Goal: Information Seeking & Learning: Learn about a topic

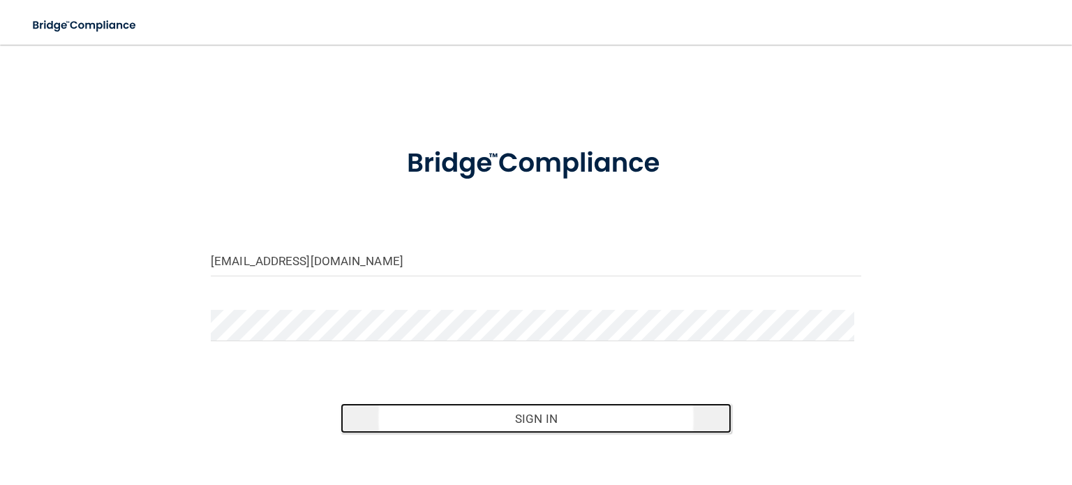
click at [638, 422] on button "Sign In" at bounding box center [536, 419] width 390 height 31
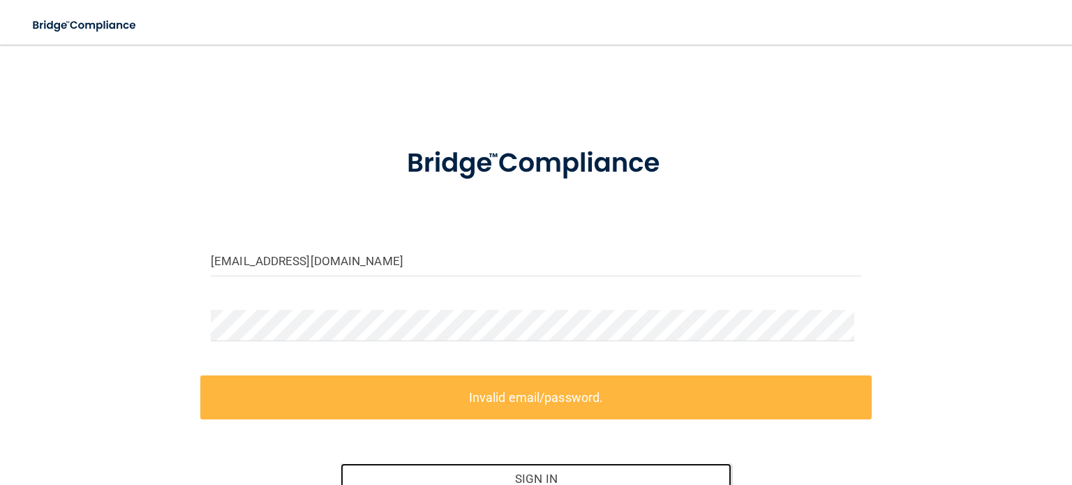
scroll to position [133, 0]
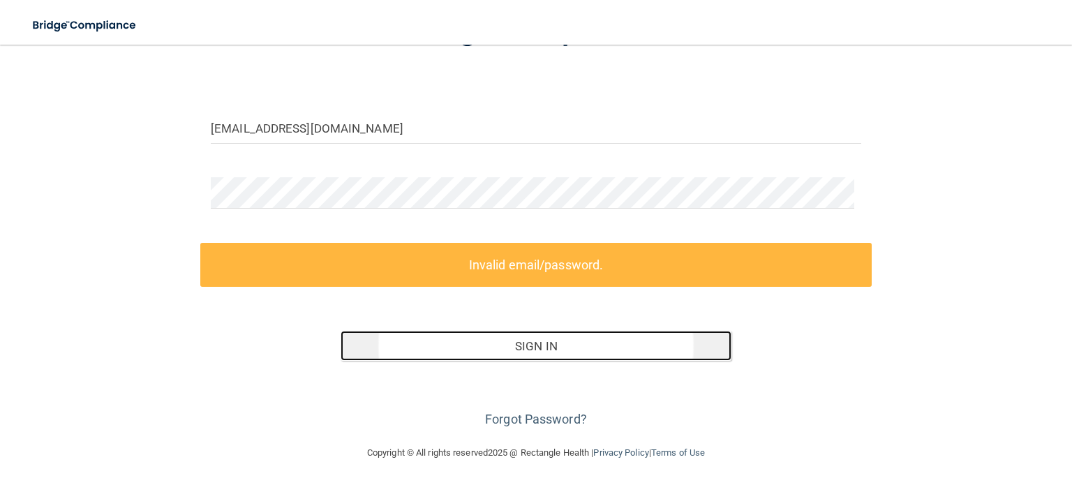
click at [626, 341] on button "Sign In" at bounding box center [536, 346] width 390 height 31
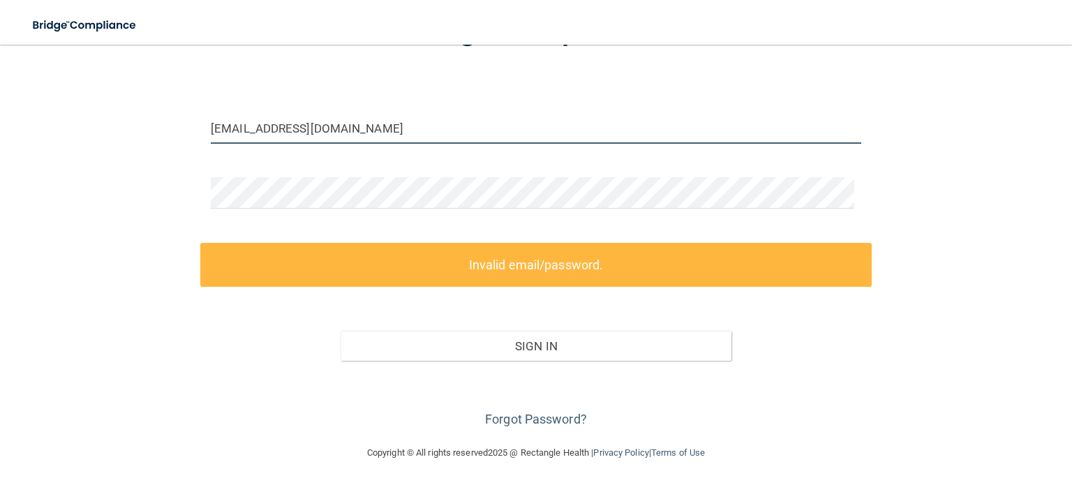
click at [410, 125] on input "troyster716@gmail.com" at bounding box center [536, 127] width 651 height 31
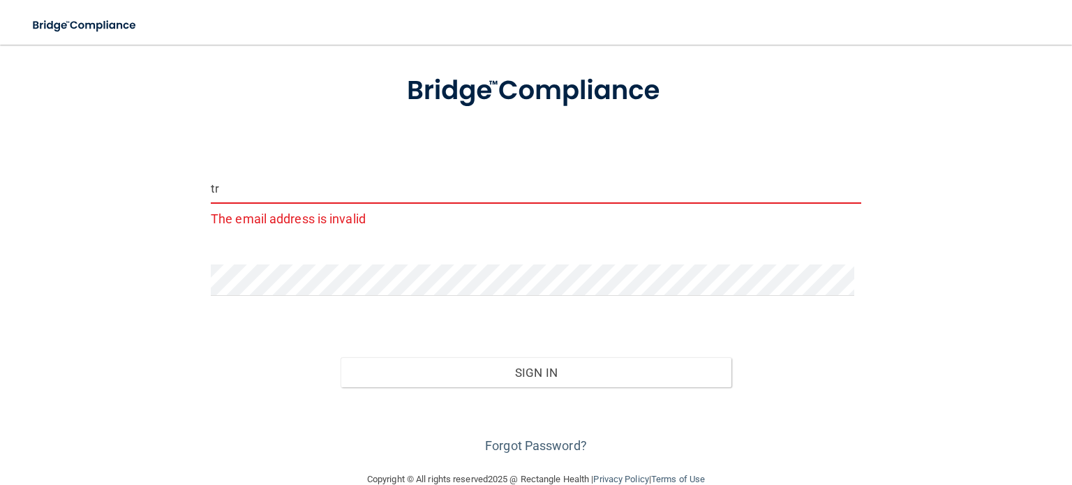
type input "t"
click at [570, 443] on link "Forgot Password?" at bounding box center [536, 445] width 102 height 15
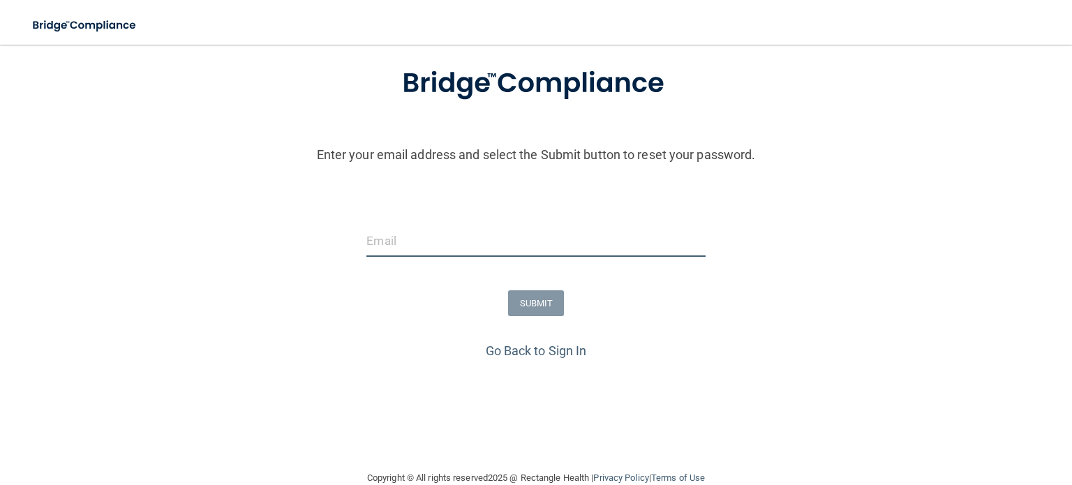
click at [478, 235] on input "email" at bounding box center [536, 240] width 339 height 31
type input "[PERSON_NAME][EMAIL_ADDRESS][DOMAIN_NAME]"
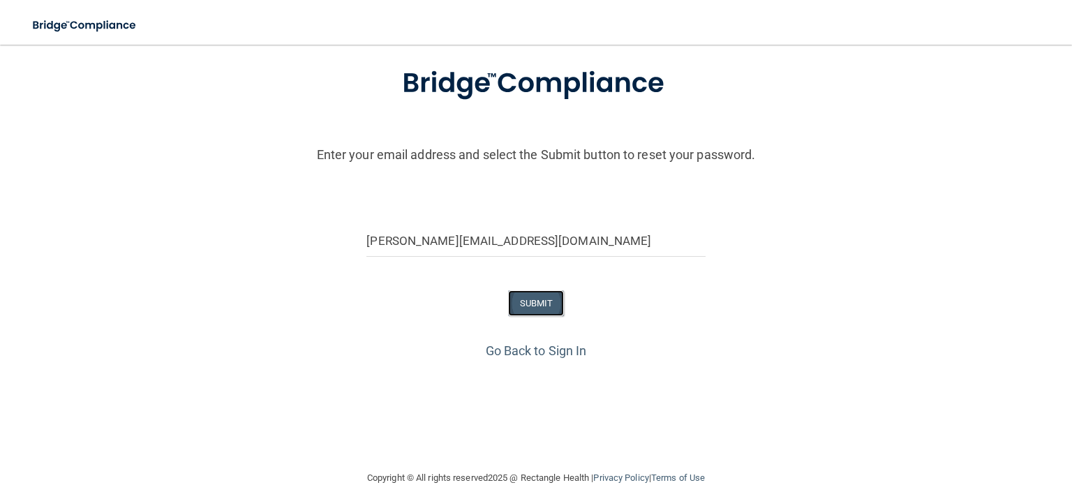
click at [509, 304] on button "SUBMIT" at bounding box center [536, 303] width 57 height 26
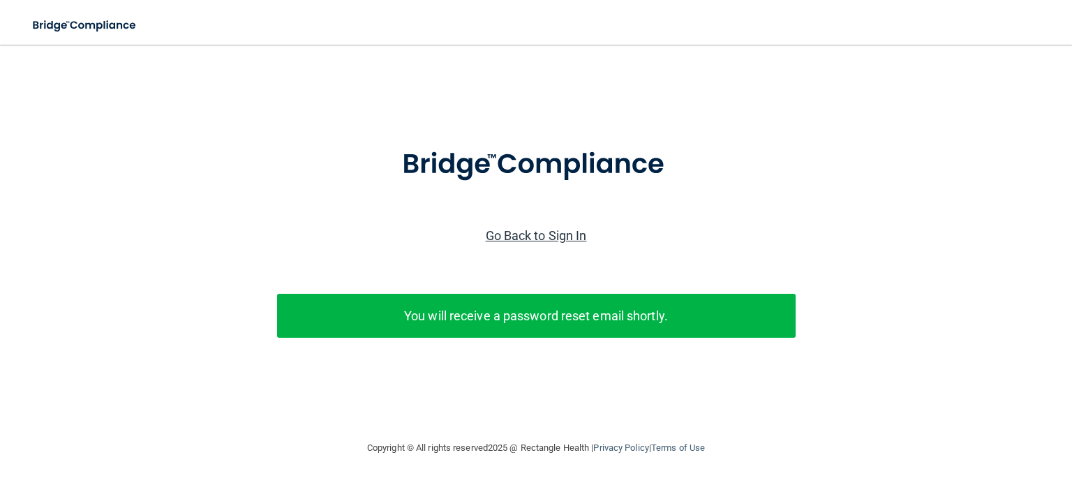
click at [582, 232] on link "Go Back to Sign In" at bounding box center [536, 235] width 101 height 15
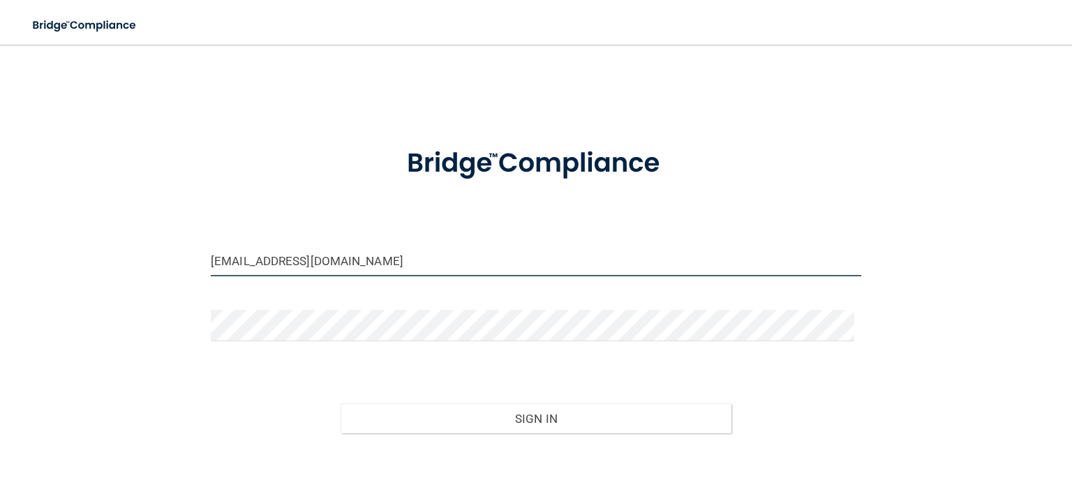
click at [521, 254] on input "troyster716@gmail.com" at bounding box center [536, 260] width 651 height 31
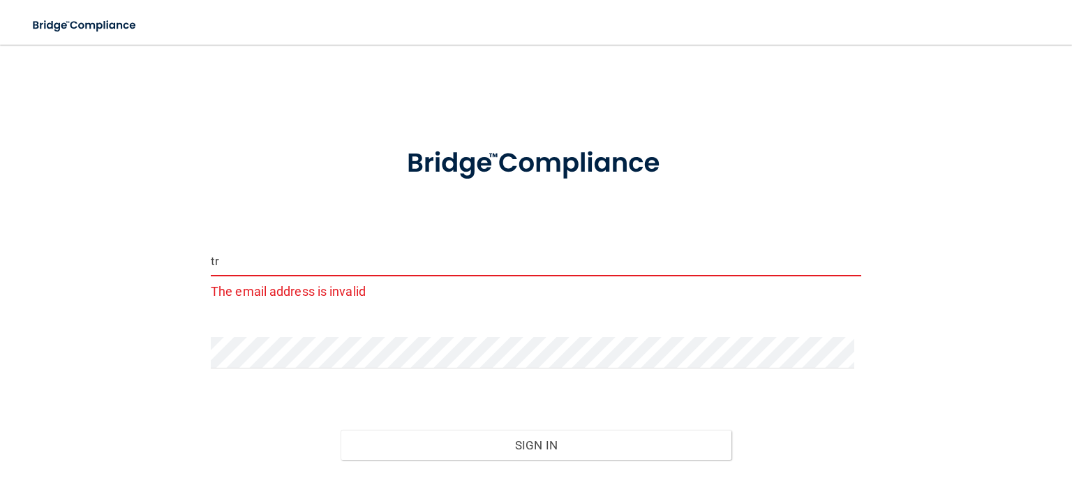
type input "t"
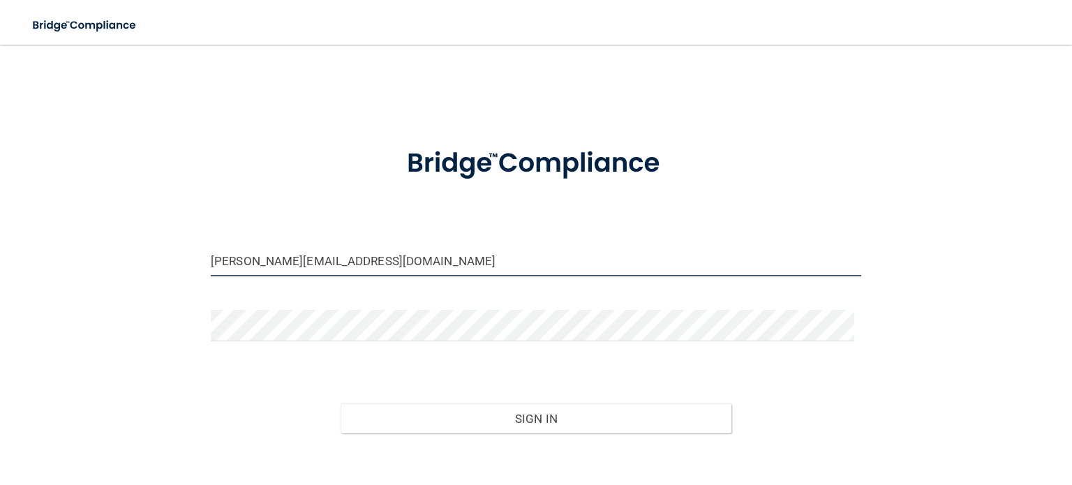
type input "[PERSON_NAME][EMAIL_ADDRESS][DOMAIN_NAME]"
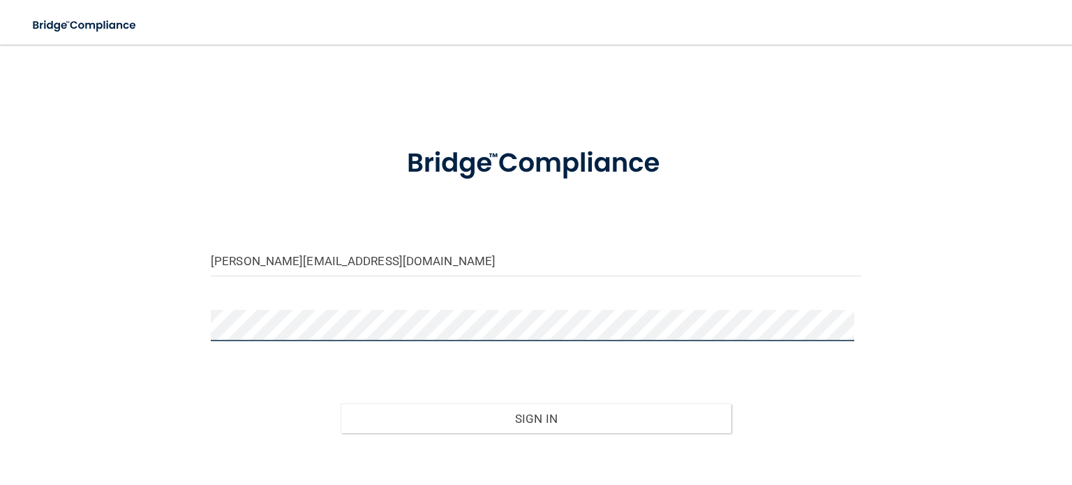
scroll to position [73, 0]
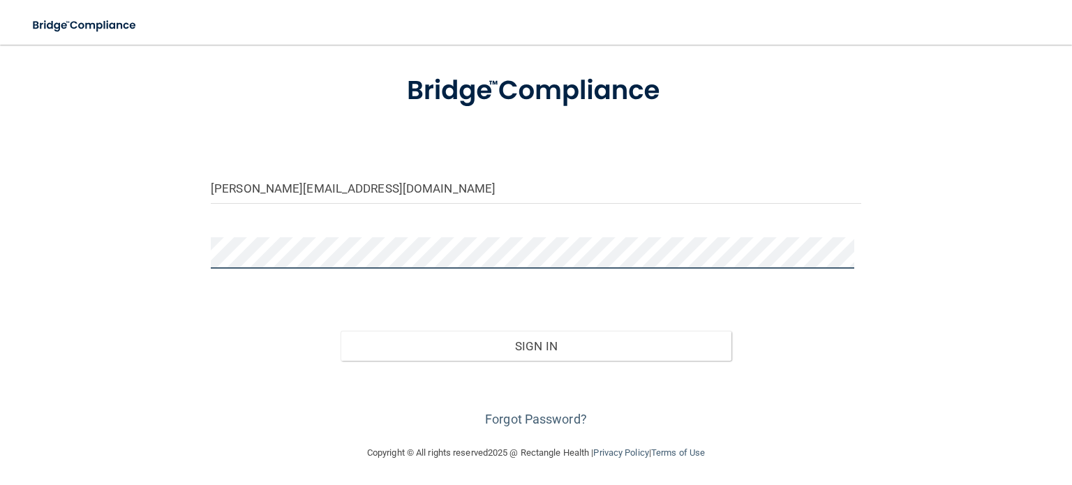
click at [48, 455] on main "alvarez.yaili@yahoo.com Invalid email/password. You don't have permission to ac…" at bounding box center [536, 265] width 1072 height 441
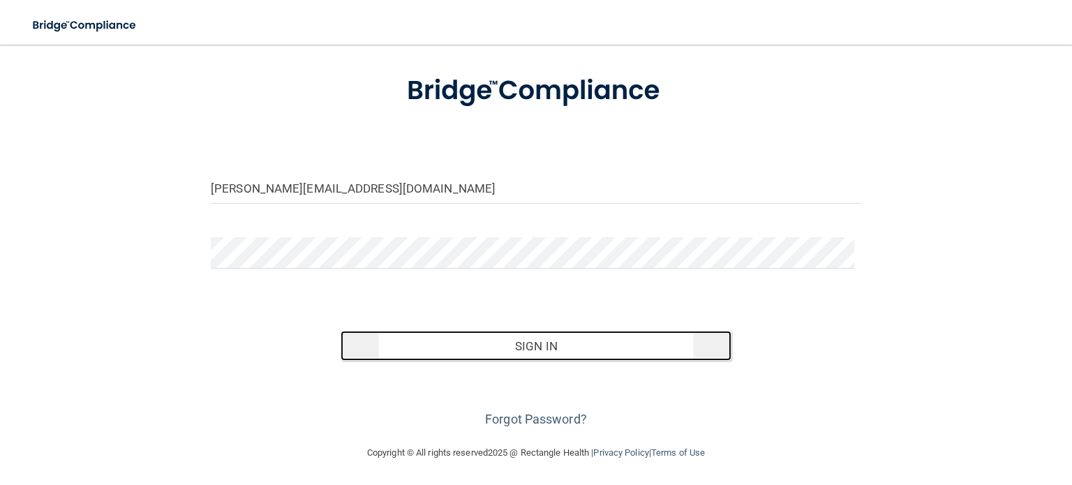
click at [681, 350] on button "Sign In" at bounding box center [536, 346] width 390 height 31
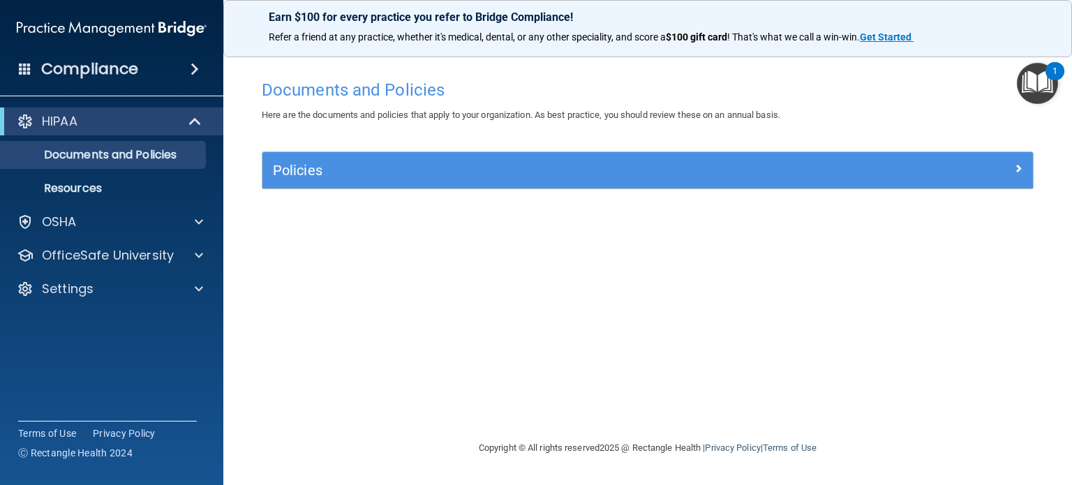
click at [168, 80] on div "Compliance" at bounding box center [111, 69] width 223 height 31
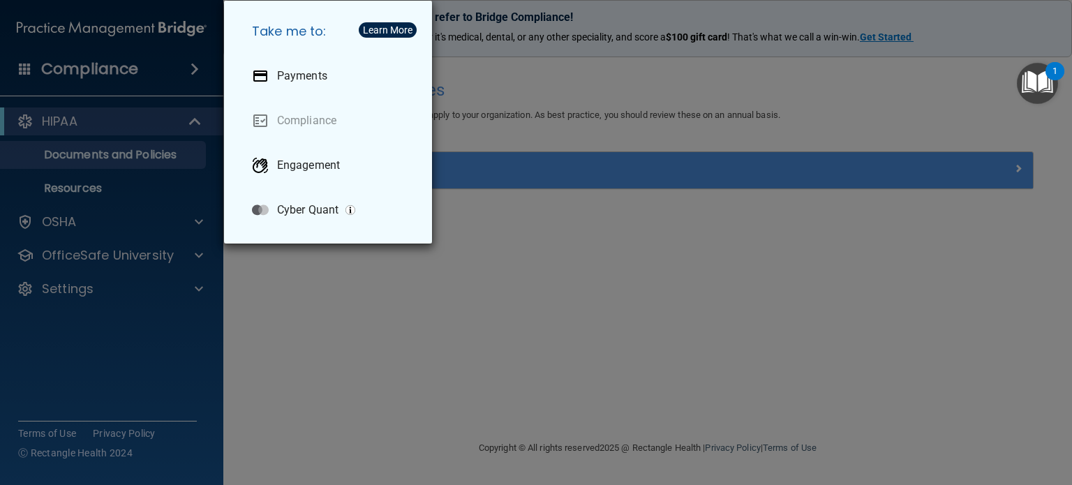
drag, startPoint x: 174, startPoint y: 437, endPoint x: 172, endPoint y: 418, distance: 18.9
click at [173, 436] on div "Take me to: Payments Compliance Engagement Cyber Quant" at bounding box center [536, 242] width 1072 height 485
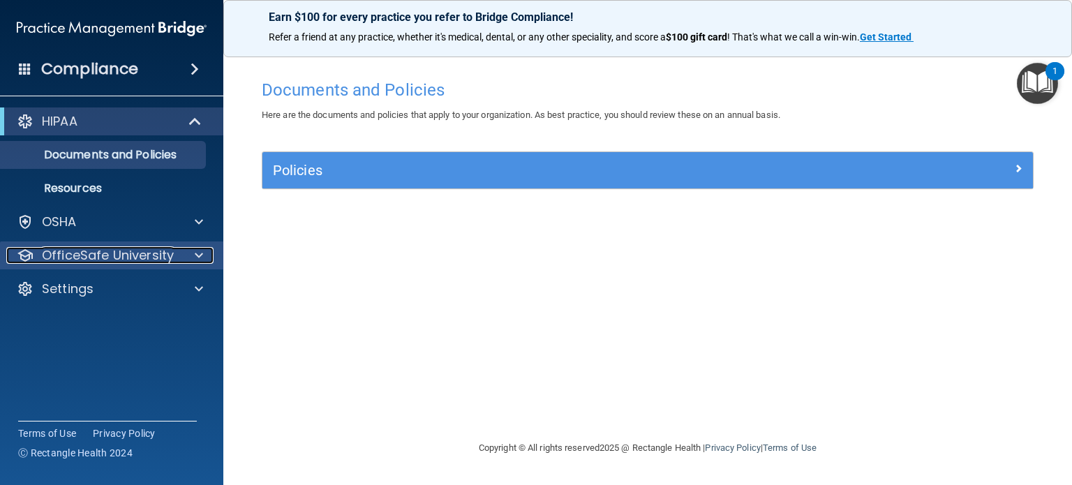
click at [137, 251] on p "OfficeSafe University" at bounding box center [108, 255] width 132 height 17
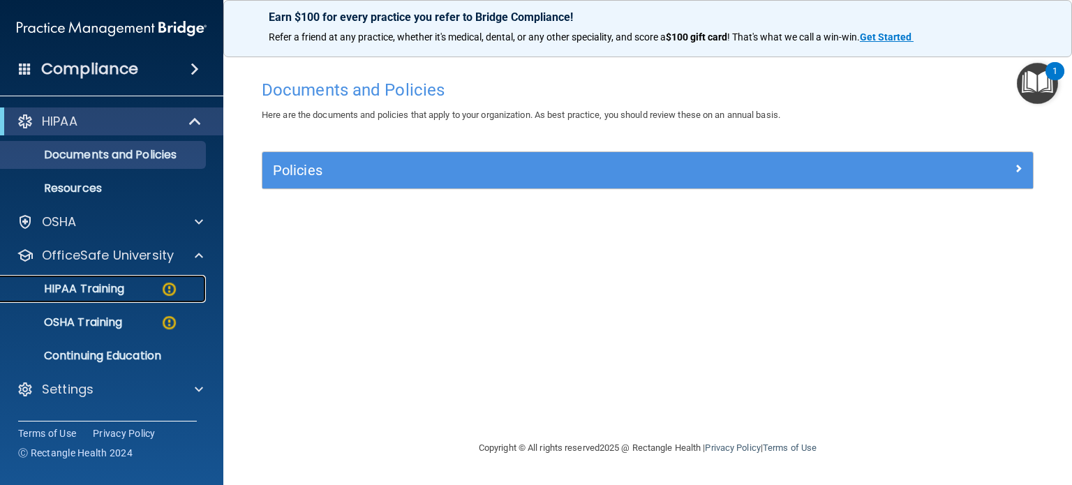
click at [140, 288] on div "HIPAA Training" at bounding box center [104, 289] width 191 height 14
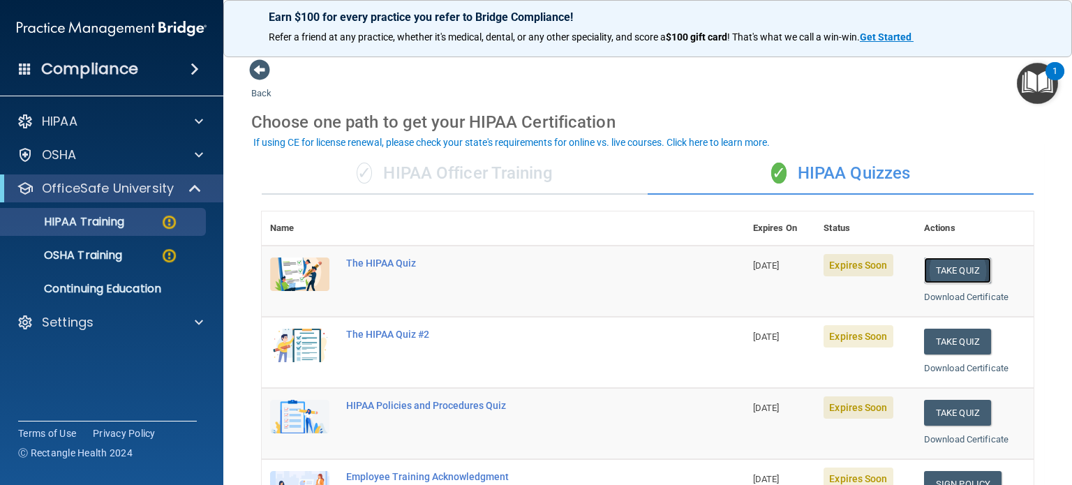
click at [965, 270] on button "Take Quiz" at bounding box center [957, 271] width 67 height 26
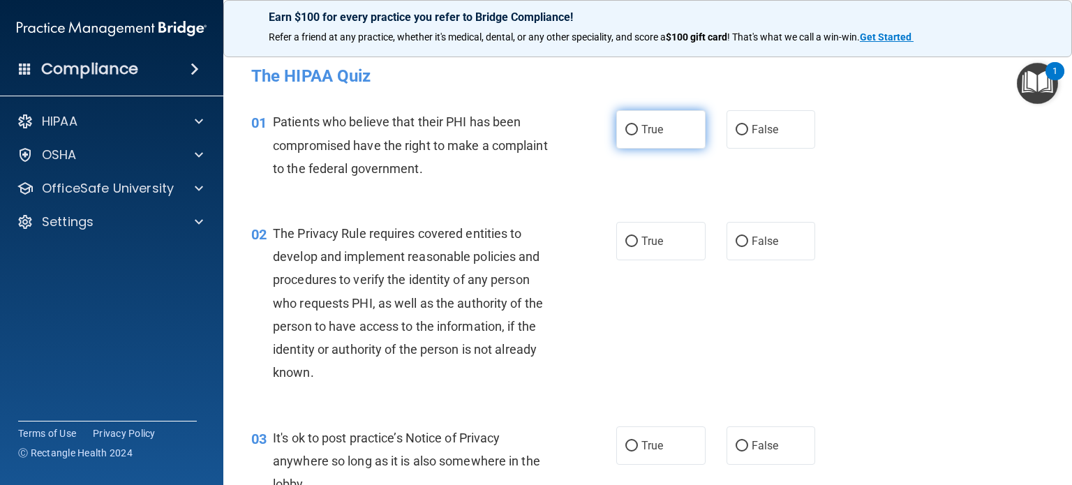
click at [640, 138] on label "True" at bounding box center [660, 129] width 89 height 38
click at [638, 135] on input "True" at bounding box center [631, 130] width 13 height 10
radio input "true"
click at [623, 225] on label "True" at bounding box center [660, 241] width 89 height 38
click at [625, 237] on input "True" at bounding box center [631, 242] width 13 height 10
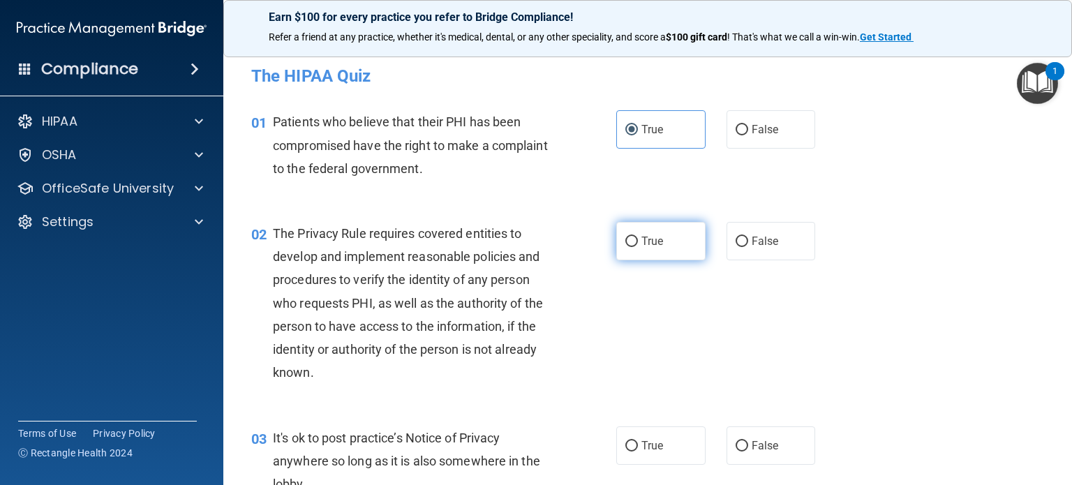
radio input "true"
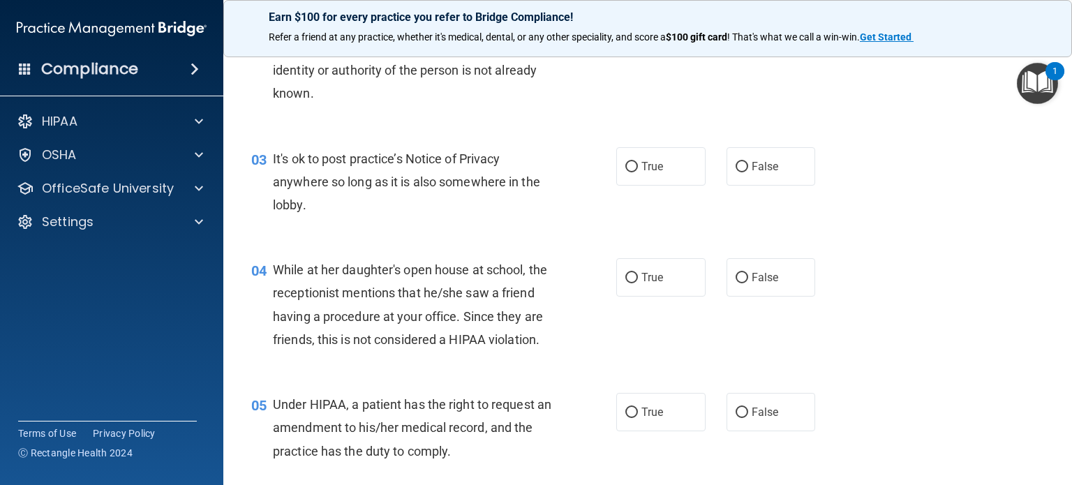
scroll to position [209, 0]
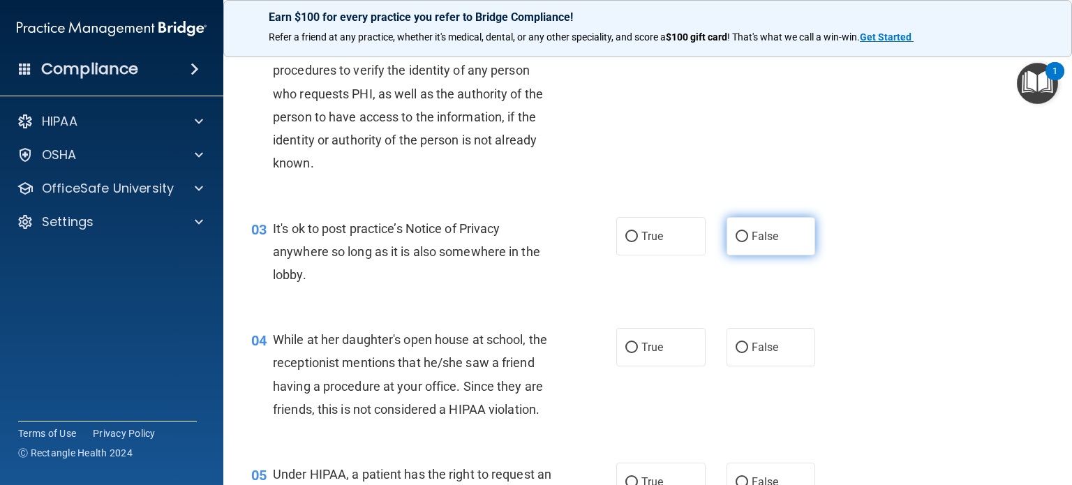
click at [737, 248] on label "False" at bounding box center [771, 236] width 89 height 38
click at [737, 242] on input "False" at bounding box center [742, 237] width 13 height 10
radio input "true"
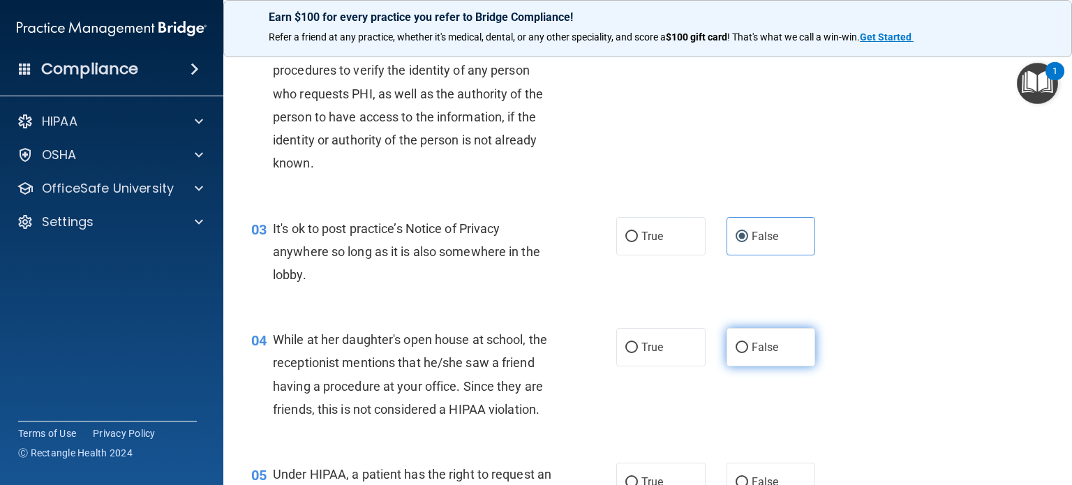
click at [752, 345] on span "False" at bounding box center [765, 347] width 27 height 13
click at [746, 345] on input "False" at bounding box center [742, 348] width 13 height 10
radio input "true"
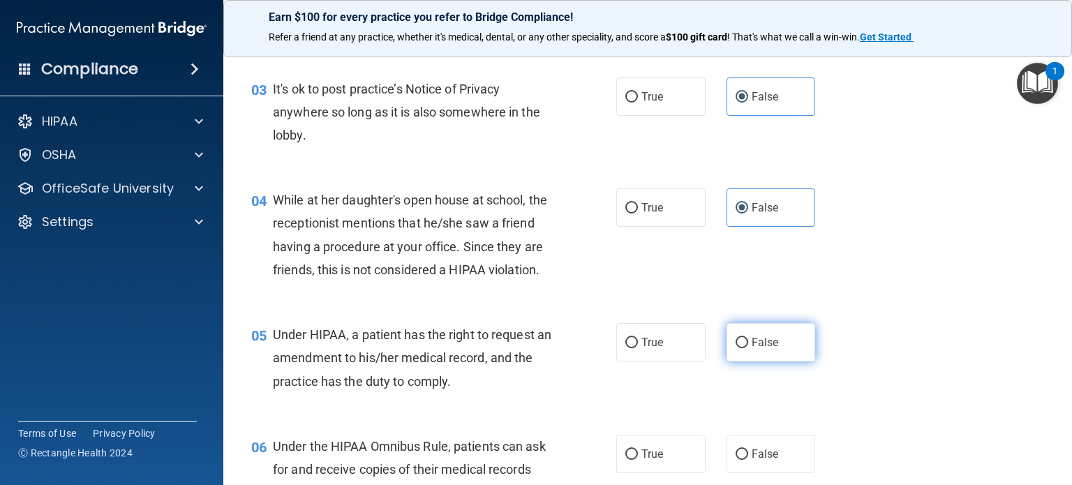
click at [736, 348] on input "False" at bounding box center [742, 343] width 13 height 10
radio input "true"
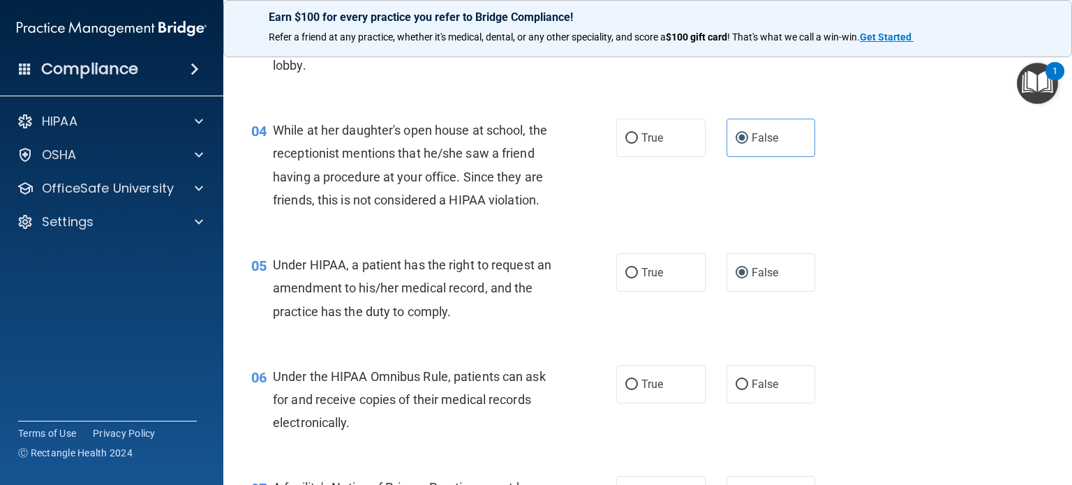
scroll to position [558, 0]
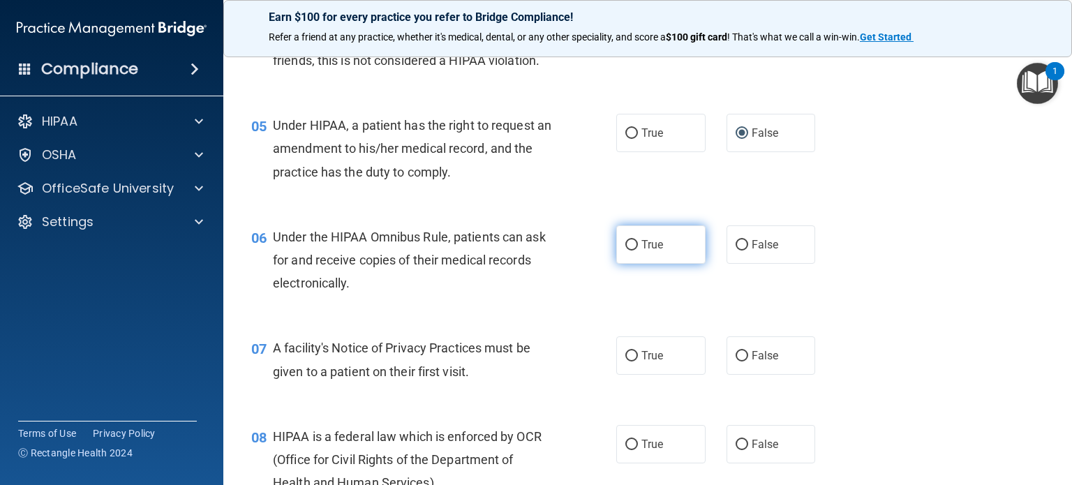
click at [653, 251] on span "True" at bounding box center [653, 244] width 22 height 13
click at [638, 251] on input "True" at bounding box center [631, 245] width 13 height 10
radio input "true"
click at [659, 360] on label "True" at bounding box center [660, 355] width 89 height 38
click at [638, 360] on input "True" at bounding box center [631, 356] width 13 height 10
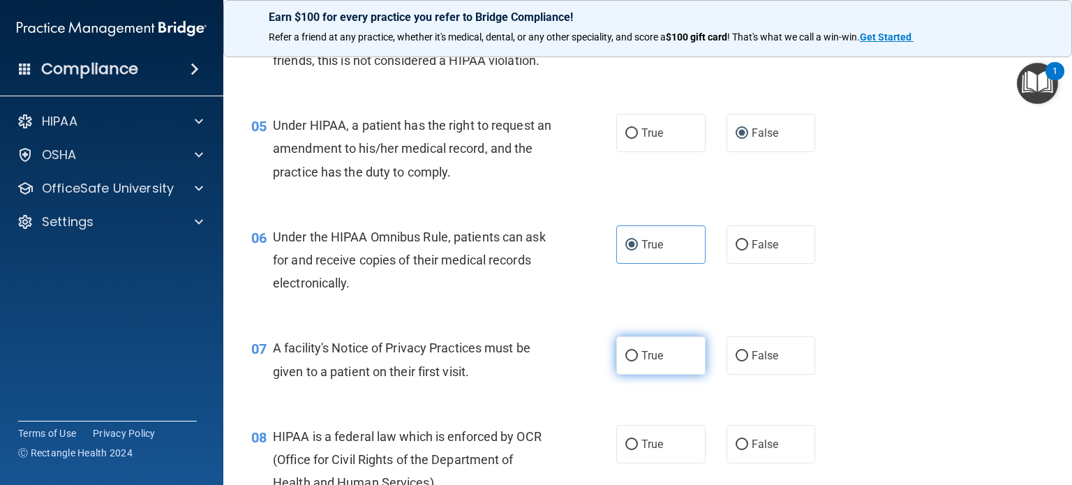
radio input "true"
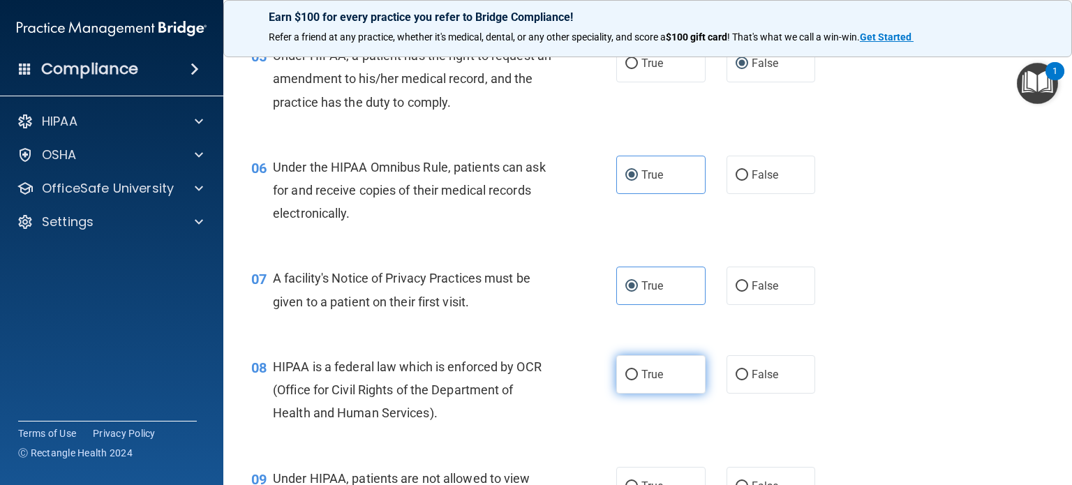
click at [642, 385] on label "True" at bounding box center [660, 374] width 89 height 38
click at [638, 380] on input "True" at bounding box center [631, 375] width 13 height 10
radio input "true"
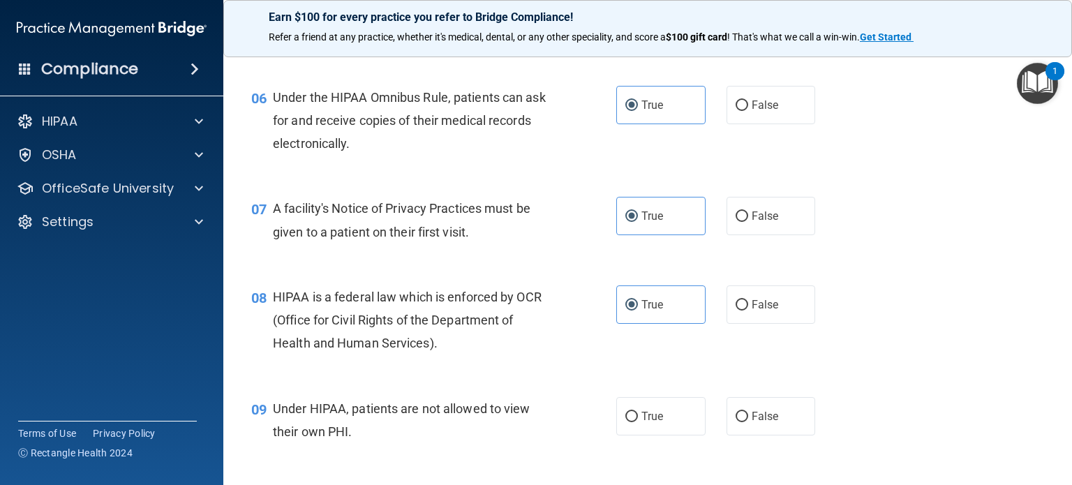
scroll to position [768, 0]
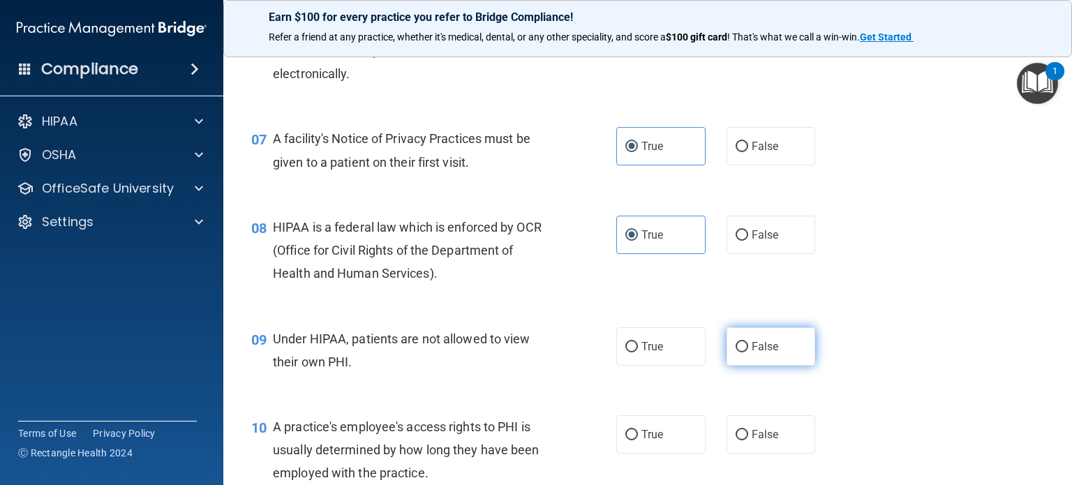
click at [763, 353] on span "False" at bounding box center [765, 346] width 27 height 13
click at [748, 353] on input "False" at bounding box center [742, 347] width 13 height 10
radio input "true"
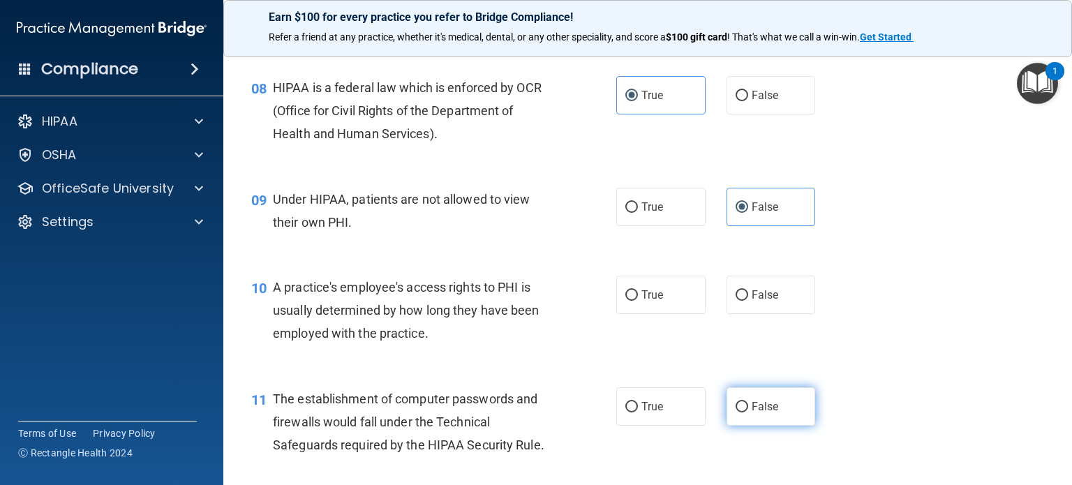
scroll to position [977, 0]
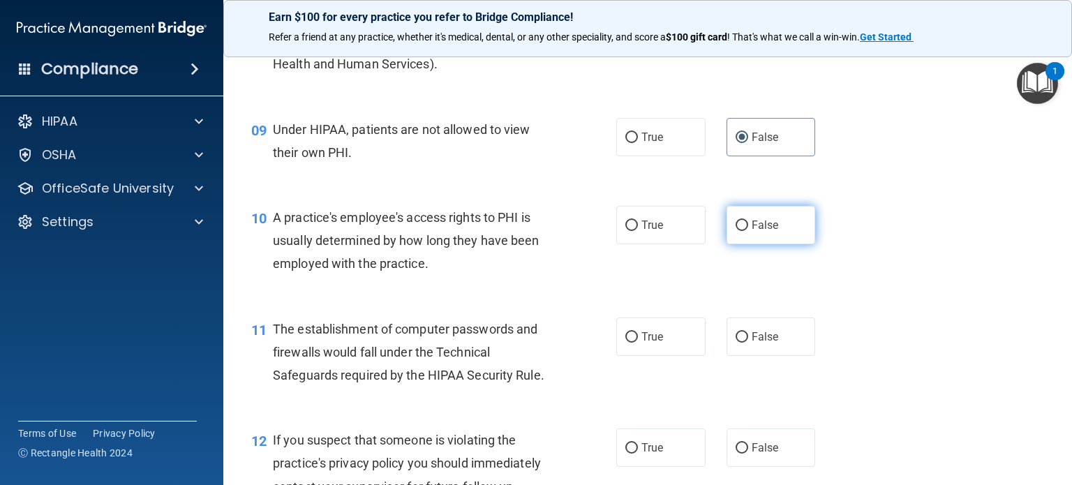
click at [778, 244] on label "False" at bounding box center [771, 225] width 89 height 38
click at [748, 231] on input "False" at bounding box center [742, 226] width 13 height 10
radio input "true"
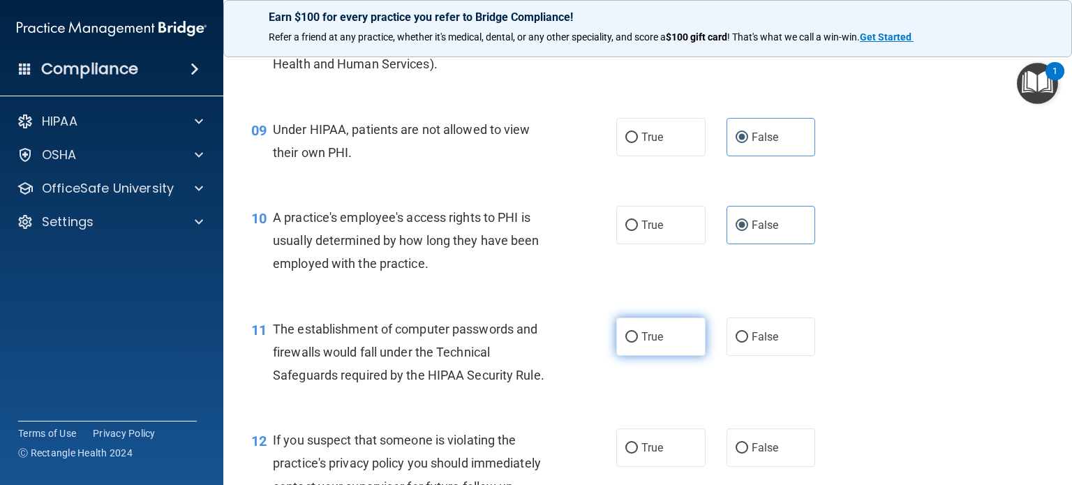
click at [658, 344] on label "True" at bounding box center [660, 337] width 89 height 38
click at [638, 343] on input "True" at bounding box center [631, 337] width 13 height 10
radio input "true"
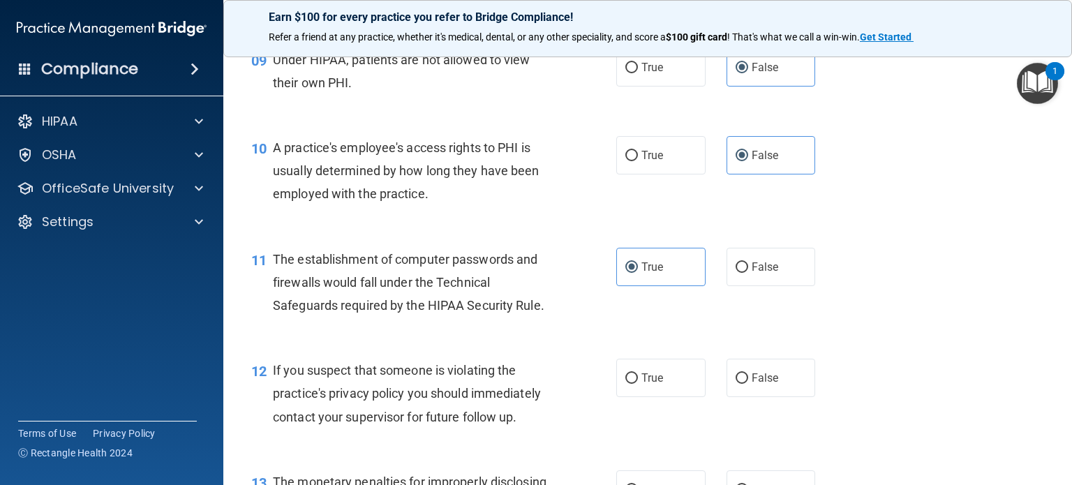
scroll to position [1117, 0]
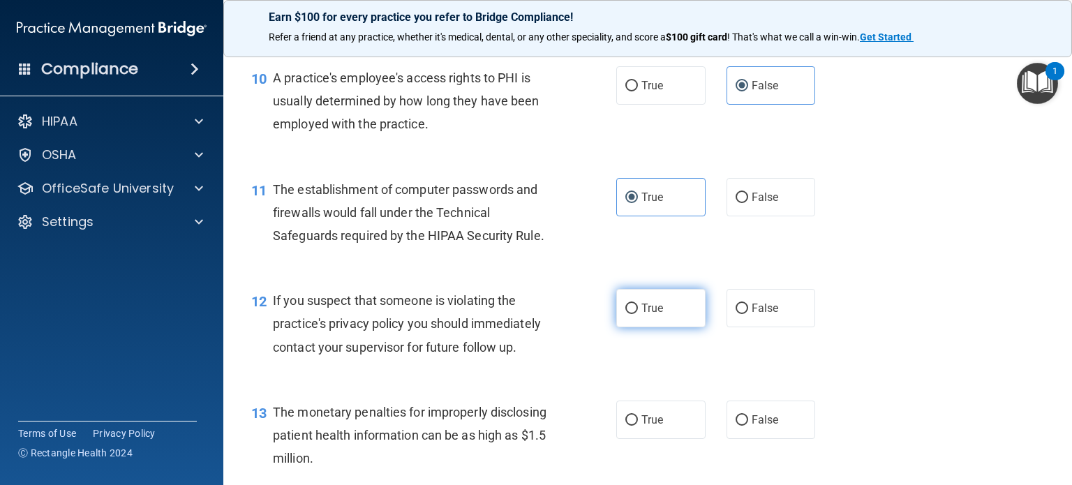
click at [656, 315] on span "True" at bounding box center [653, 308] width 22 height 13
click at [638, 314] on input "True" at bounding box center [631, 309] width 13 height 10
radio input "true"
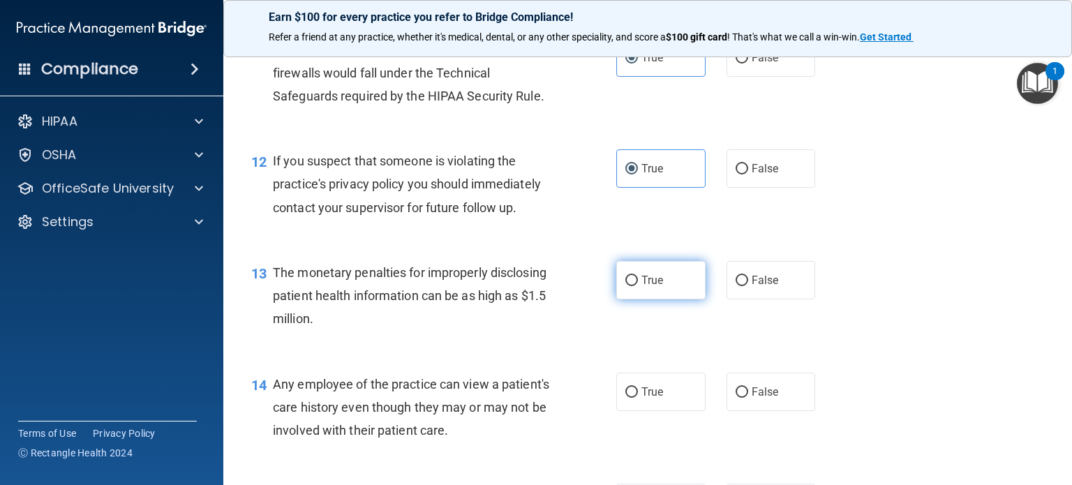
click at [686, 299] on label "True" at bounding box center [660, 280] width 89 height 38
click at [638, 286] on input "True" at bounding box center [631, 281] width 13 height 10
radio input "true"
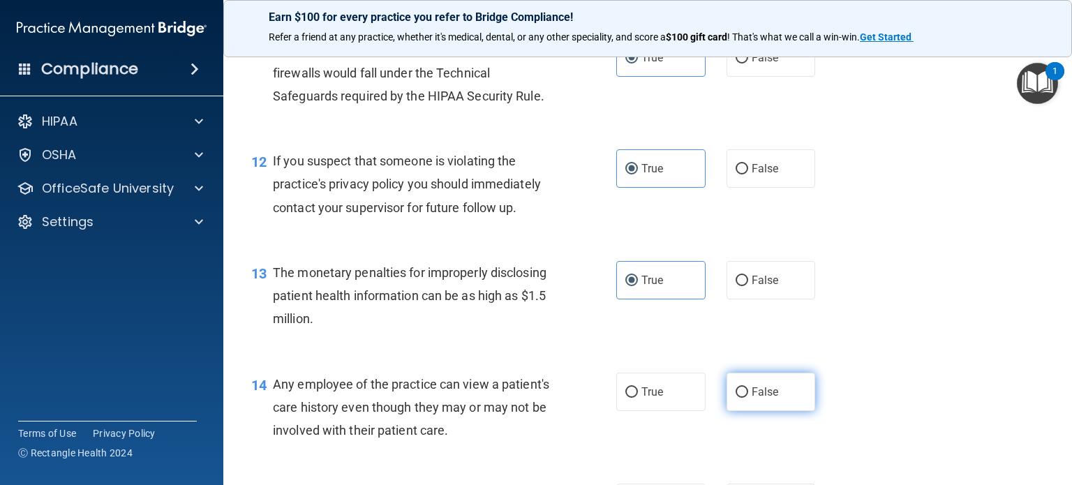
scroll to position [1326, 0]
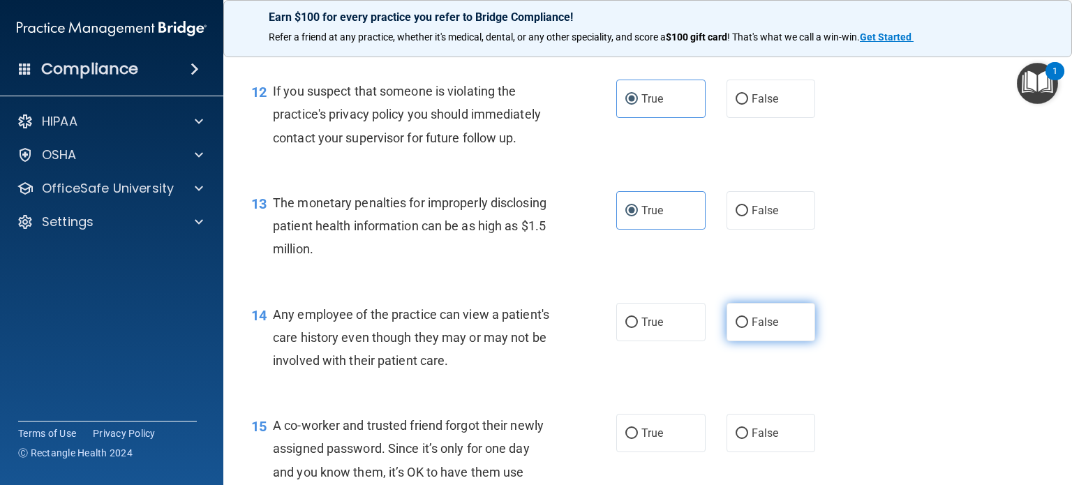
click at [767, 341] on label "False" at bounding box center [771, 322] width 89 height 38
click at [748, 328] on input "False" at bounding box center [742, 323] width 13 height 10
radio input "true"
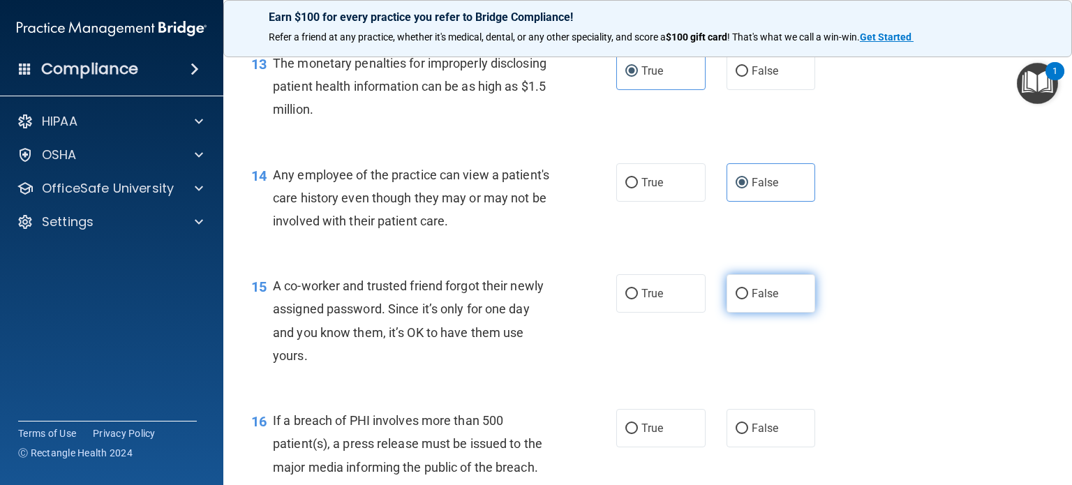
click at [762, 313] on label "False" at bounding box center [771, 293] width 89 height 38
click at [748, 299] on input "False" at bounding box center [742, 294] width 13 height 10
radio input "true"
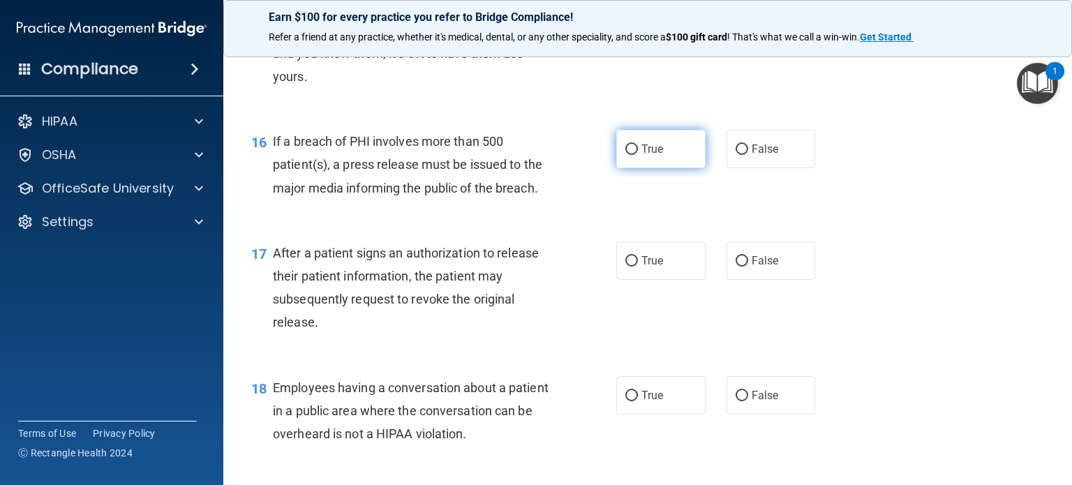
click at [668, 168] on label "True" at bounding box center [660, 149] width 89 height 38
click at [638, 155] on input "True" at bounding box center [631, 150] width 13 height 10
radio input "true"
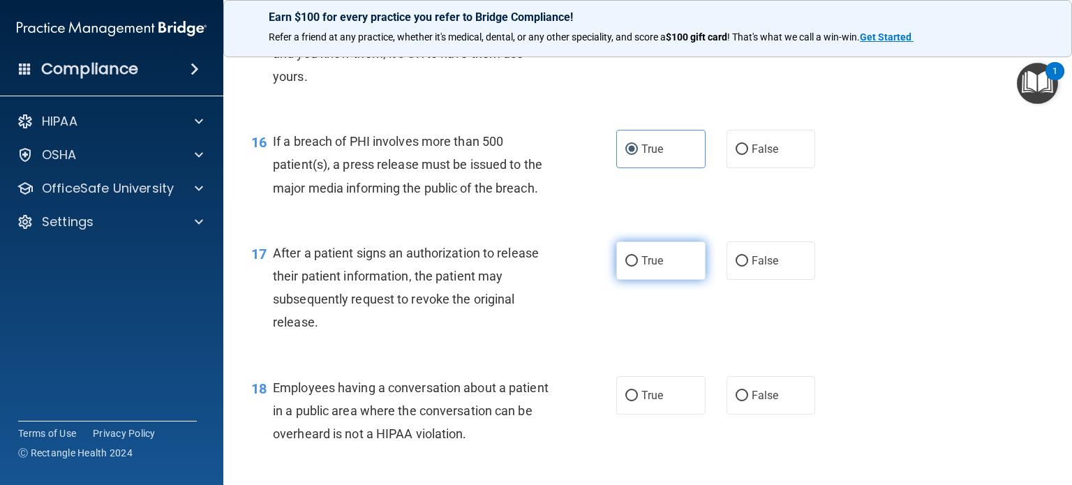
click at [645, 280] on label "True" at bounding box center [660, 261] width 89 height 38
click at [638, 267] on input "True" at bounding box center [631, 261] width 13 height 10
radio input "true"
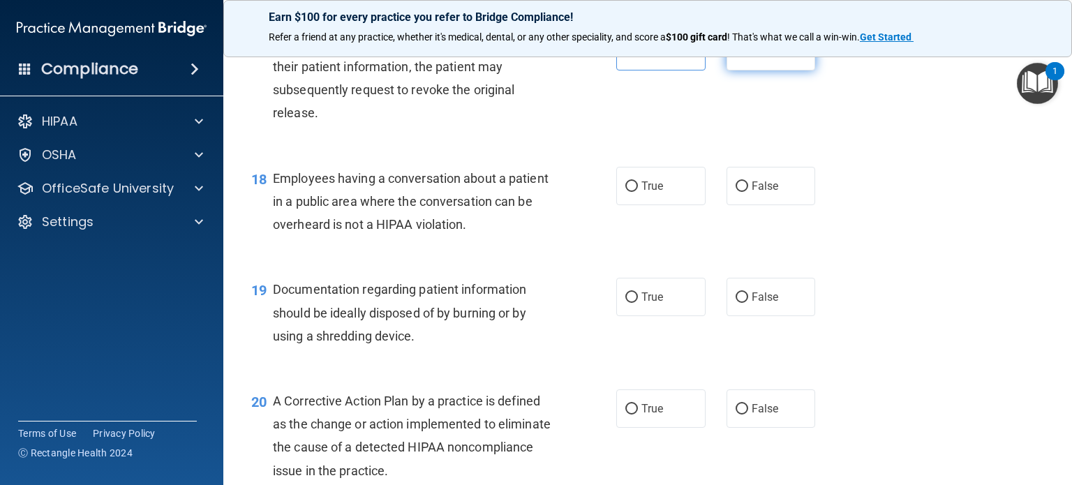
scroll to position [2024, 0]
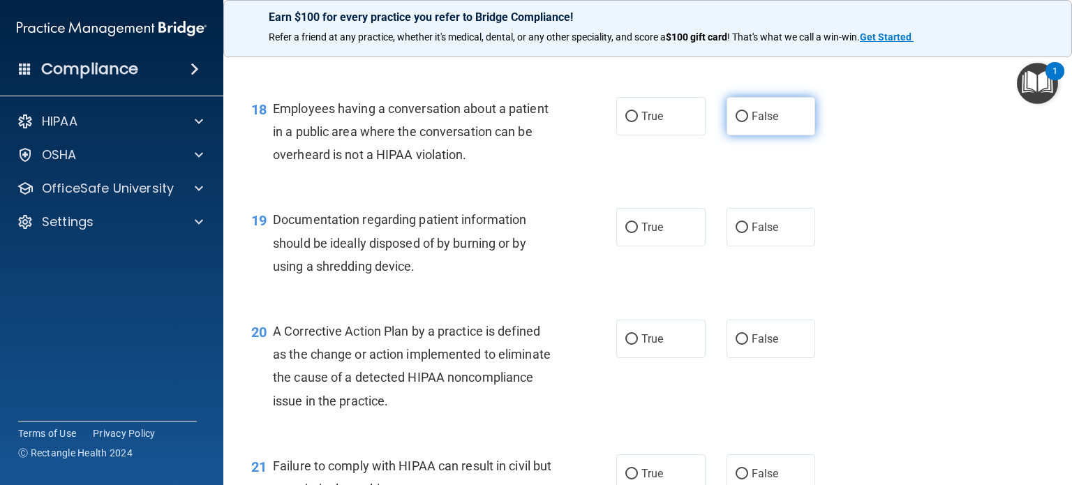
click at [762, 135] on label "False" at bounding box center [771, 116] width 89 height 38
click at [748, 122] on input "False" at bounding box center [742, 117] width 13 height 10
radio input "true"
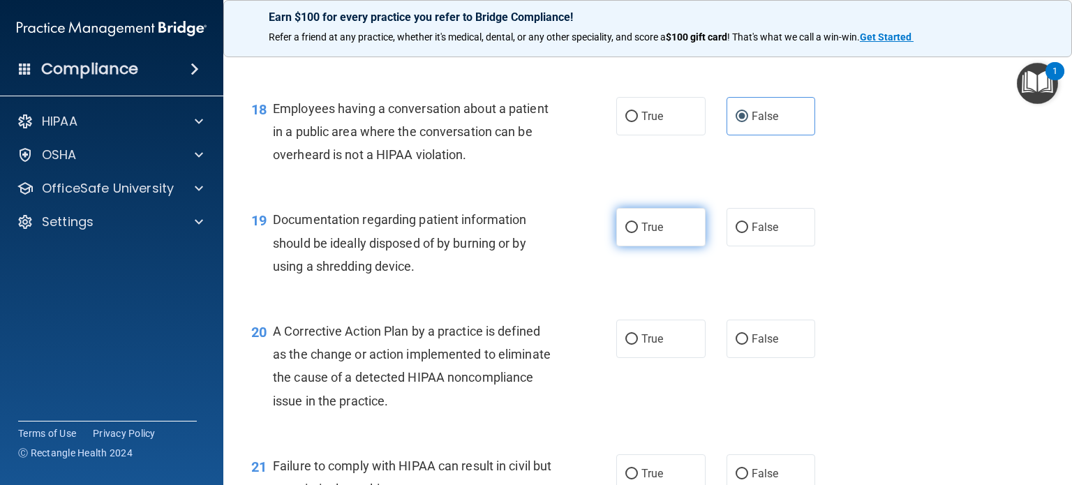
click at [647, 234] on span "True" at bounding box center [653, 227] width 22 height 13
click at [638, 233] on input "True" at bounding box center [631, 228] width 13 height 10
radio input "true"
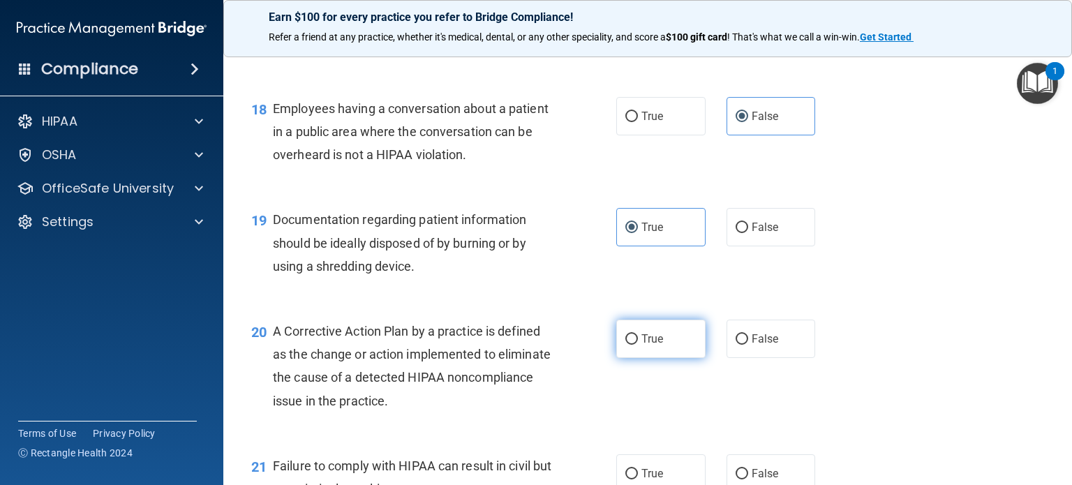
click at [635, 358] on label "True" at bounding box center [660, 339] width 89 height 38
click at [635, 345] on input "True" at bounding box center [631, 339] width 13 height 10
radio input "true"
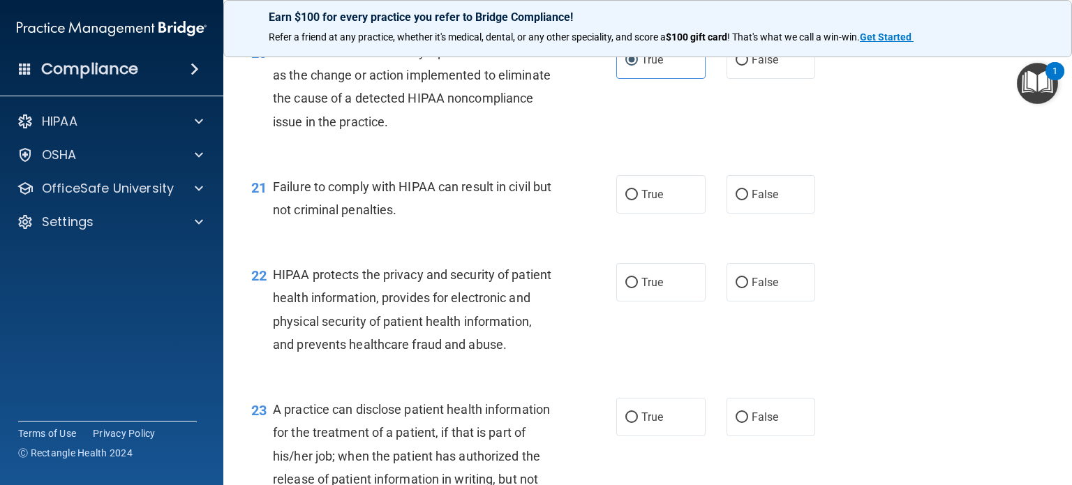
scroll to position [2374, 0]
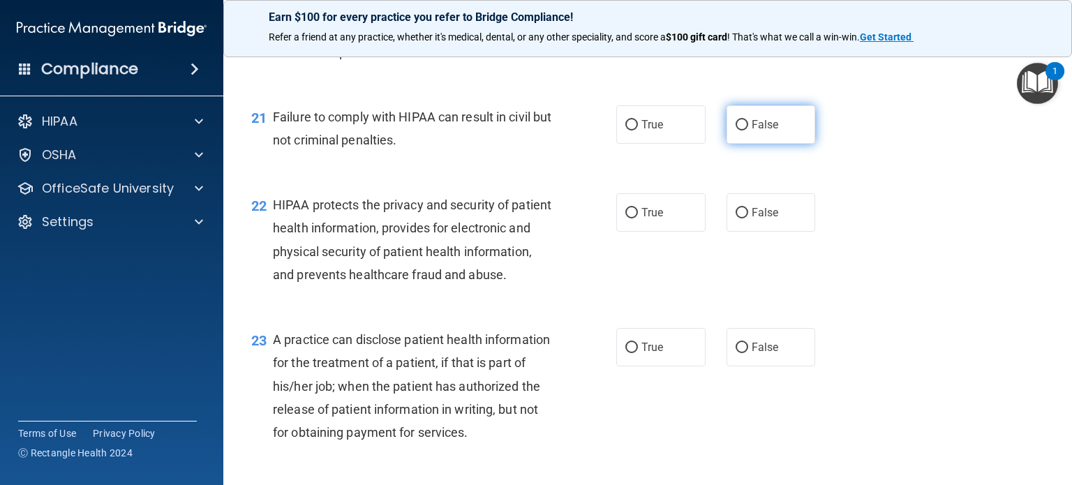
click at [773, 144] on label "False" at bounding box center [771, 124] width 89 height 38
click at [748, 131] on input "False" at bounding box center [742, 125] width 13 height 10
radio input "true"
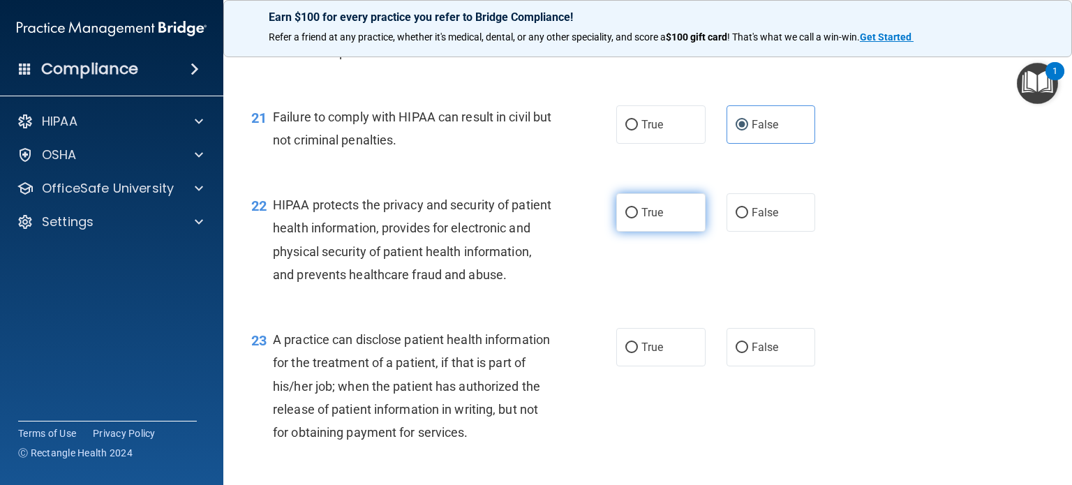
click at [659, 232] on label "True" at bounding box center [660, 212] width 89 height 38
click at [638, 219] on input "True" at bounding box center [631, 213] width 13 height 10
radio input "true"
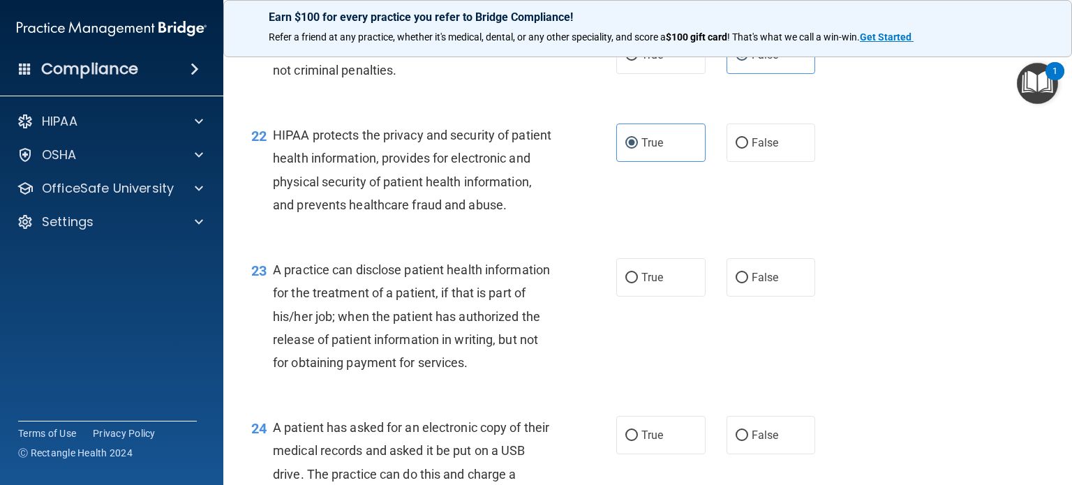
scroll to position [2513, 0]
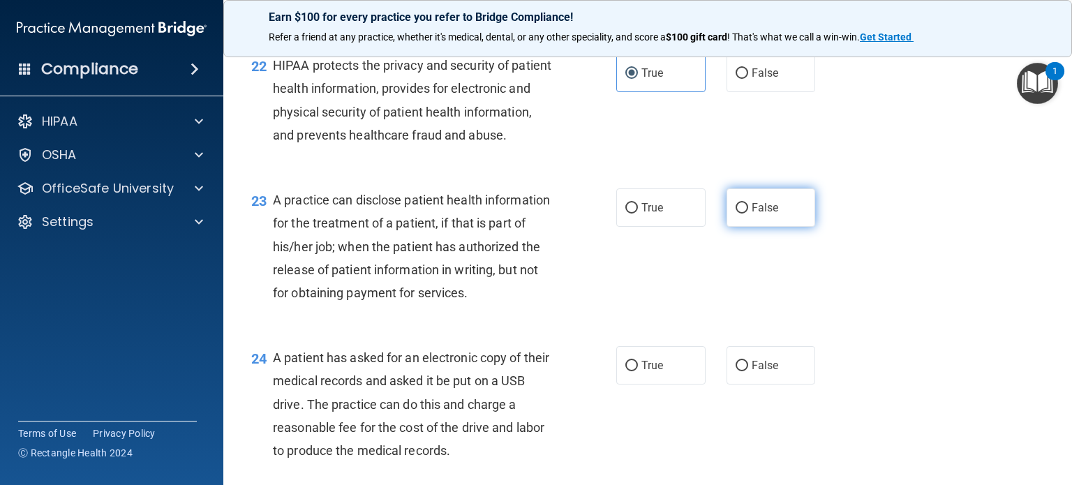
click at [783, 227] on label "False" at bounding box center [771, 207] width 89 height 38
click at [748, 214] on input "False" at bounding box center [742, 208] width 13 height 10
radio input "true"
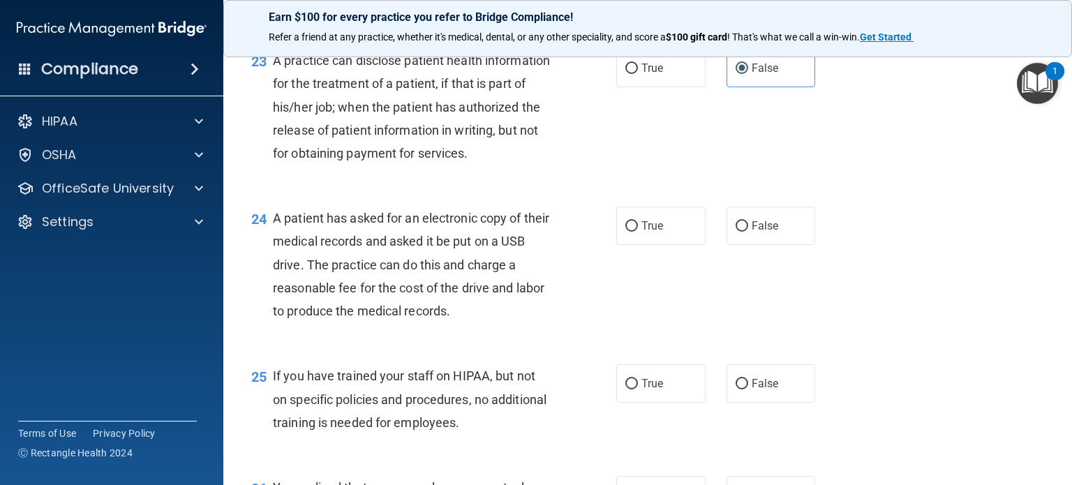
scroll to position [2723, 0]
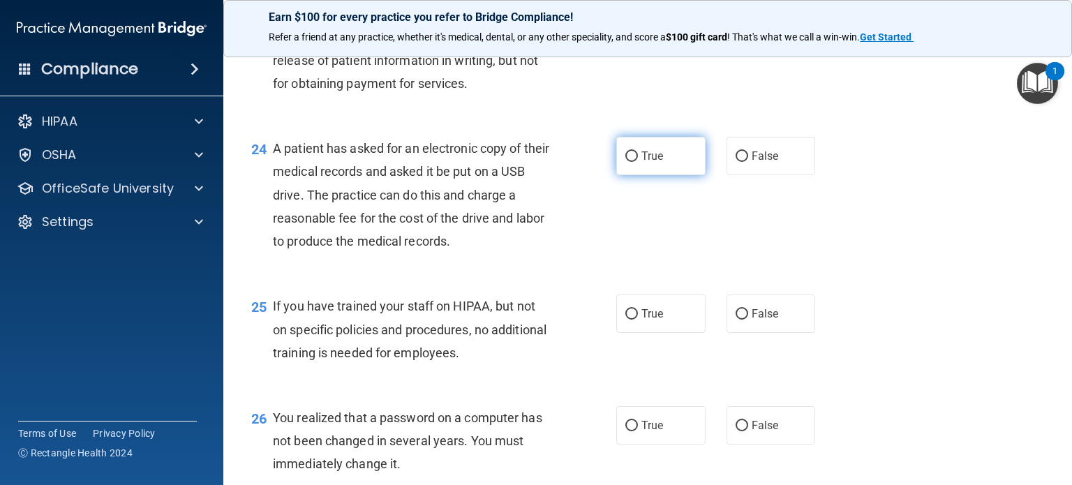
click at [687, 175] on label "True" at bounding box center [660, 156] width 89 height 38
click at [638, 162] on input "True" at bounding box center [631, 156] width 13 height 10
radio input "true"
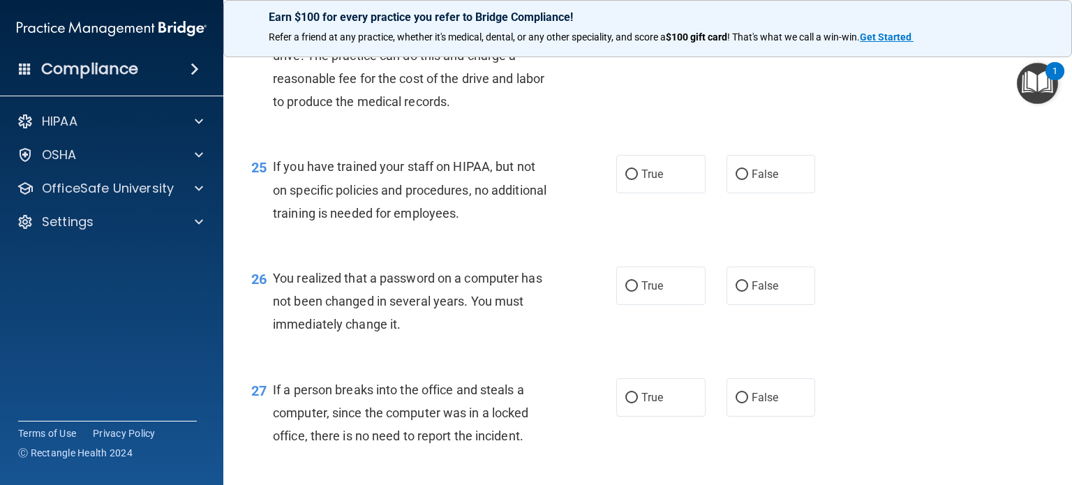
scroll to position [2932, 0]
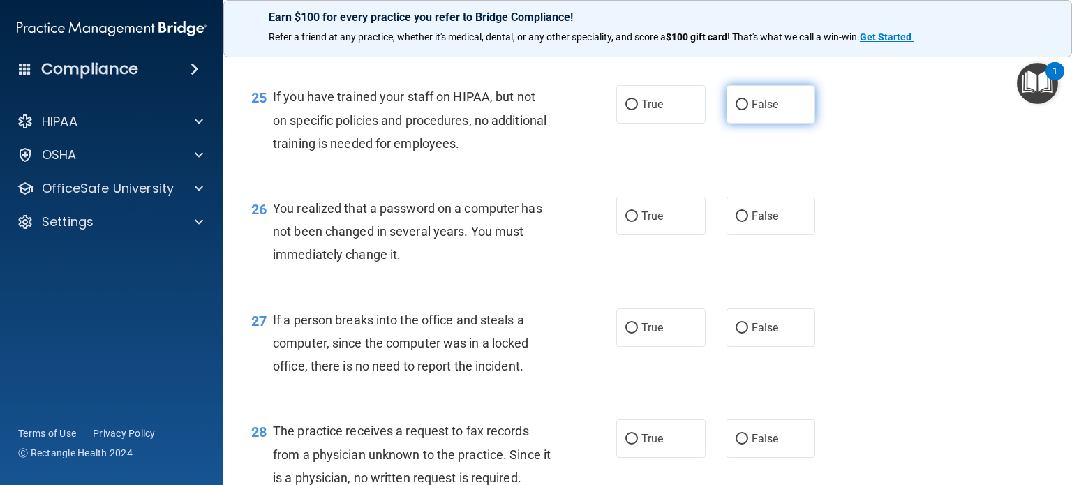
click at [757, 124] on label "False" at bounding box center [771, 104] width 89 height 38
click at [748, 110] on input "False" at bounding box center [742, 105] width 13 height 10
radio input "true"
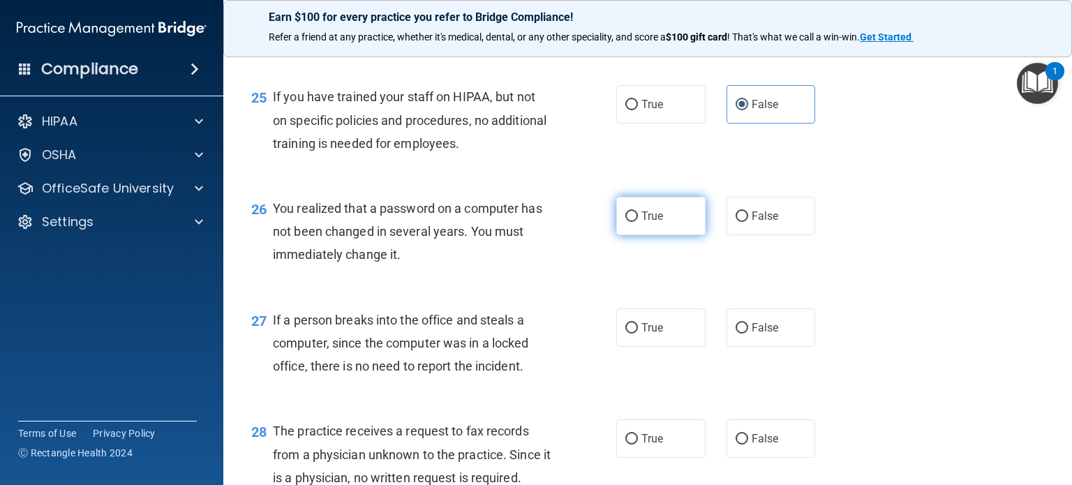
click at [652, 223] on span "True" at bounding box center [653, 215] width 22 height 13
click at [638, 222] on input "True" at bounding box center [631, 217] width 13 height 10
radio input "true"
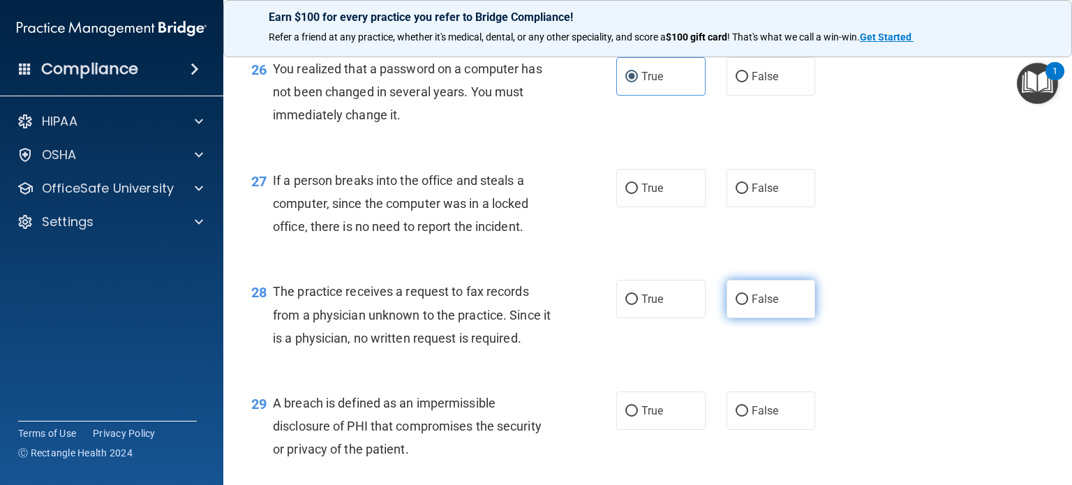
scroll to position [3141, 0]
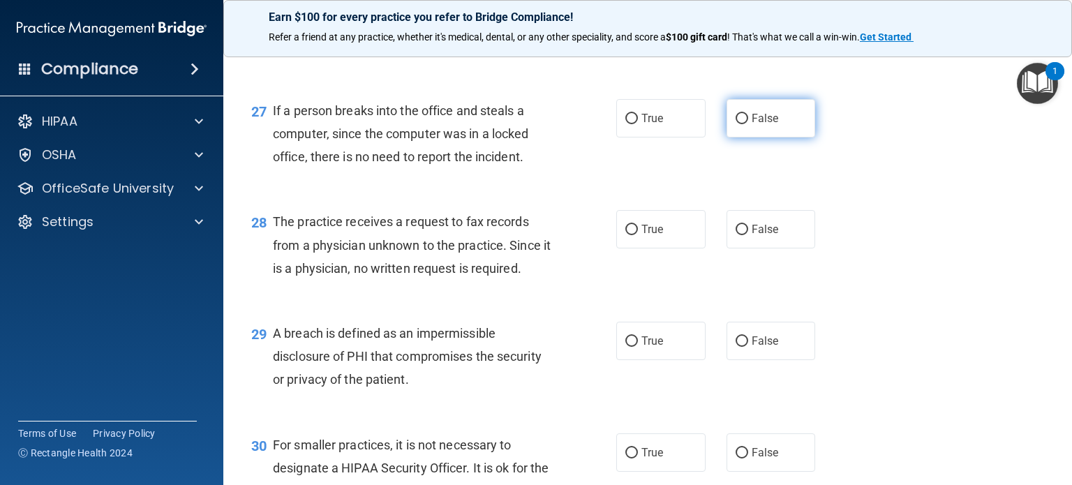
click at [765, 125] on span "False" at bounding box center [765, 118] width 27 height 13
click at [748, 124] on input "False" at bounding box center [742, 119] width 13 height 10
radio input "true"
click at [760, 249] on label "False" at bounding box center [771, 229] width 89 height 38
click at [748, 235] on input "False" at bounding box center [742, 230] width 13 height 10
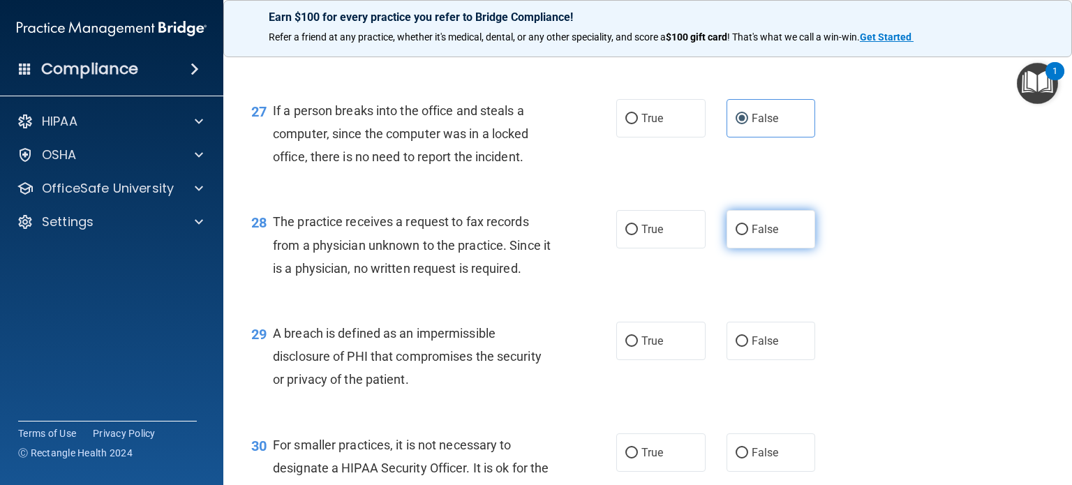
radio input "true"
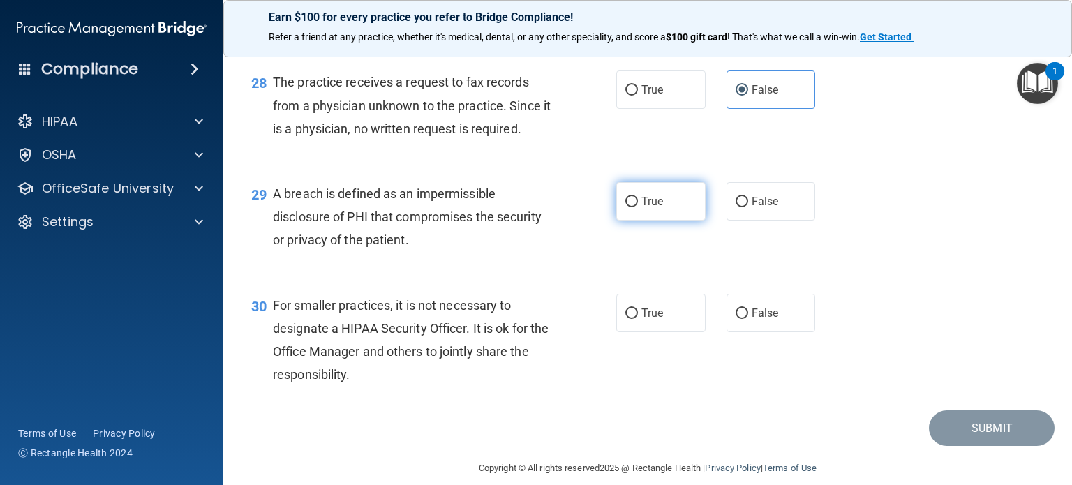
click at [675, 221] on label "True" at bounding box center [660, 201] width 89 height 38
click at [638, 207] on input "True" at bounding box center [631, 202] width 13 height 10
radio input "true"
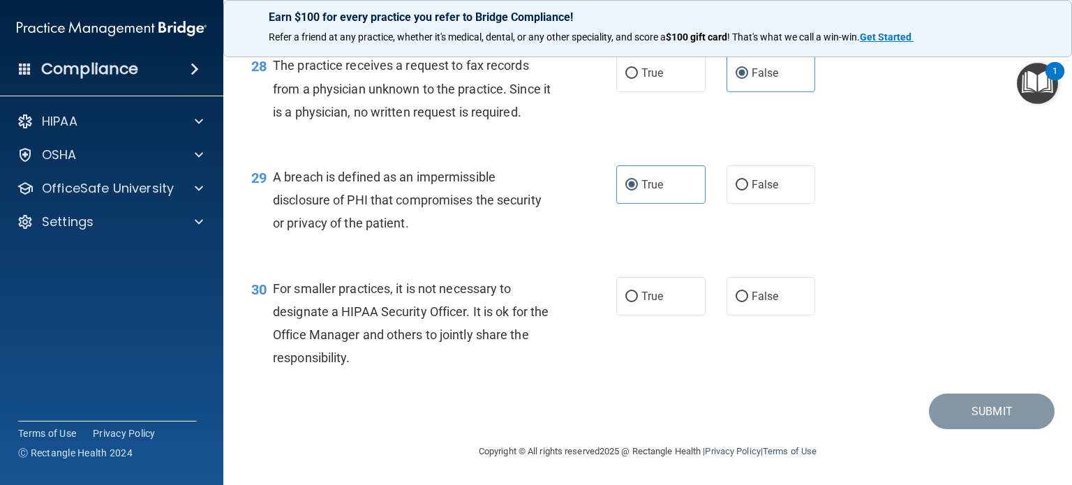
scroll to position [3421, 0]
click at [762, 303] on span "False" at bounding box center [765, 296] width 27 height 13
click at [748, 302] on input "False" at bounding box center [742, 297] width 13 height 10
radio input "true"
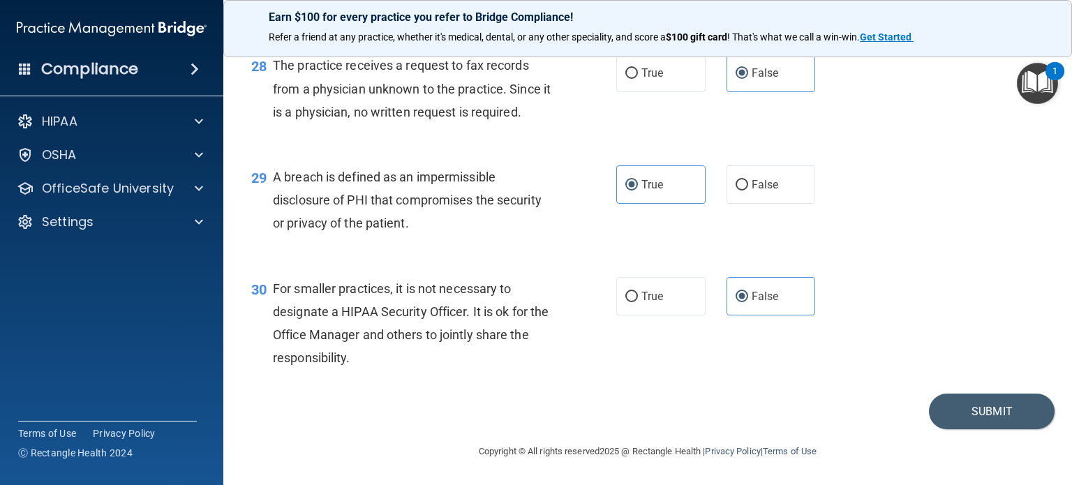
scroll to position [3460, 0]
click at [963, 419] on button "Submit" at bounding box center [992, 412] width 126 height 36
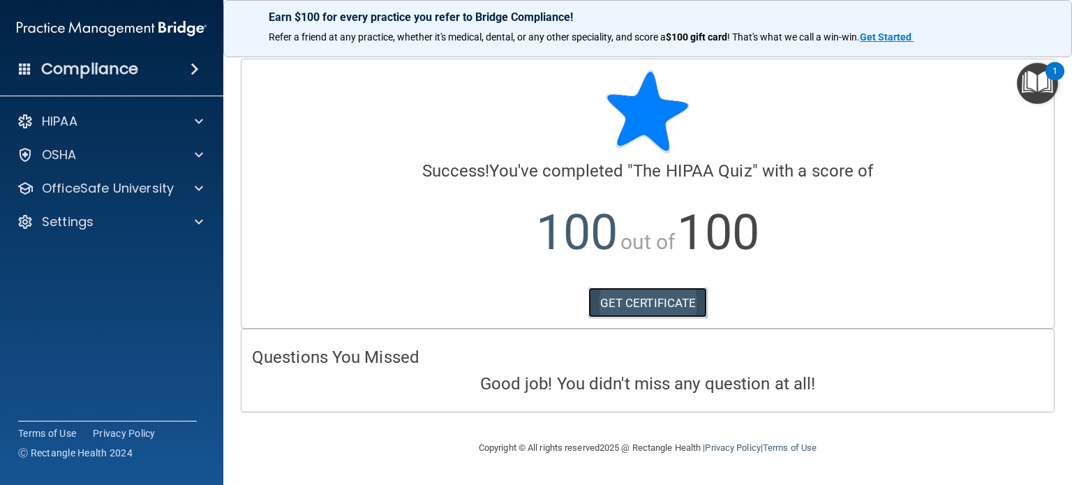
click at [673, 304] on link "GET CERTIFICATE" at bounding box center [647, 303] width 119 height 31
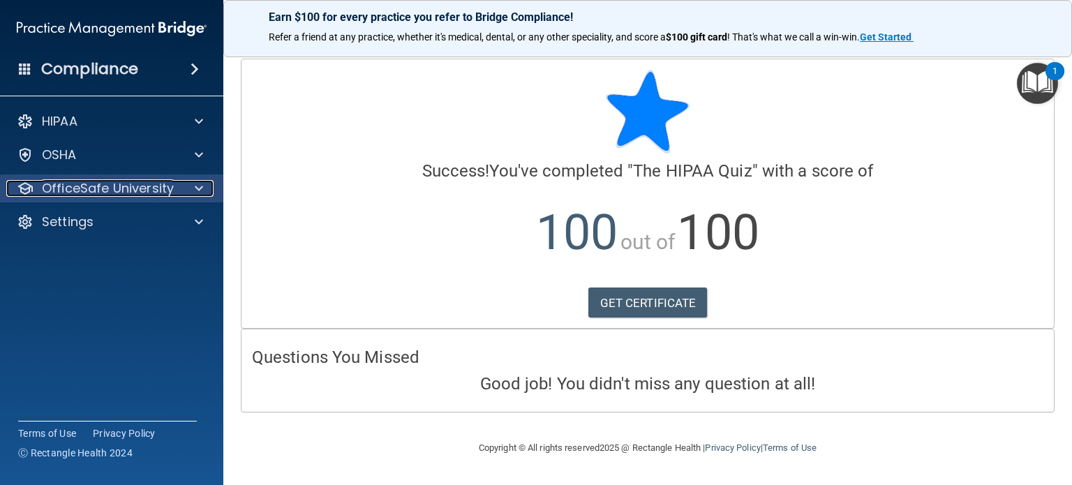
click at [154, 184] on p "OfficeSafe University" at bounding box center [108, 188] width 132 height 17
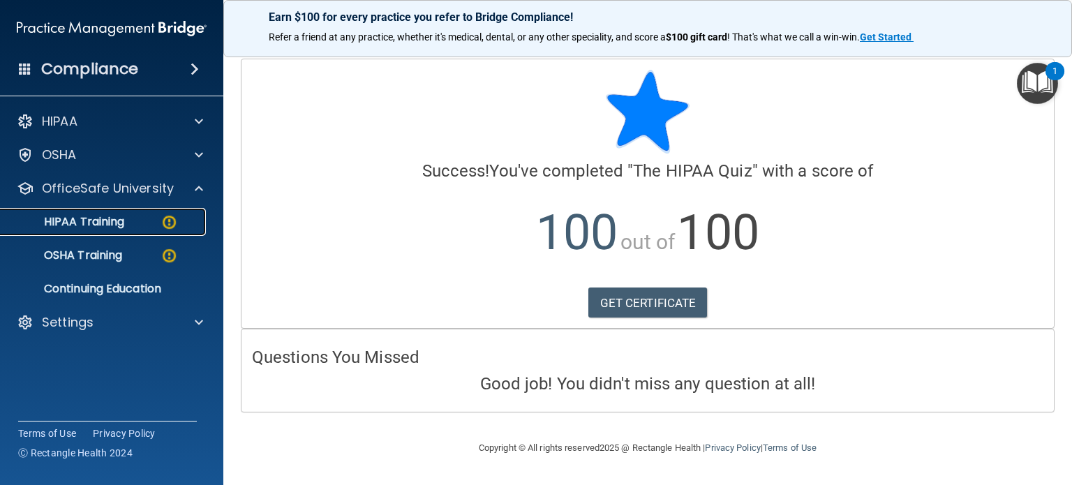
click at [180, 223] on div "HIPAA Training" at bounding box center [104, 222] width 191 height 14
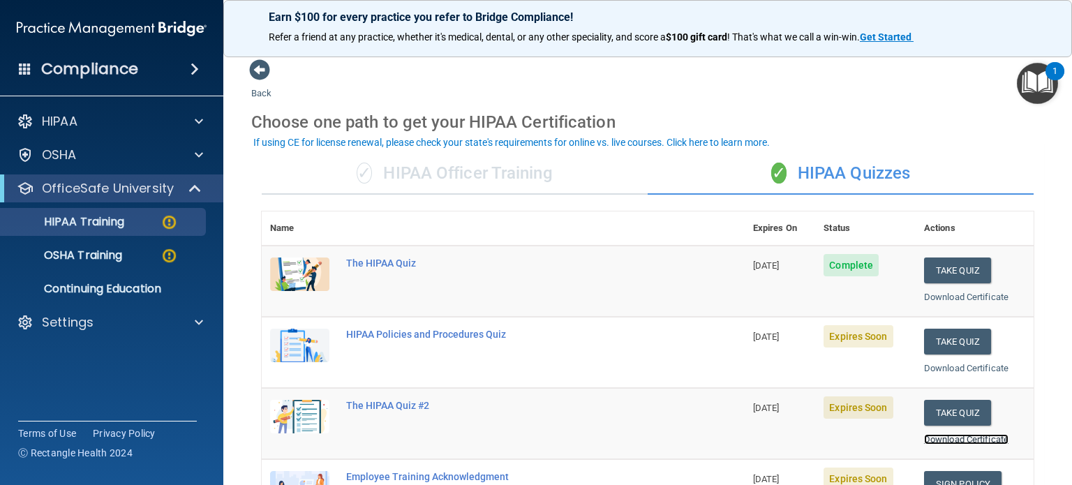
click at [1000, 434] on link "Download Certificate" at bounding box center [966, 439] width 84 height 10
click at [945, 414] on button "Take Quiz" at bounding box center [957, 413] width 67 height 26
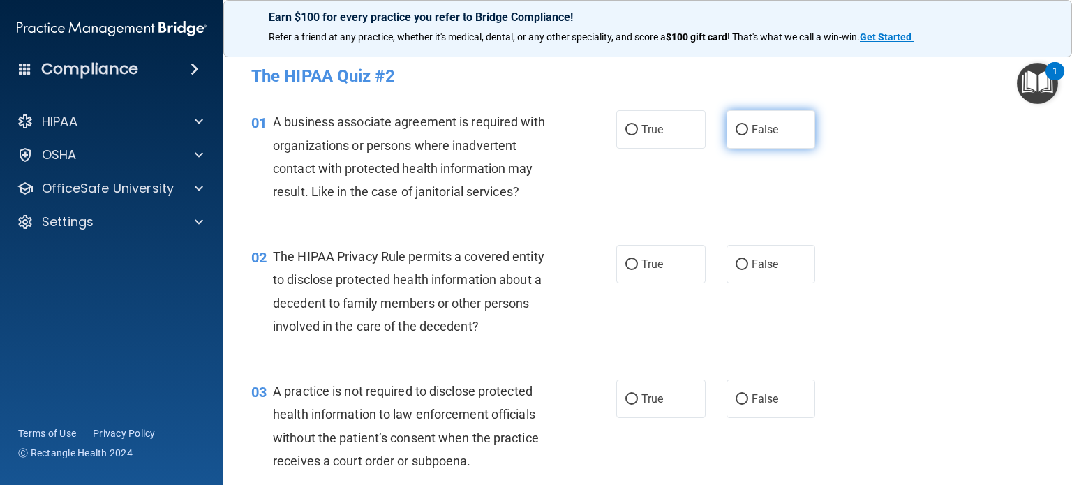
click at [772, 119] on label "False" at bounding box center [771, 129] width 89 height 38
click at [748, 125] on input "False" at bounding box center [742, 130] width 13 height 10
radio input "true"
click at [642, 271] on span "True" at bounding box center [653, 264] width 22 height 13
click at [638, 270] on input "True" at bounding box center [631, 265] width 13 height 10
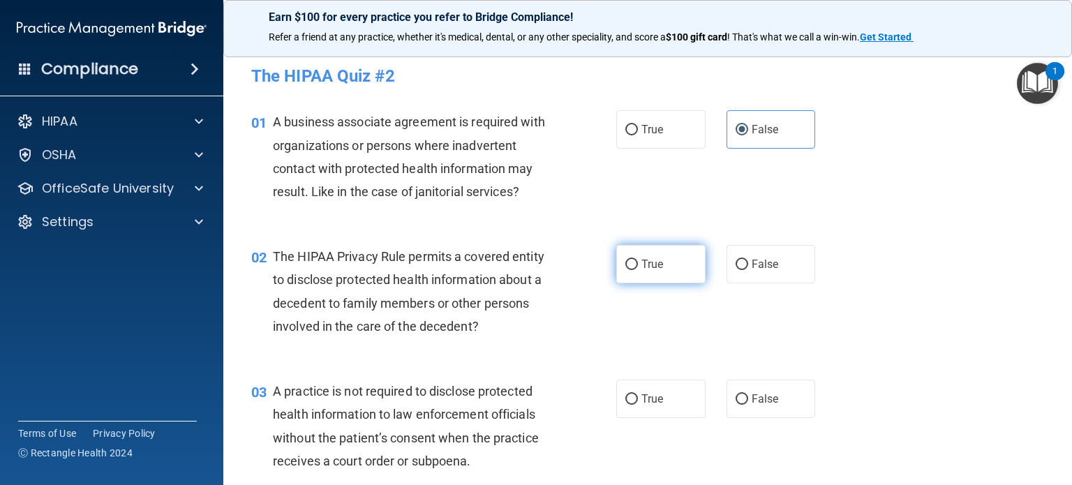
radio input "true"
click at [752, 406] on span "False" at bounding box center [765, 398] width 27 height 13
click at [745, 405] on input "False" at bounding box center [742, 399] width 13 height 10
radio input "true"
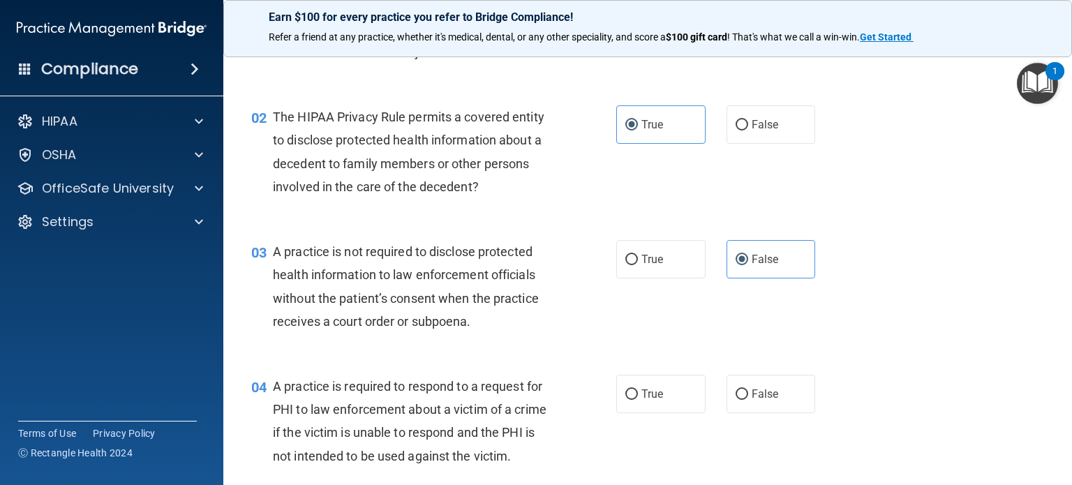
scroll to position [209, 0]
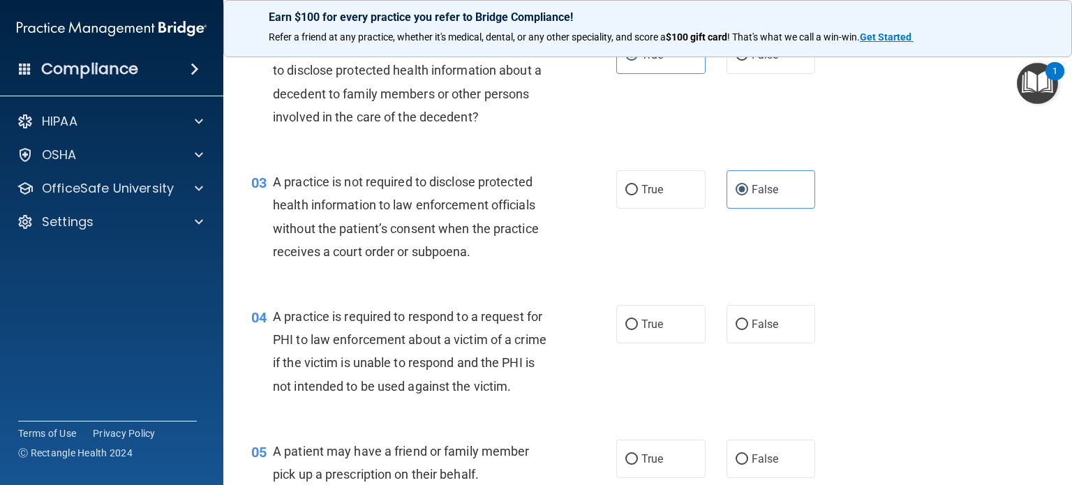
click at [662, 422] on div "04 A practice is required to respond to a request for PHI to law enforcement ab…" at bounding box center [648, 355] width 814 height 135
click at [668, 343] on label "True" at bounding box center [660, 324] width 89 height 38
click at [638, 330] on input "True" at bounding box center [631, 325] width 13 height 10
radio input "true"
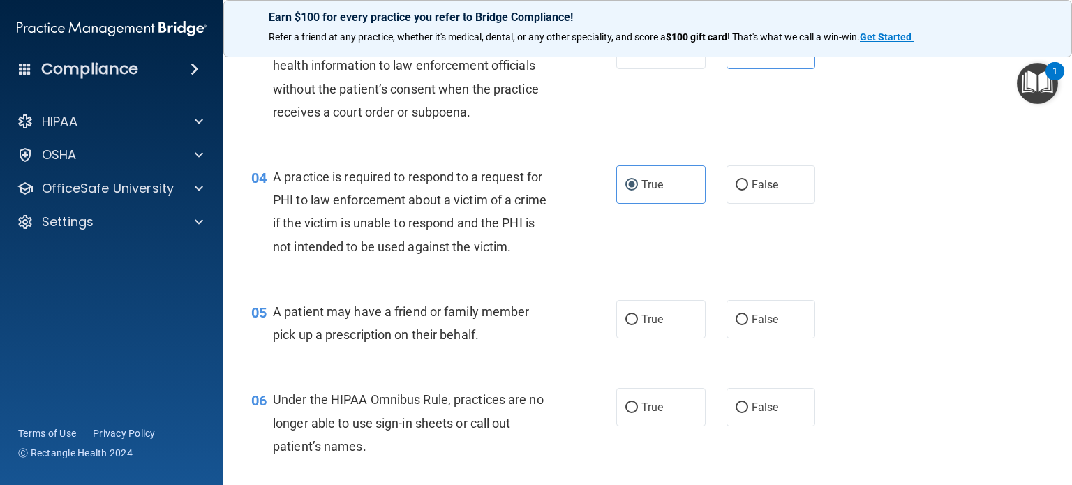
scroll to position [419, 0]
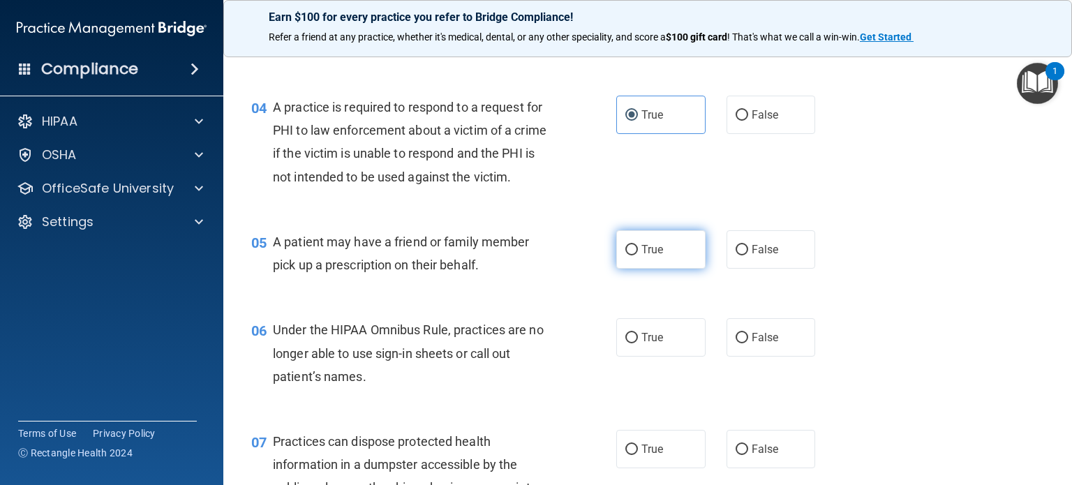
click at [665, 269] on label "True" at bounding box center [660, 249] width 89 height 38
click at [638, 256] on input "True" at bounding box center [631, 250] width 13 height 10
radio input "true"
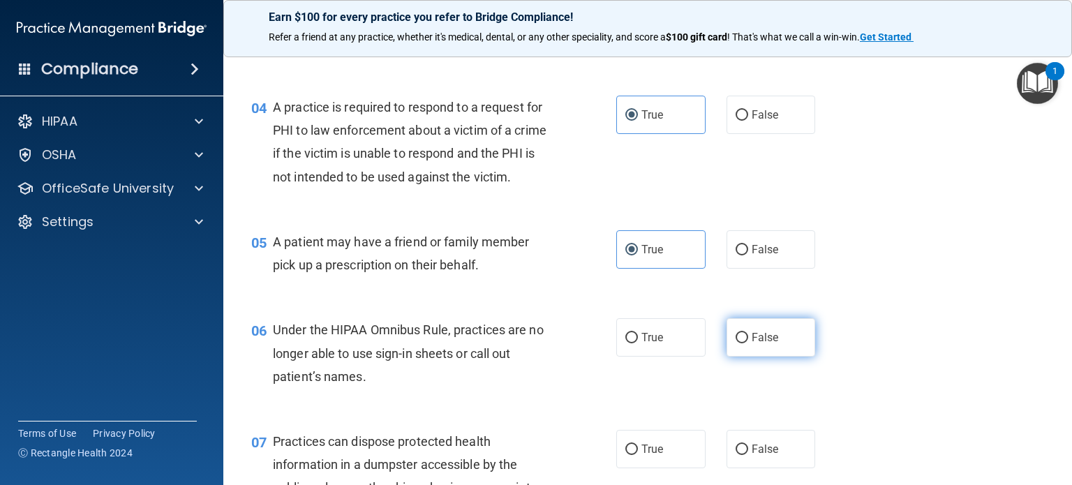
click at [743, 357] on label "False" at bounding box center [771, 337] width 89 height 38
click at [743, 343] on input "False" at bounding box center [742, 338] width 13 height 10
radio input "true"
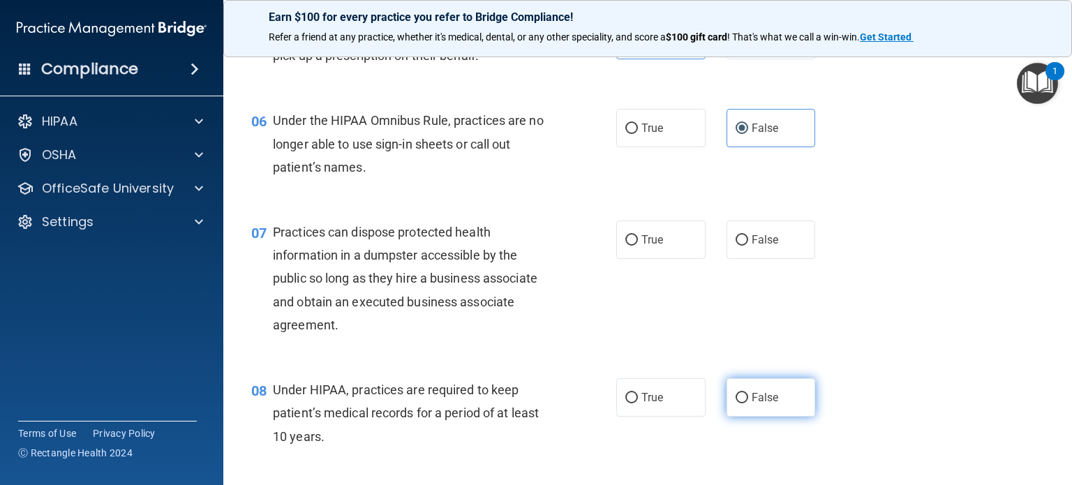
scroll to position [698, 0]
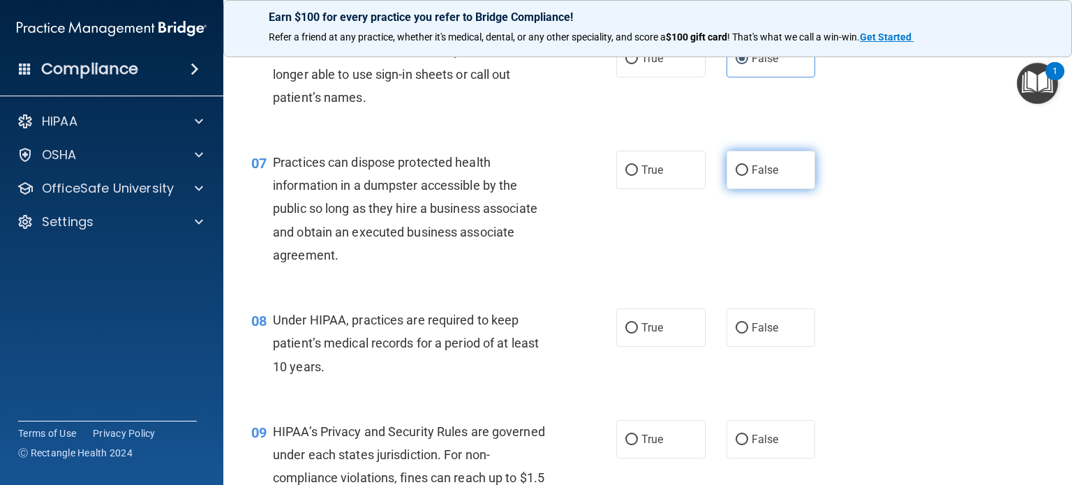
click at [752, 177] on span "False" at bounding box center [765, 169] width 27 height 13
click at [748, 176] on input "False" at bounding box center [742, 170] width 13 height 10
radio input "true"
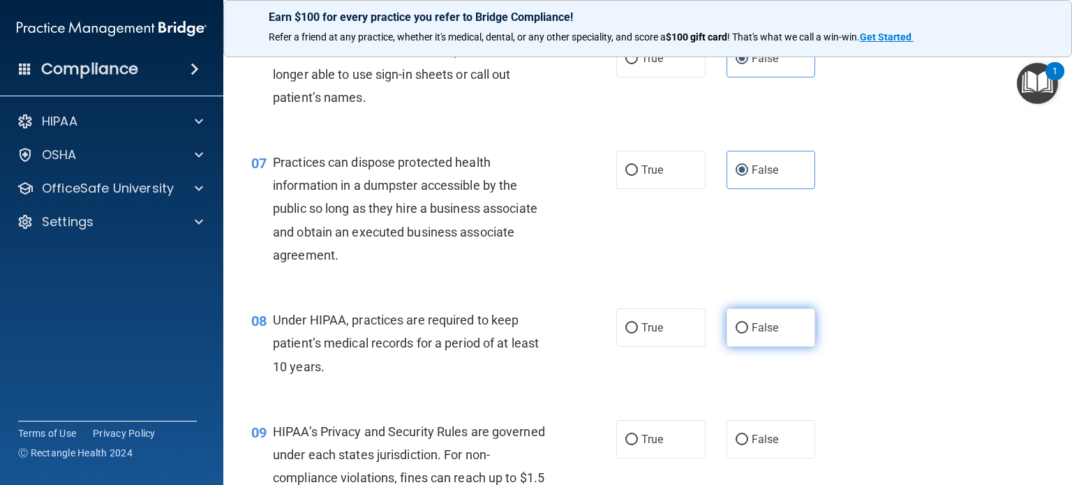
click at [752, 334] on span "False" at bounding box center [765, 327] width 27 height 13
click at [746, 334] on input "False" at bounding box center [742, 328] width 13 height 10
radio input "true"
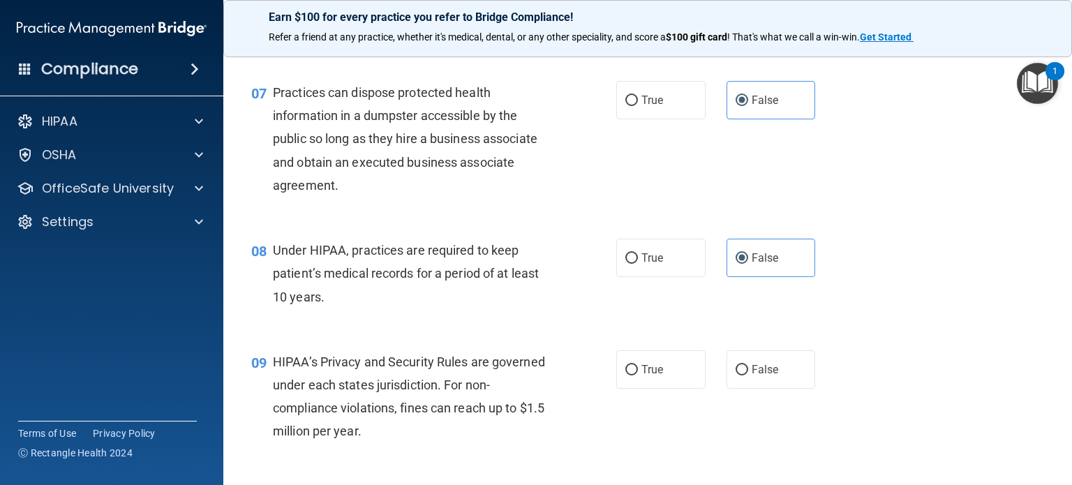
scroll to position [908, 0]
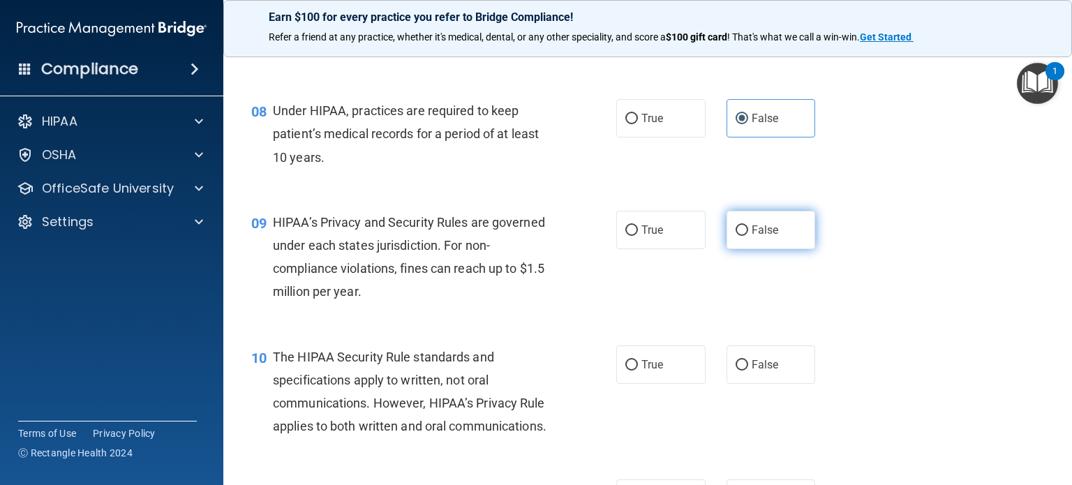
click at [766, 237] on span "False" at bounding box center [765, 229] width 27 height 13
click at [748, 236] on input "False" at bounding box center [742, 230] width 13 height 10
radio input "true"
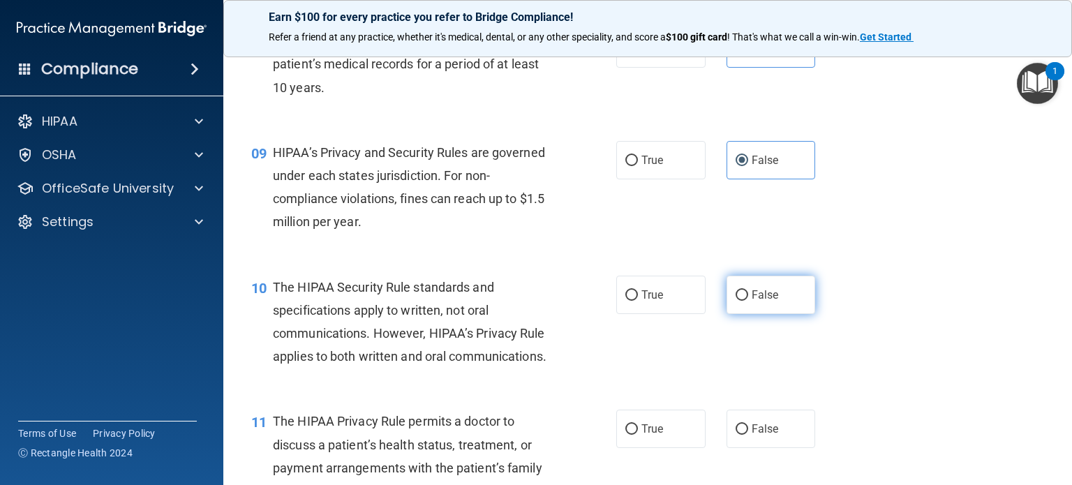
scroll to position [1047, 0]
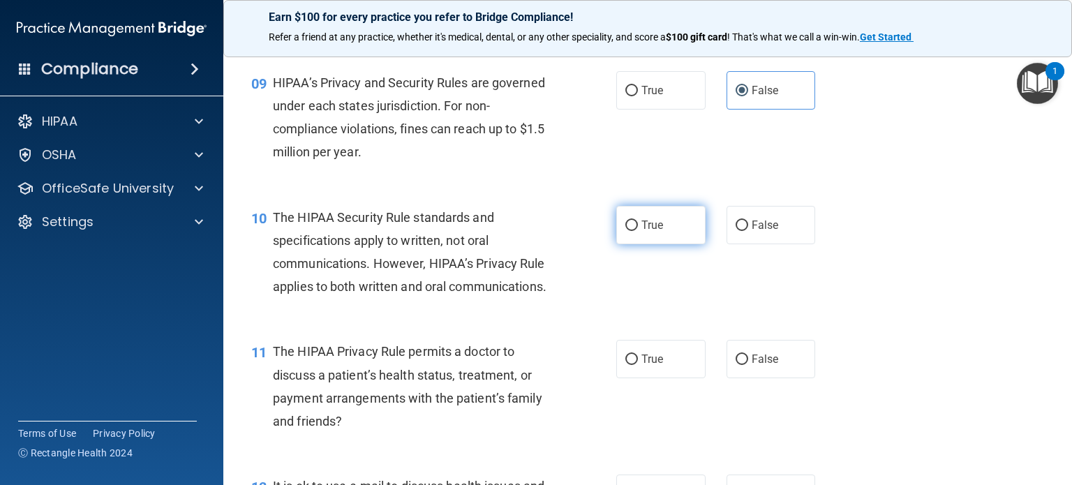
click at [658, 232] on span "True" at bounding box center [653, 225] width 22 height 13
click at [638, 231] on input "True" at bounding box center [631, 226] width 13 height 10
radio input "true"
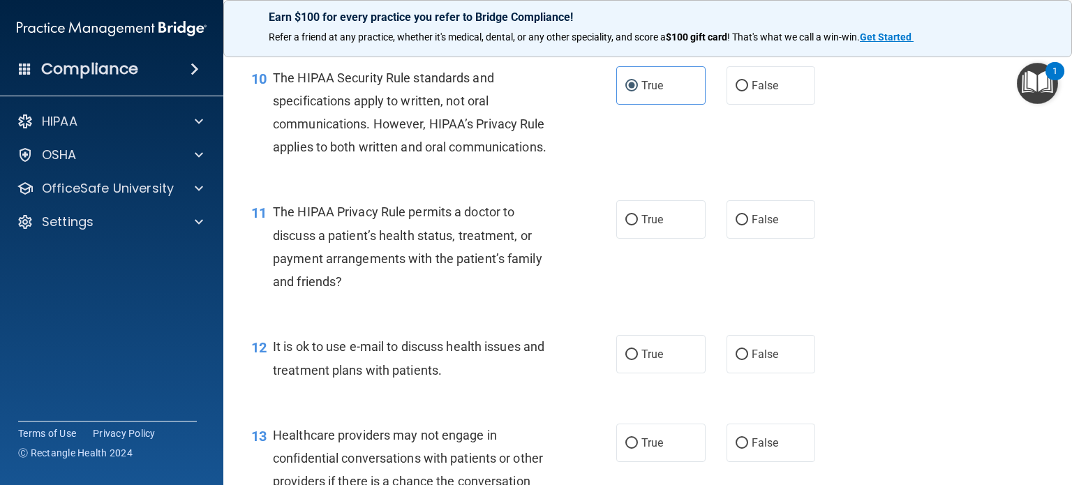
scroll to position [1257, 0]
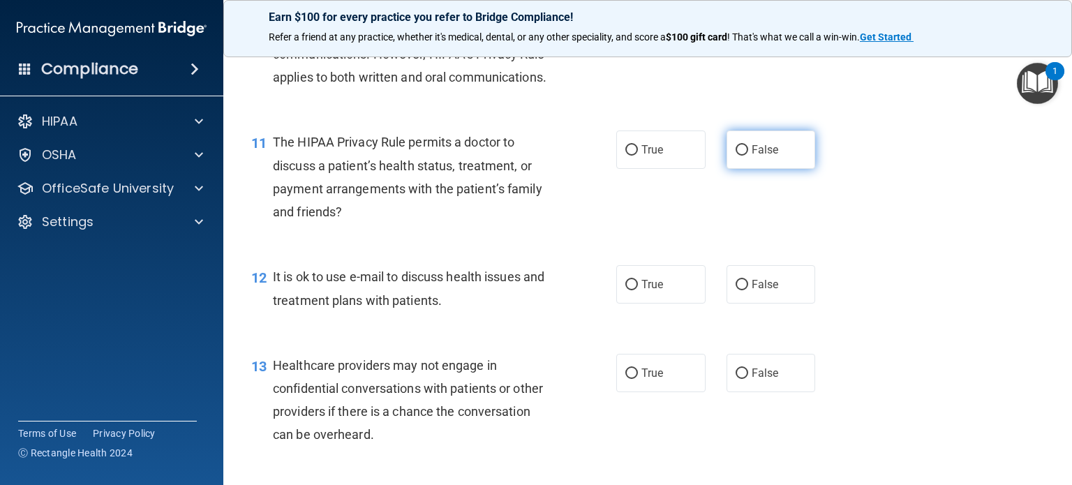
click at [759, 156] on span "False" at bounding box center [765, 149] width 27 height 13
click at [748, 156] on input "False" at bounding box center [742, 150] width 13 height 10
radio input "true"
click at [752, 156] on span "False" at bounding box center [765, 149] width 27 height 13
click at [748, 156] on input "False" at bounding box center [742, 150] width 13 height 10
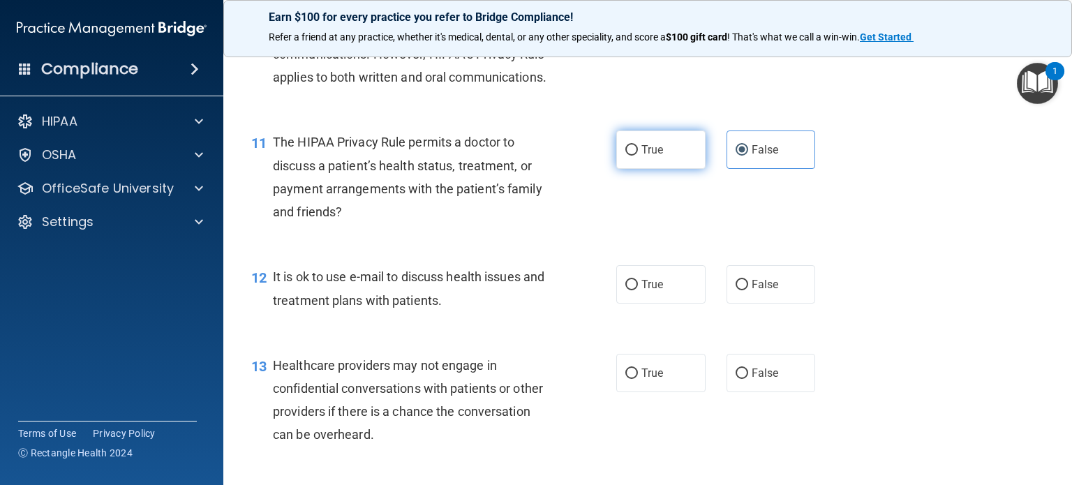
click at [652, 156] on span "True" at bounding box center [653, 149] width 22 height 13
click at [638, 156] on input "True" at bounding box center [631, 150] width 13 height 10
radio input "true"
radio input "false"
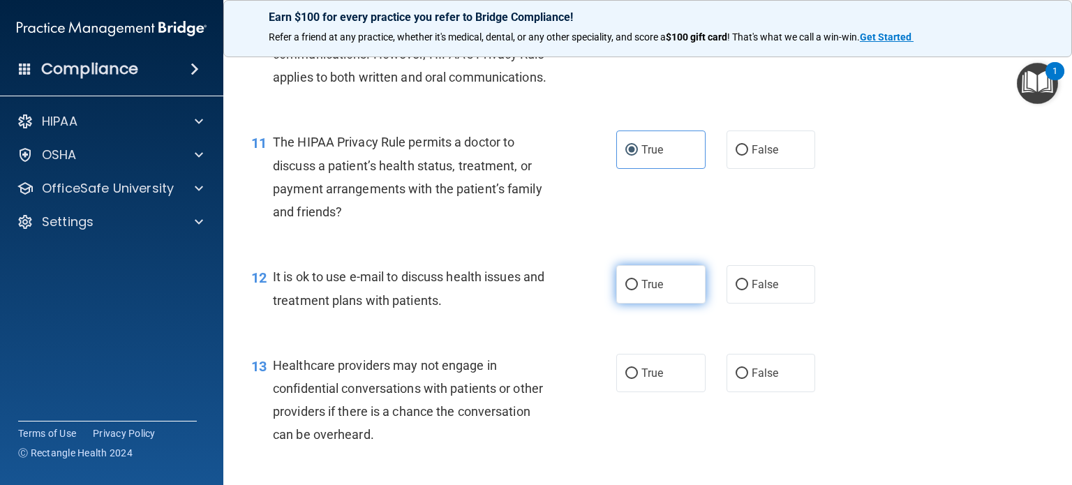
click at [651, 304] on label "True" at bounding box center [660, 284] width 89 height 38
click at [638, 290] on input "True" at bounding box center [631, 285] width 13 height 10
radio input "true"
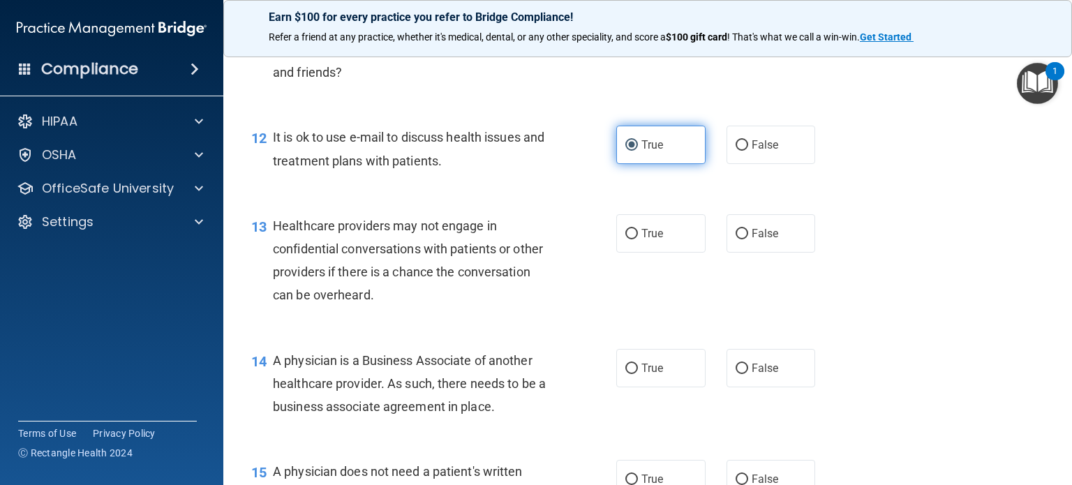
scroll to position [1466, 0]
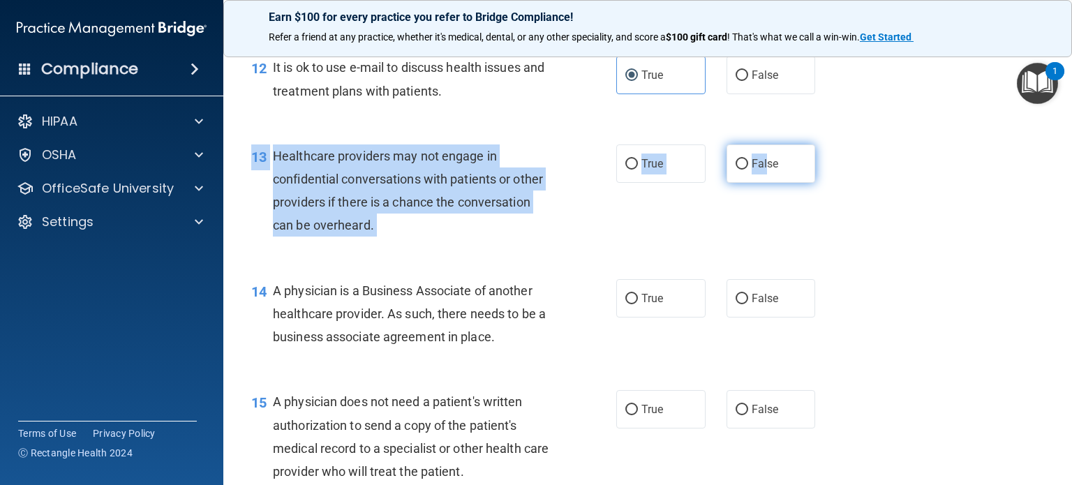
click at [763, 262] on div "13 Healthcare providers may not engage in confidential conversations with patie…" at bounding box center [648, 194] width 814 height 135
click at [750, 183] on label "False" at bounding box center [771, 164] width 89 height 38
click at [748, 170] on input "False" at bounding box center [742, 164] width 13 height 10
radio input "true"
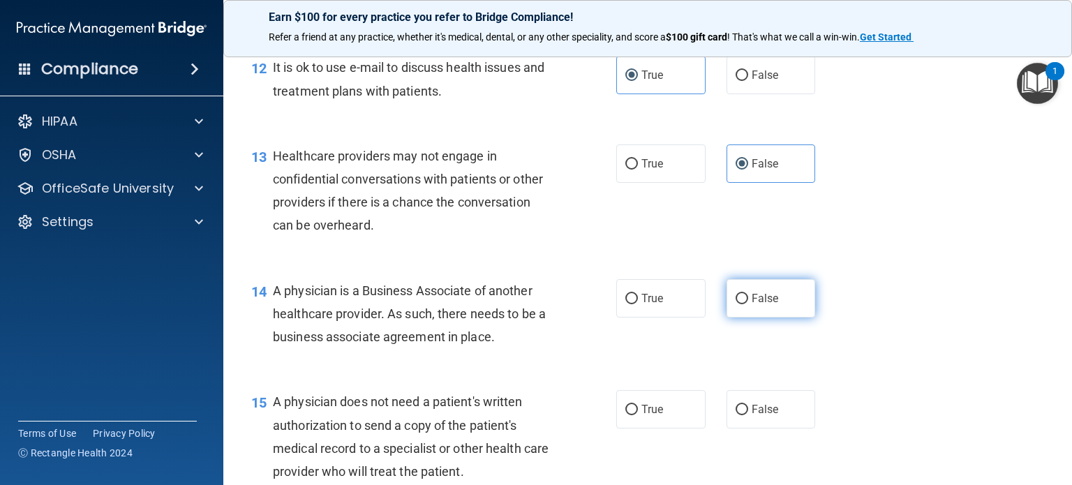
click at [746, 318] on label "False" at bounding box center [771, 298] width 89 height 38
click at [746, 304] on input "False" at bounding box center [742, 299] width 13 height 10
radio input "true"
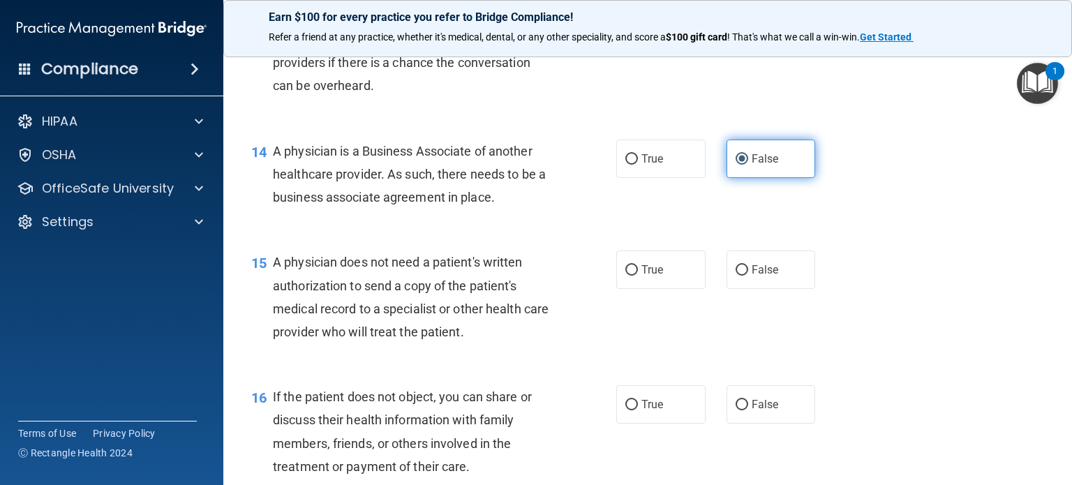
scroll to position [1675, 0]
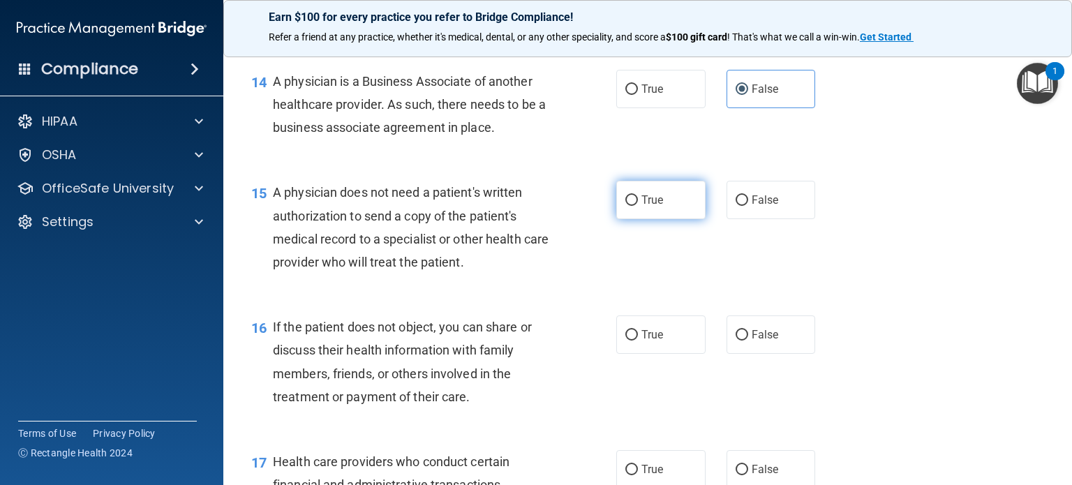
click at [655, 207] on span "True" at bounding box center [653, 199] width 22 height 13
click at [638, 206] on input "True" at bounding box center [631, 200] width 13 height 10
radio input "true"
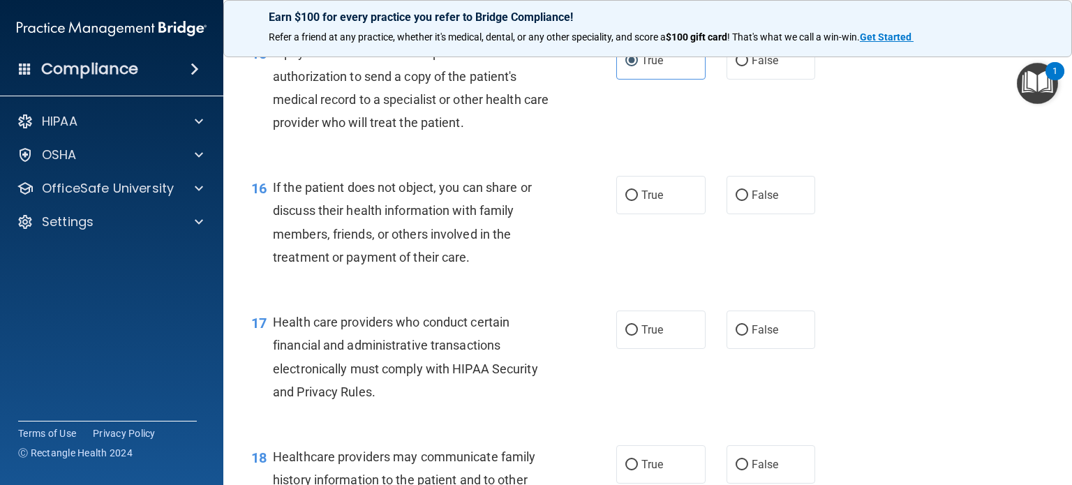
scroll to position [1885, 0]
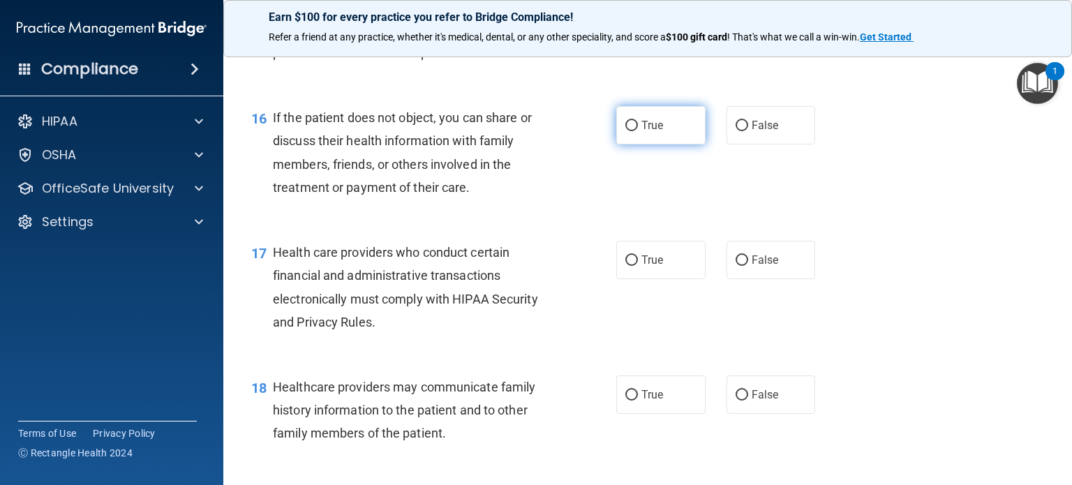
click at [649, 145] on label "True" at bounding box center [660, 125] width 89 height 38
click at [638, 131] on input "True" at bounding box center [631, 126] width 13 height 10
radio input "true"
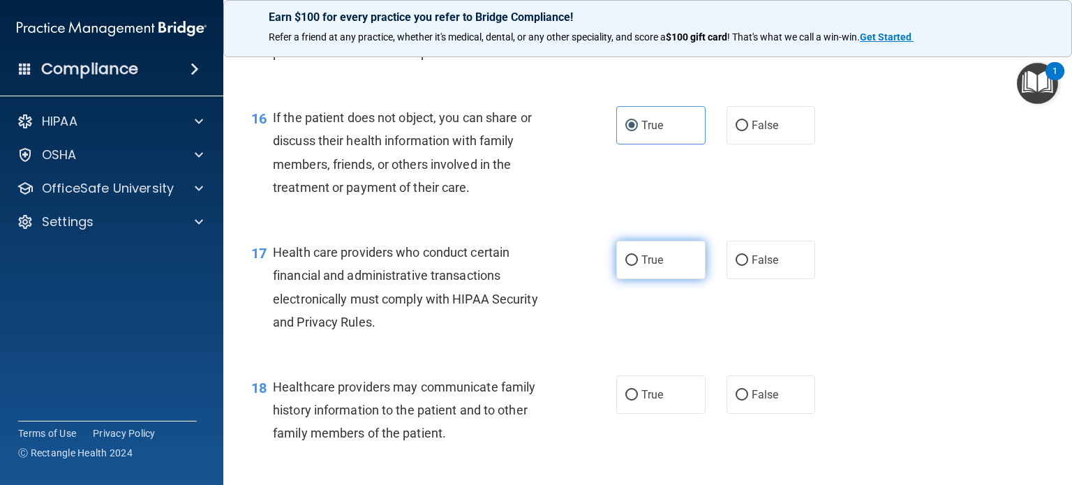
click at [642, 267] on span "True" at bounding box center [653, 259] width 22 height 13
click at [638, 266] on input "True" at bounding box center [631, 261] width 13 height 10
radio input "true"
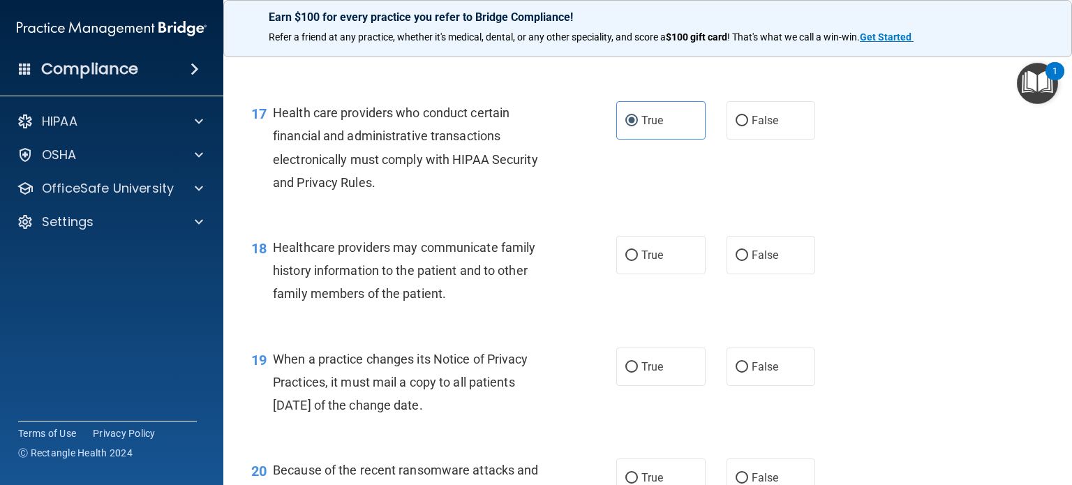
scroll to position [2094, 0]
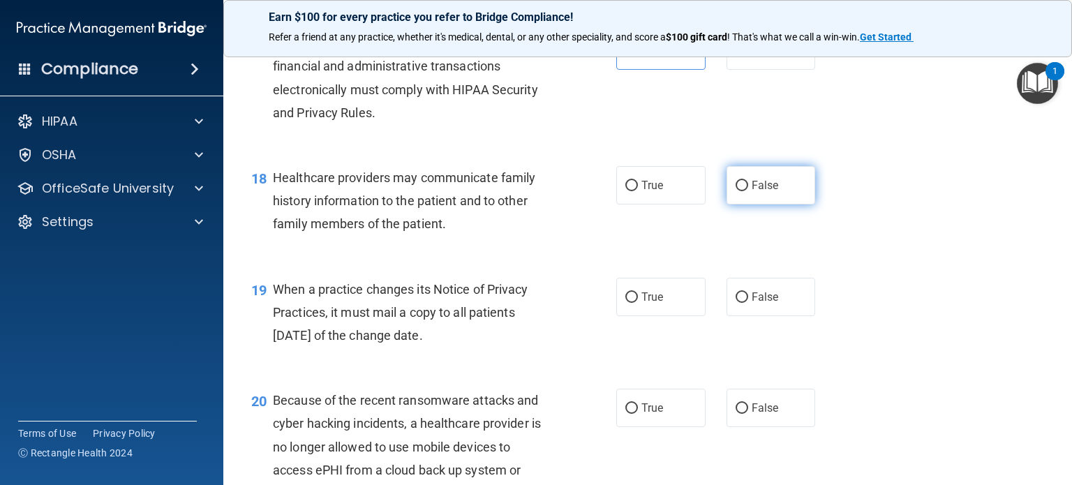
click at [754, 205] on label "False" at bounding box center [771, 185] width 89 height 38
click at [748, 191] on input "False" at bounding box center [742, 186] width 13 height 10
radio input "true"
click at [738, 316] on label "False" at bounding box center [771, 297] width 89 height 38
click at [738, 303] on input "False" at bounding box center [742, 298] width 13 height 10
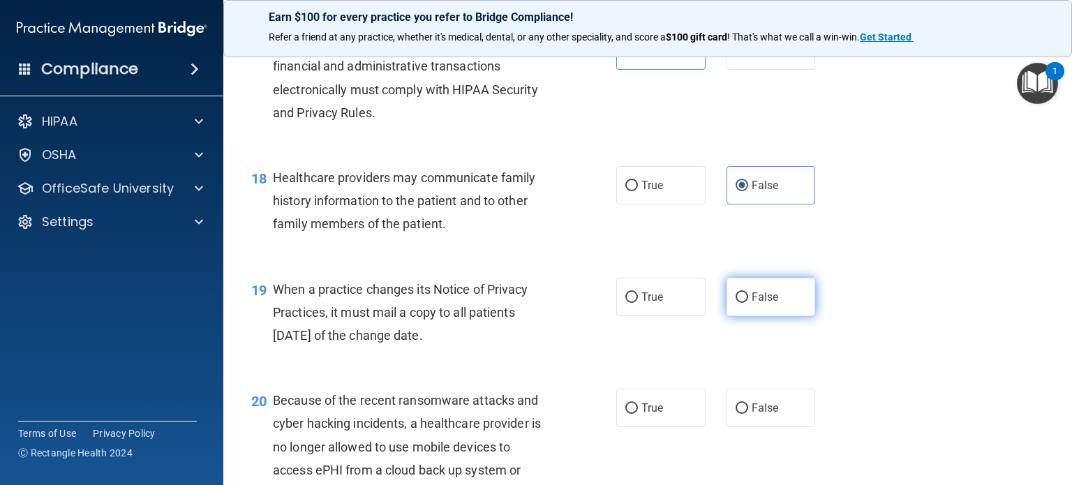
radio input "true"
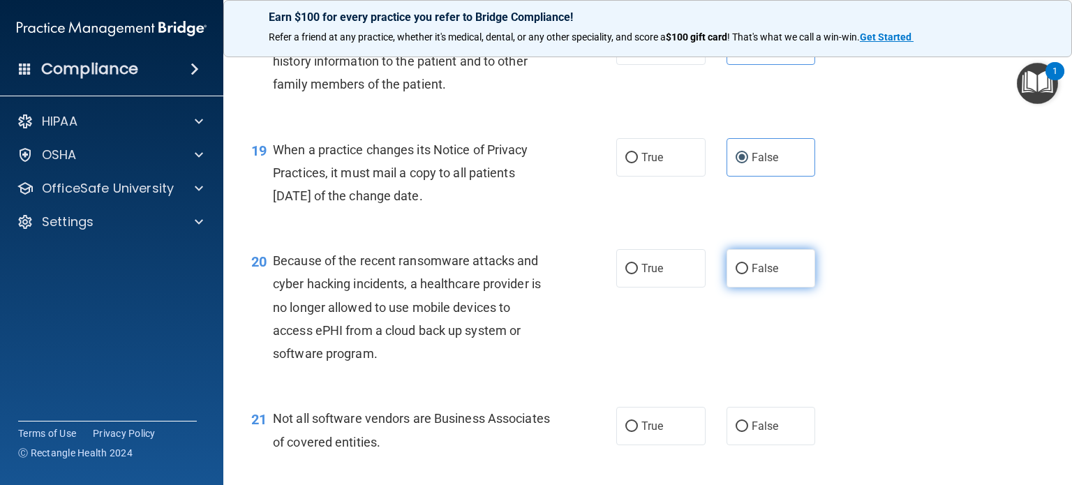
click at [756, 275] on span "False" at bounding box center [765, 268] width 27 height 13
click at [748, 274] on input "False" at bounding box center [742, 269] width 13 height 10
radio input "true"
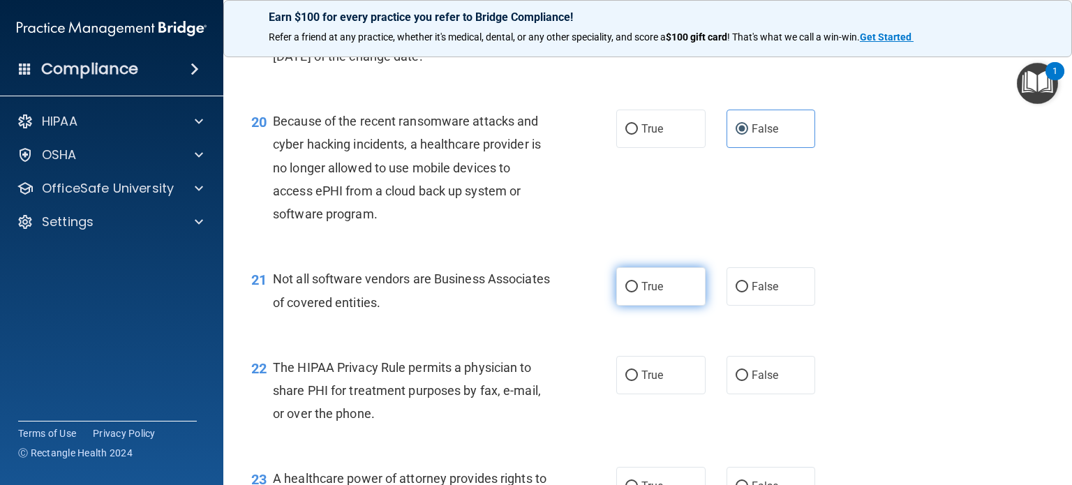
click at [661, 306] on label "True" at bounding box center [660, 286] width 89 height 38
click at [638, 293] on input "True" at bounding box center [631, 287] width 13 height 10
radio input "true"
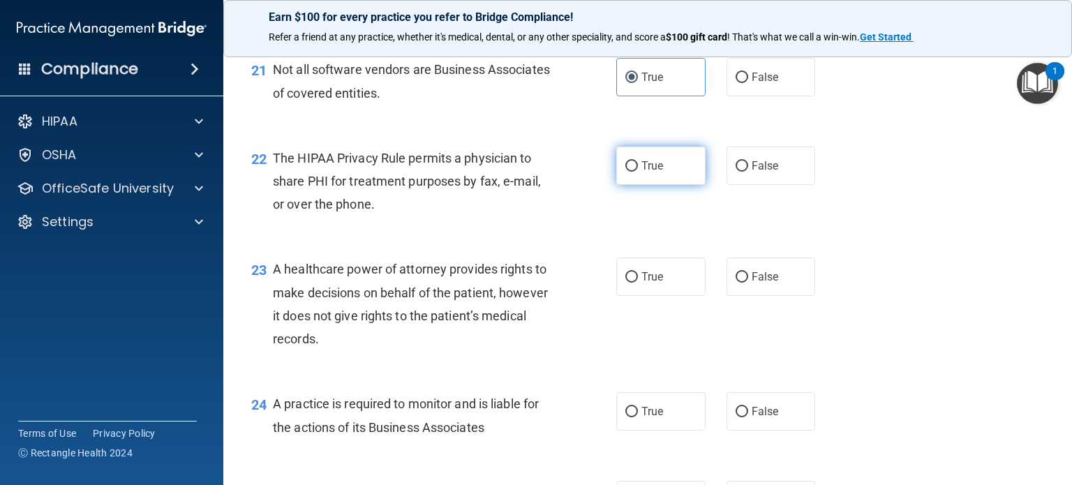
click at [673, 185] on label "True" at bounding box center [660, 166] width 89 height 38
click at [638, 172] on input "True" at bounding box center [631, 166] width 13 height 10
radio input "true"
click at [787, 296] on label "False" at bounding box center [771, 277] width 89 height 38
click at [748, 283] on input "False" at bounding box center [742, 277] width 13 height 10
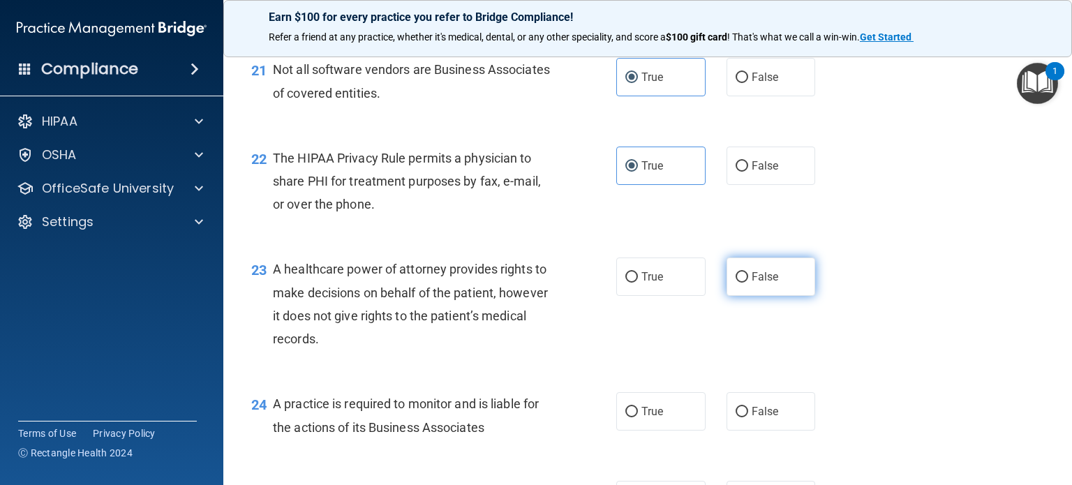
radio input "true"
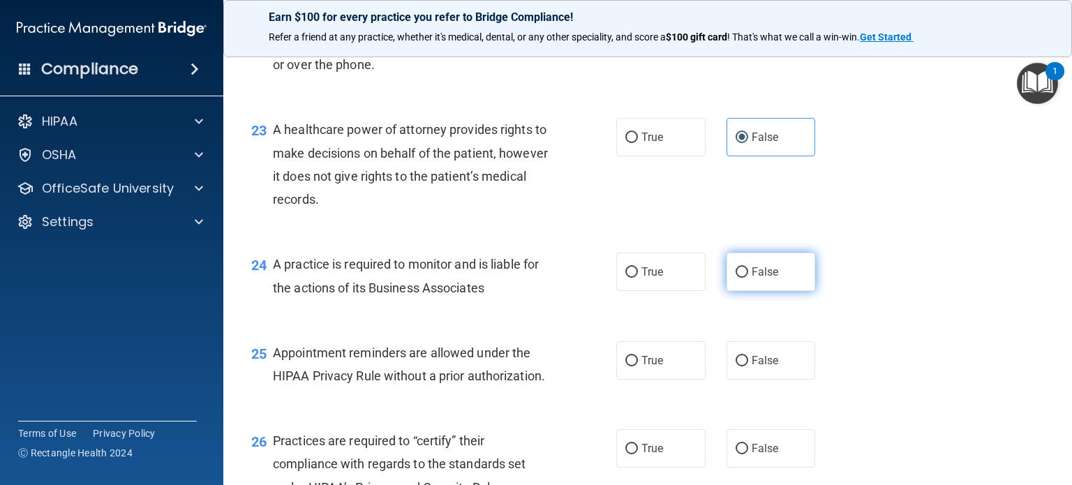
click at [771, 279] on span "False" at bounding box center [765, 271] width 27 height 13
click at [748, 278] on input "False" at bounding box center [742, 272] width 13 height 10
radio input "true"
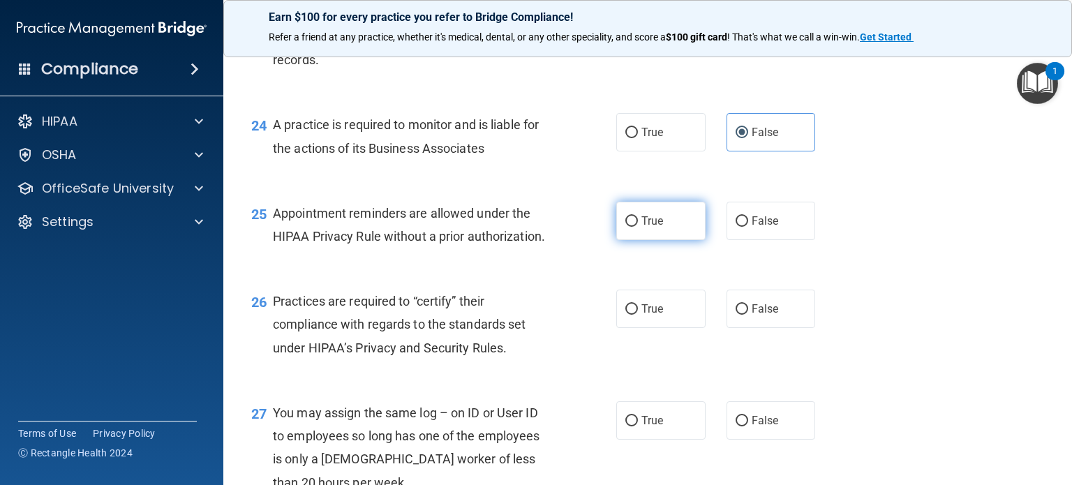
click at [653, 240] on label "True" at bounding box center [660, 221] width 89 height 38
click at [638, 227] on input "True" at bounding box center [631, 221] width 13 height 10
radio input "true"
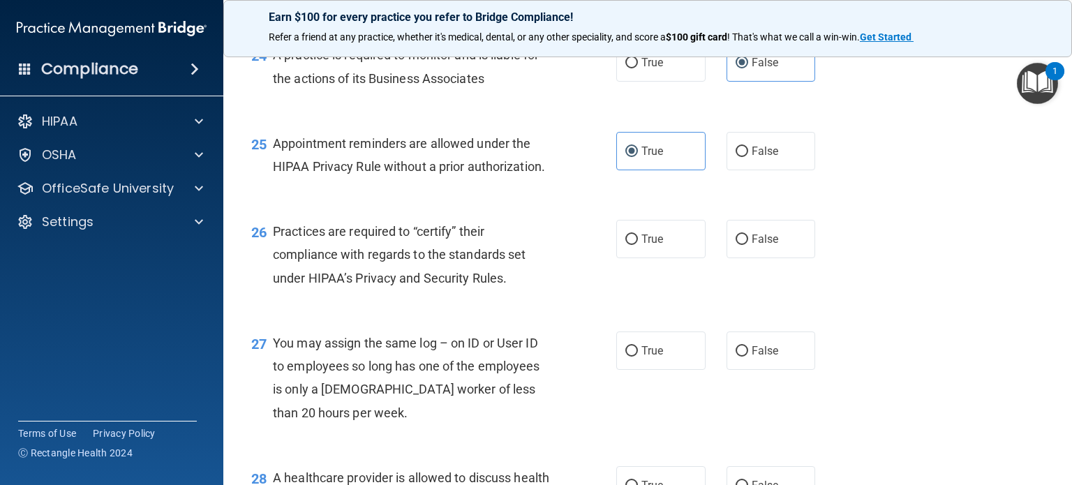
scroll to position [3002, 0]
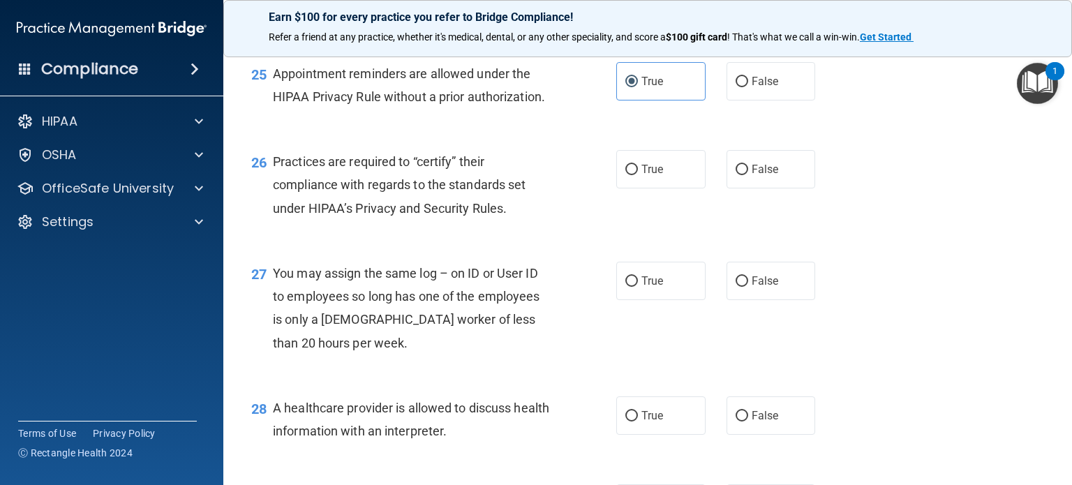
click at [760, 244] on div "26 Practices are required to “certify” their compliance with regards to the sta…" at bounding box center [648, 189] width 814 height 112
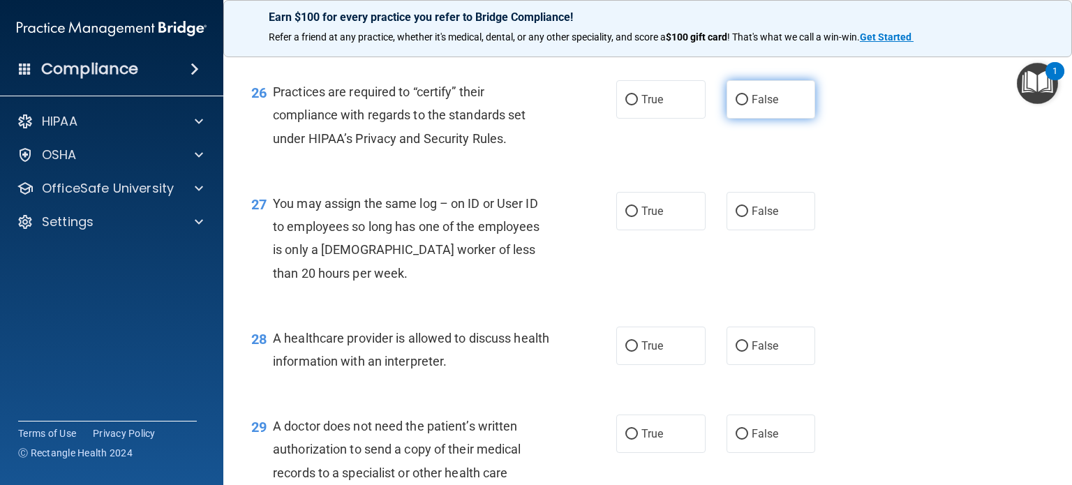
click at [751, 119] on label "False" at bounding box center [771, 99] width 89 height 38
click at [748, 105] on input "False" at bounding box center [742, 100] width 13 height 10
radio input "true"
click at [756, 230] on label "False" at bounding box center [771, 211] width 89 height 38
click at [748, 217] on input "False" at bounding box center [742, 212] width 13 height 10
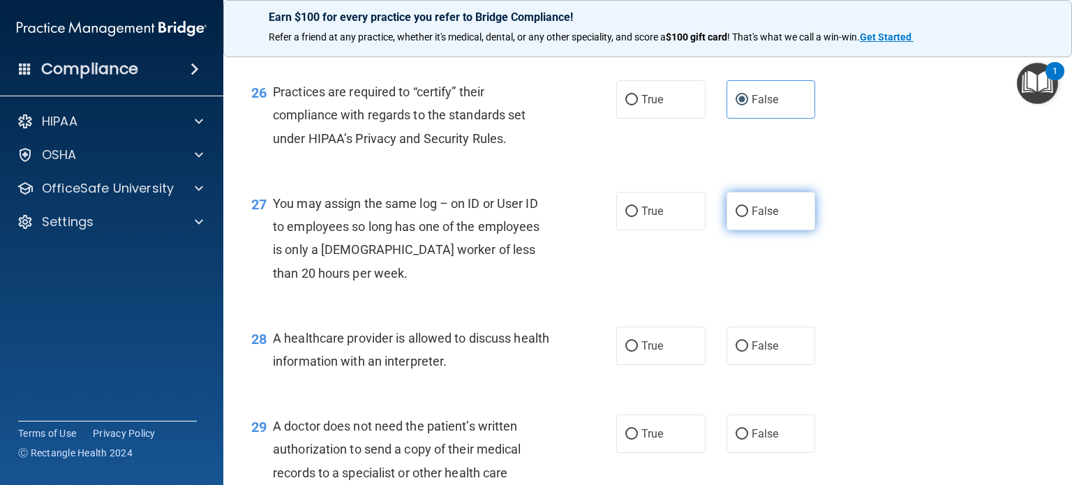
radio input "true"
click at [630, 352] on input "True" at bounding box center [631, 346] width 13 height 10
radio input "true"
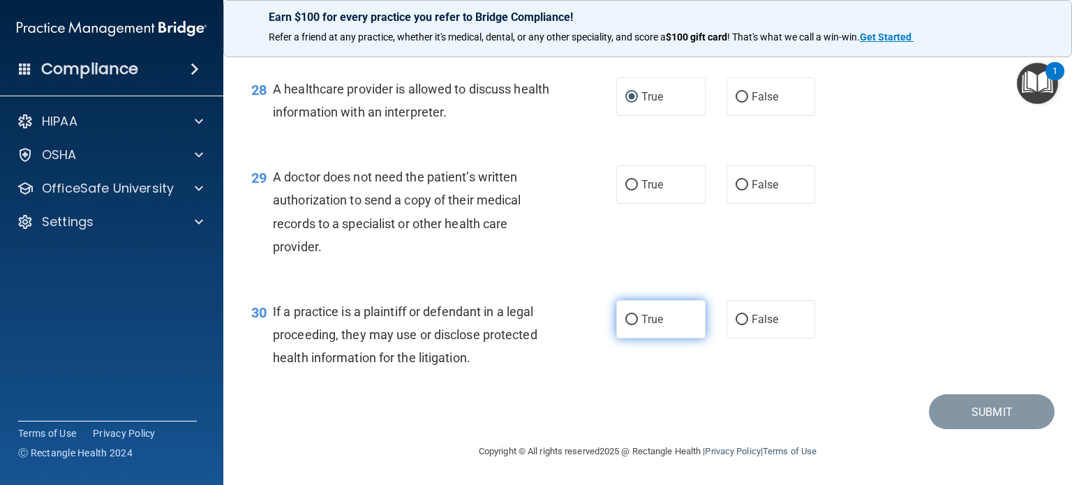
scroll to position [3421, 0]
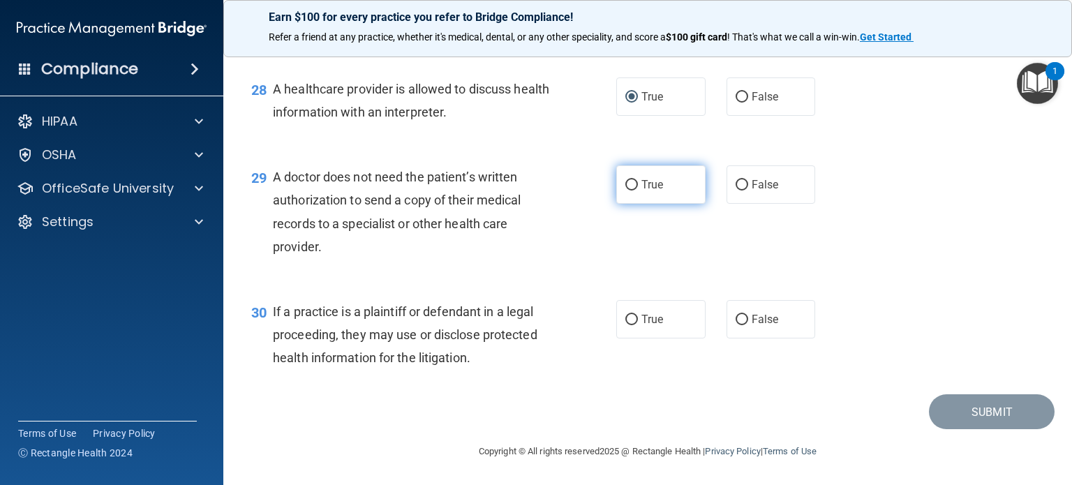
click at [653, 204] on label "True" at bounding box center [660, 184] width 89 height 38
click at [638, 191] on input "True" at bounding box center [631, 185] width 13 height 10
radio input "true"
click at [657, 326] on span "True" at bounding box center [653, 319] width 22 height 13
click at [638, 325] on input "True" at bounding box center [631, 320] width 13 height 10
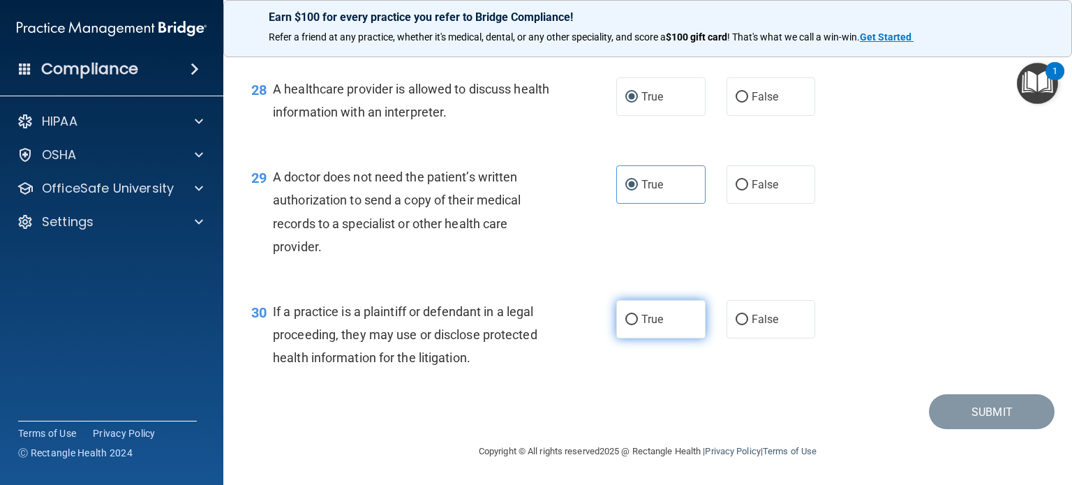
radio input "true"
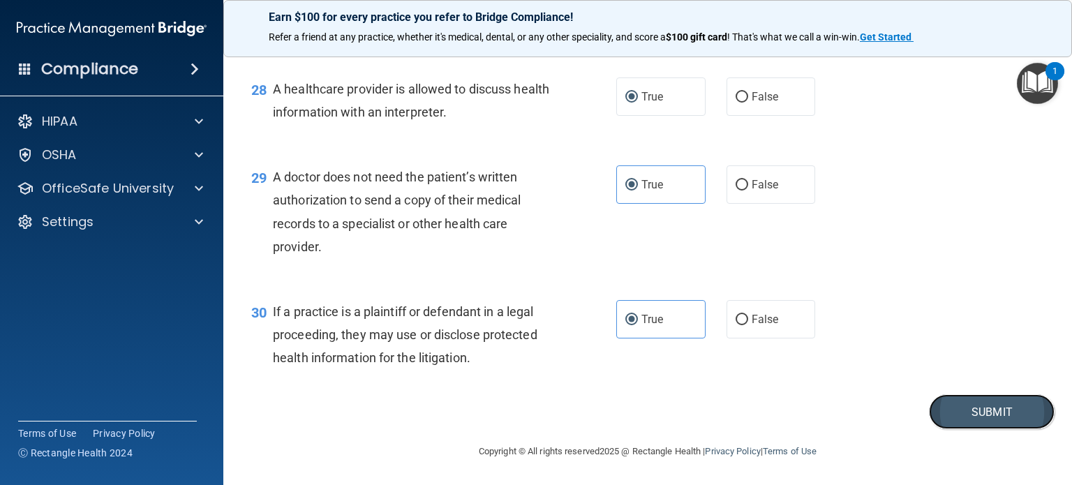
click at [1001, 430] on button "Submit" at bounding box center [992, 412] width 126 height 36
click at [955, 430] on button "Submit" at bounding box center [992, 412] width 126 height 36
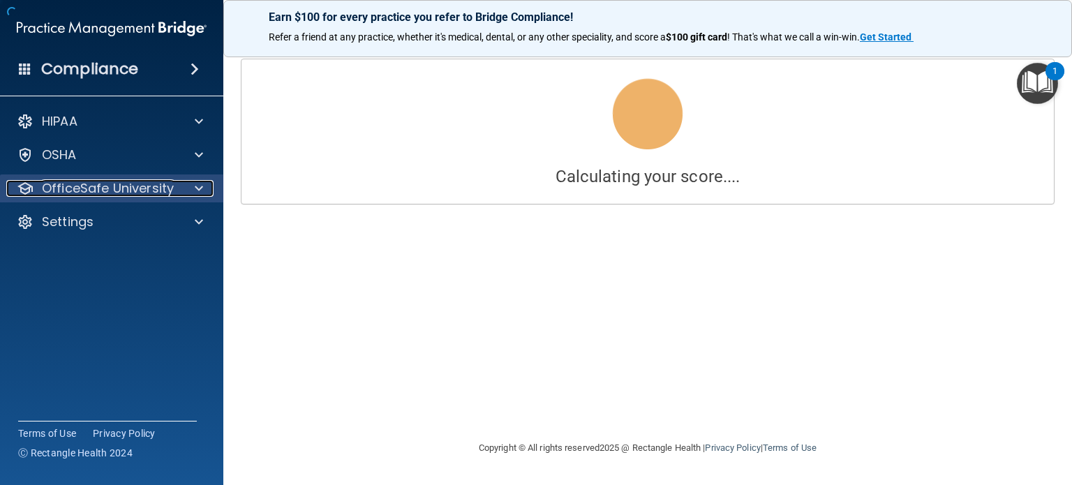
click at [128, 186] on p "OfficeSafe University" at bounding box center [108, 188] width 132 height 17
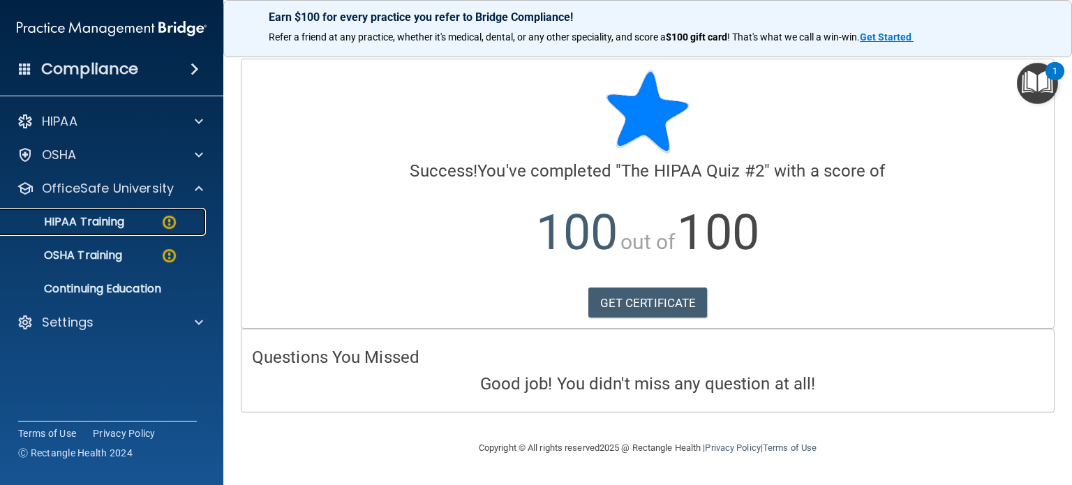
click at [151, 213] on link "HIPAA Training" at bounding box center [96, 222] width 220 height 28
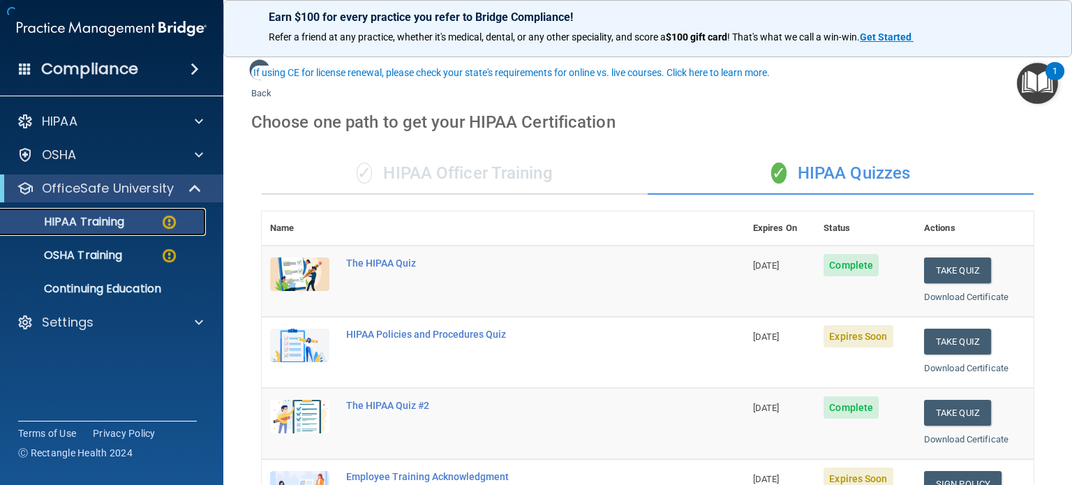
scroll to position [140, 0]
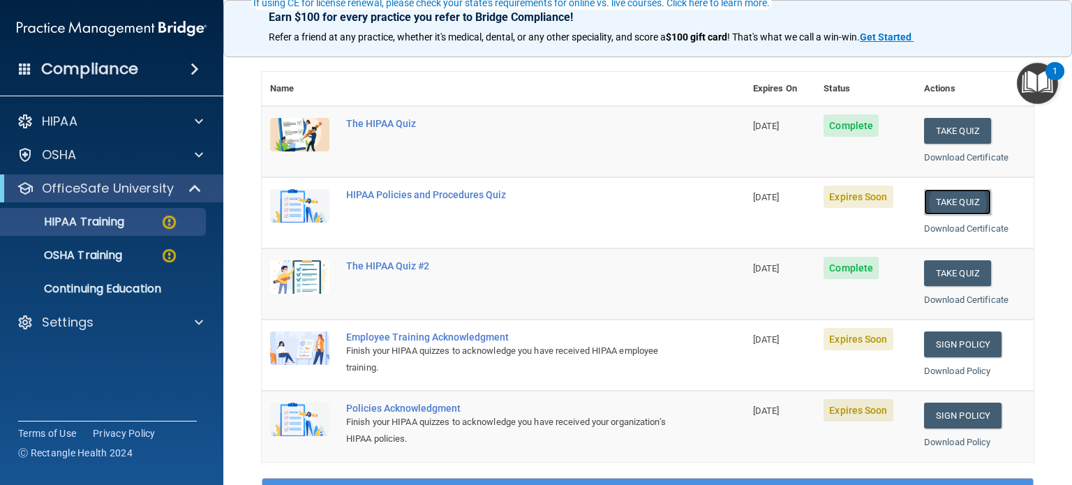
click at [960, 200] on button "Take Quiz" at bounding box center [957, 202] width 67 height 26
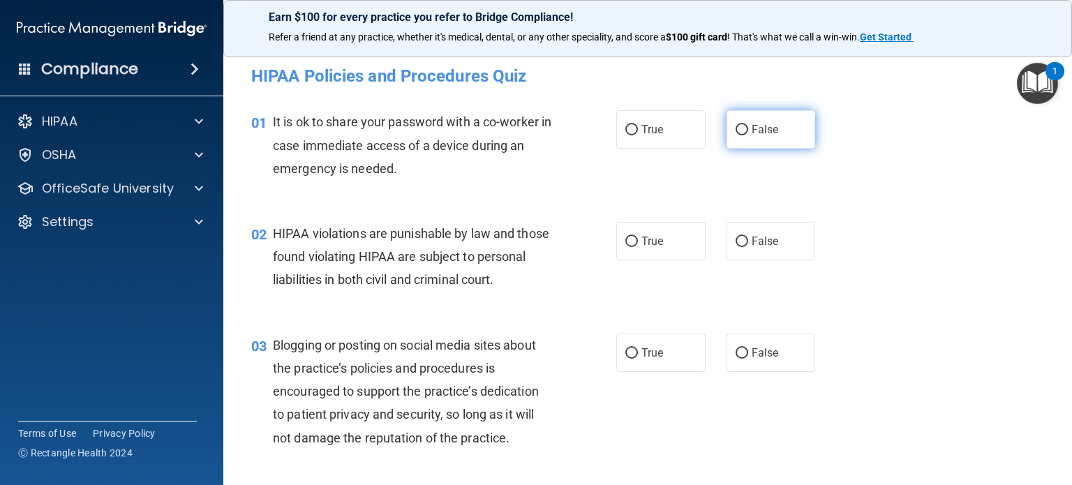
click at [778, 133] on label "False" at bounding box center [771, 129] width 89 height 38
click at [748, 133] on input "False" at bounding box center [742, 130] width 13 height 10
radio input "true"
click at [601, 245] on div "02 HIPAA violations are punishable by law and those found violating HIPAA are s…" at bounding box center [433, 260] width 407 height 77
click at [634, 239] on label "True" at bounding box center [660, 241] width 89 height 38
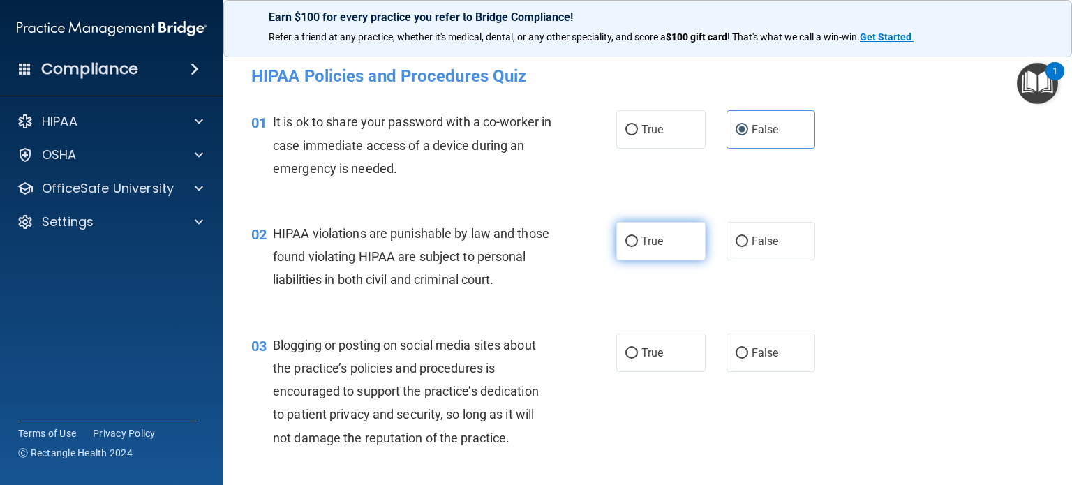
click at [634, 239] on input "True" at bounding box center [631, 242] width 13 height 10
radio input "true"
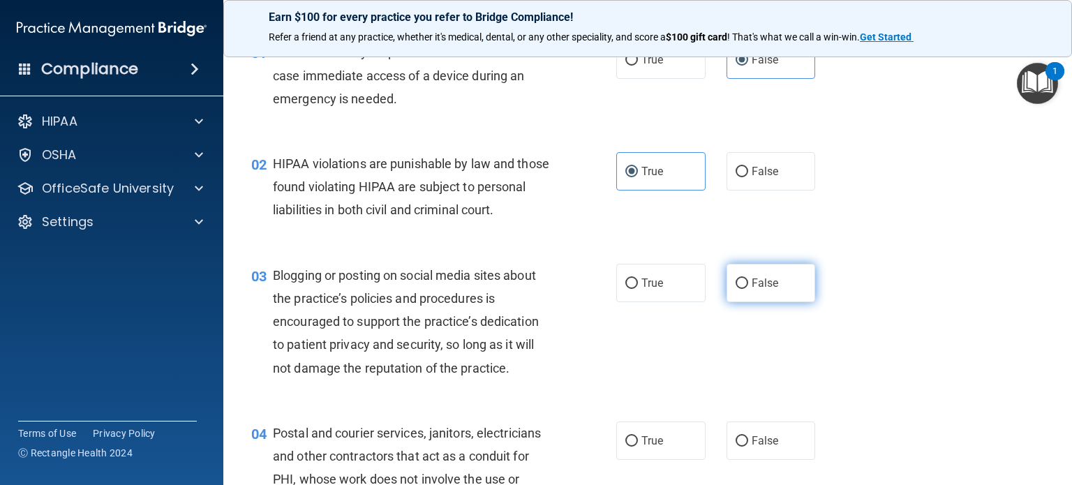
click at [779, 297] on label "False" at bounding box center [771, 283] width 89 height 38
click at [748, 289] on input "False" at bounding box center [742, 284] width 13 height 10
radio input "true"
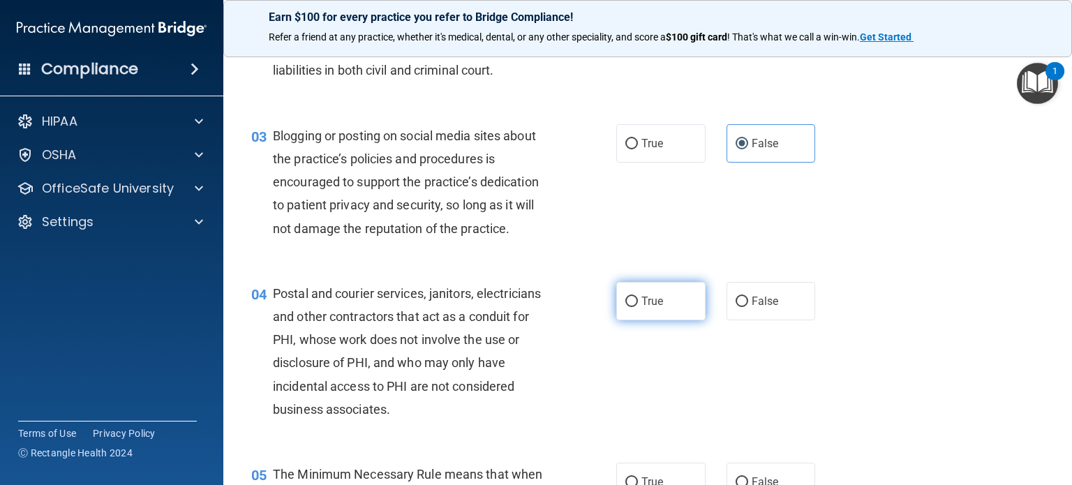
click at [648, 320] on label "True" at bounding box center [660, 301] width 89 height 38
click at [638, 307] on input "True" at bounding box center [631, 302] width 13 height 10
radio input "true"
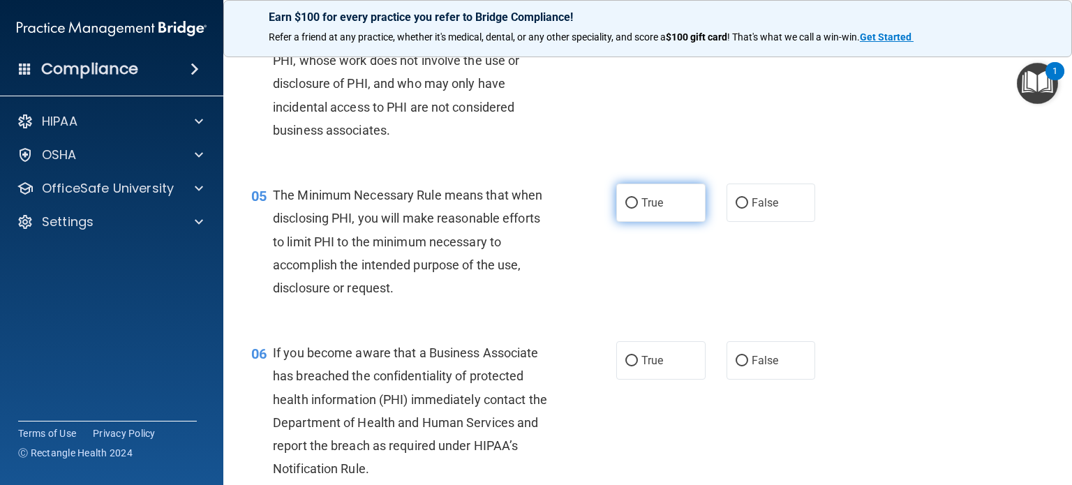
click at [653, 222] on label "True" at bounding box center [660, 203] width 89 height 38
click at [638, 209] on input "True" at bounding box center [631, 203] width 13 height 10
radio input "true"
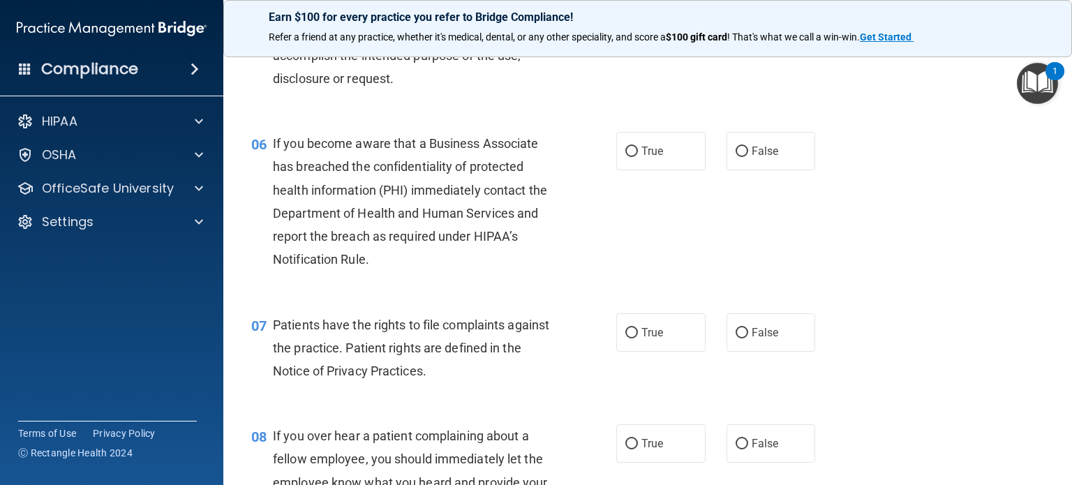
scroll to position [558, 0]
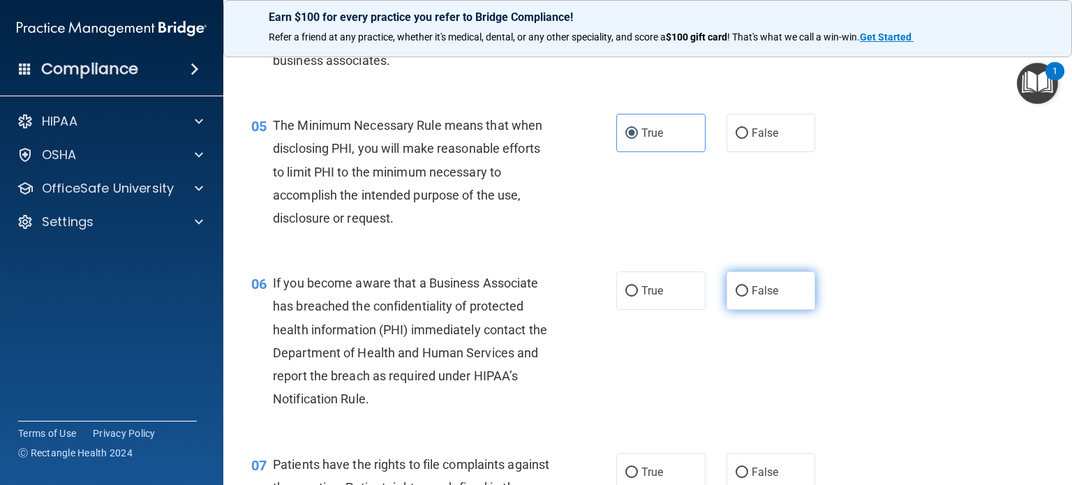
click at [778, 310] on label "False" at bounding box center [771, 291] width 89 height 38
click at [748, 297] on input "False" at bounding box center [742, 291] width 13 height 10
radio input "true"
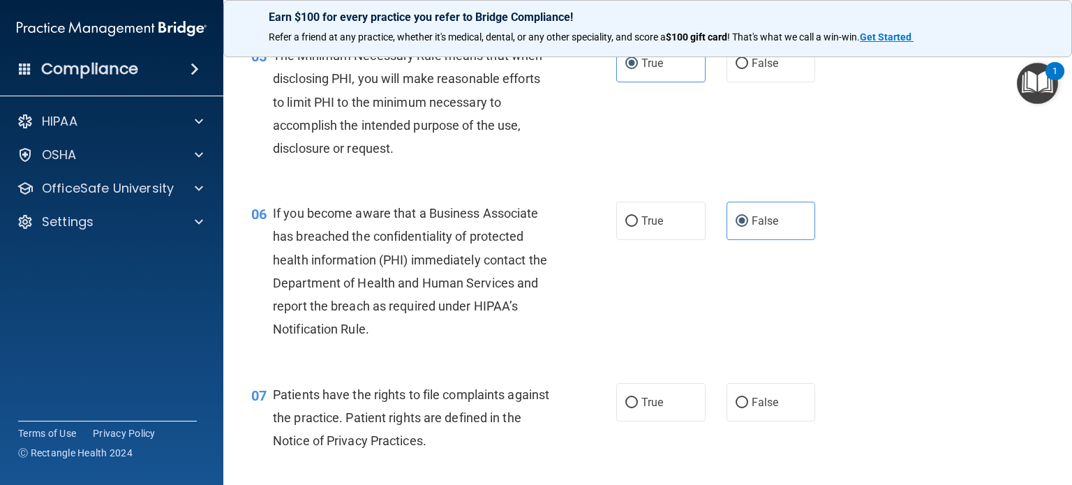
scroll to position [768, 0]
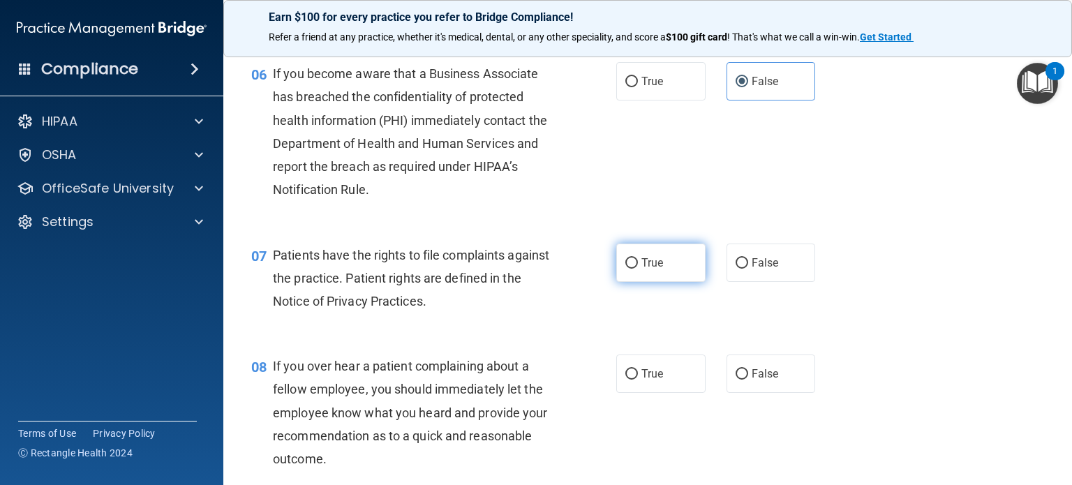
click at [667, 282] on label "True" at bounding box center [660, 263] width 89 height 38
click at [638, 269] on input "True" at bounding box center [631, 263] width 13 height 10
radio input "true"
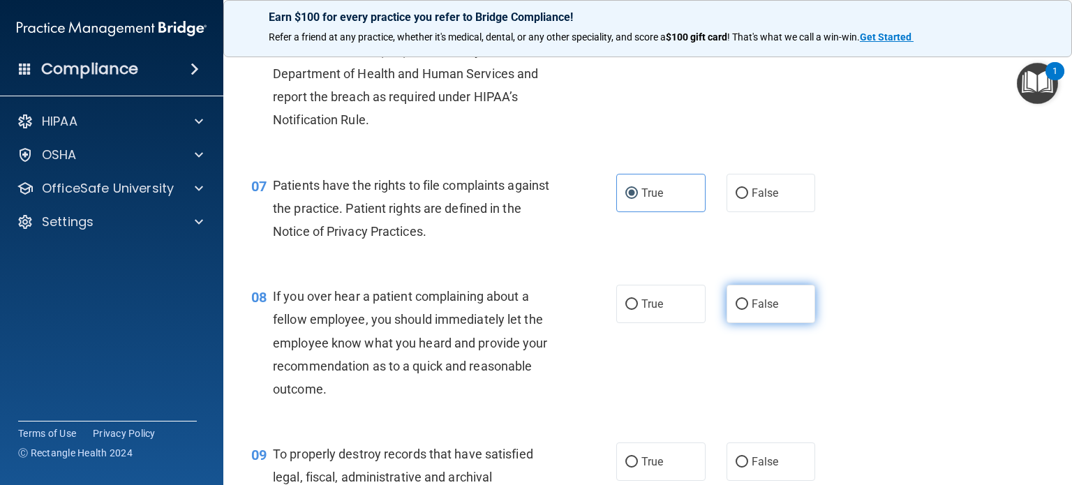
click at [750, 323] on label "False" at bounding box center [771, 304] width 89 height 38
click at [748, 310] on input "False" at bounding box center [742, 304] width 13 height 10
radio input "true"
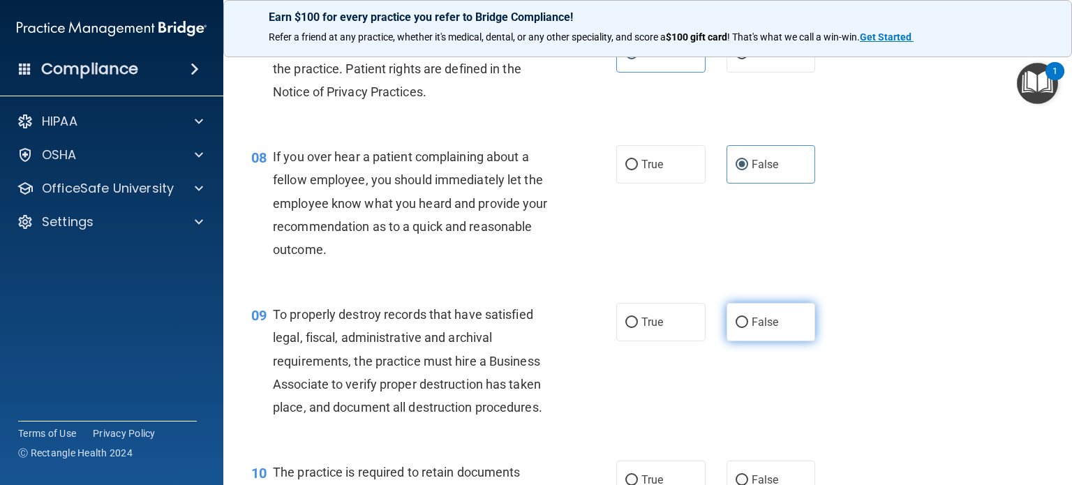
click at [752, 329] on span "False" at bounding box center [765, 322] width 27 height 13
click at [748, 328] on input "False" at bounding box center [742, 323] width 13 height 10
radio input "true"
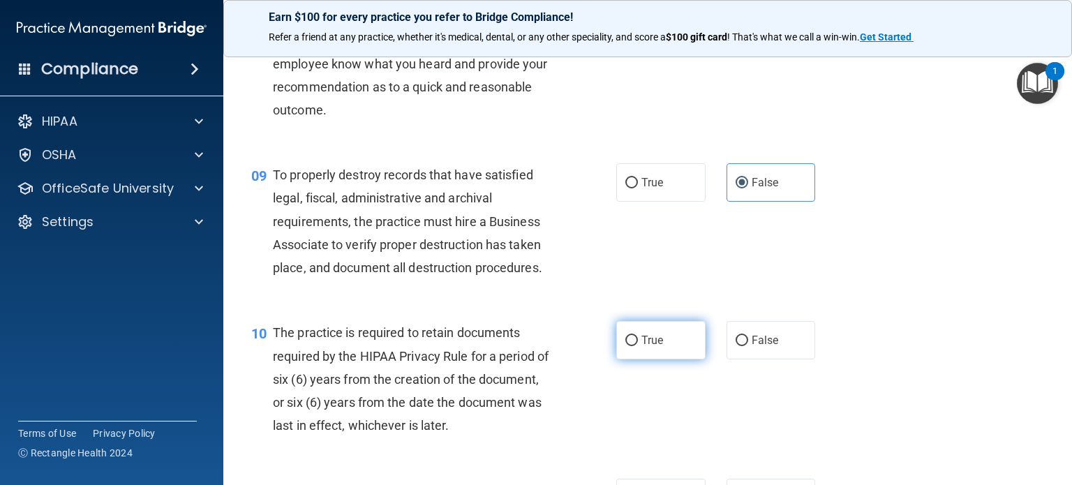
drag, startPoint x: 673, startPoint y: 437, endPoint x: 667, endPoint y: 414, distance: 23.9
click at [670, 431] on div "10 The practice is required to retain documents required by the HIPAA Privacy R…" at bounding box center [648, 383] width 814 height 158
click at [665, 360] on label "True" at bounding box center [660, 340] width 89 height 38
click at [638, 346] on input "True" at bounding box center [631, 341] width 13 height 10
radio input "true"
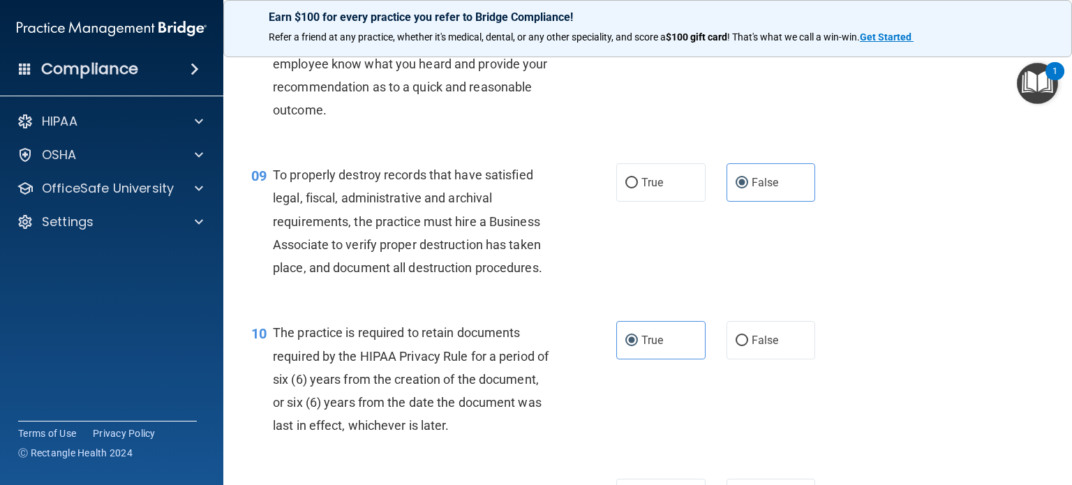
scroll to position [1257, 0]
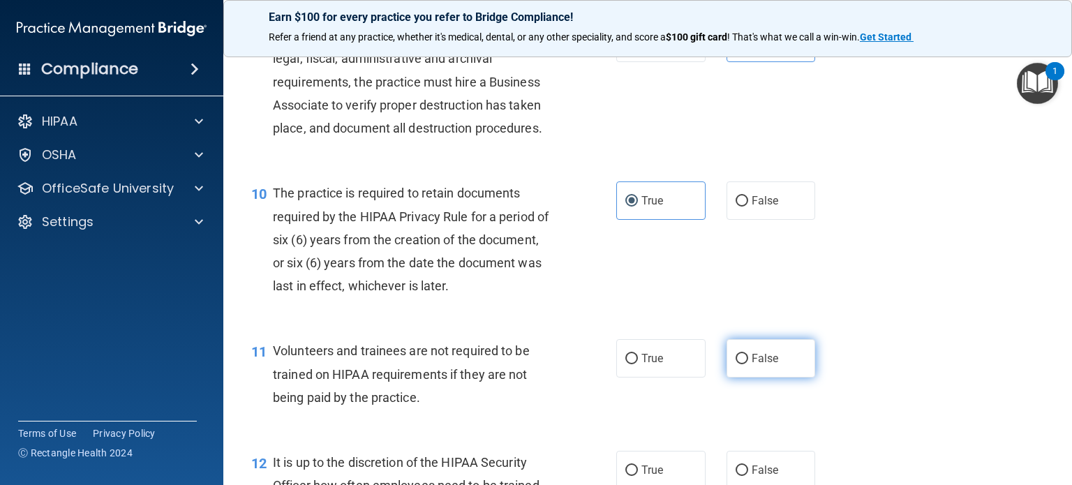
click at [767, 378] on label "False" at bounding box center [771, 358] width 89 height 38
click at [748, 364] on input "False" at bounding box center [742, 359] width 13 height 10
radio input "true"
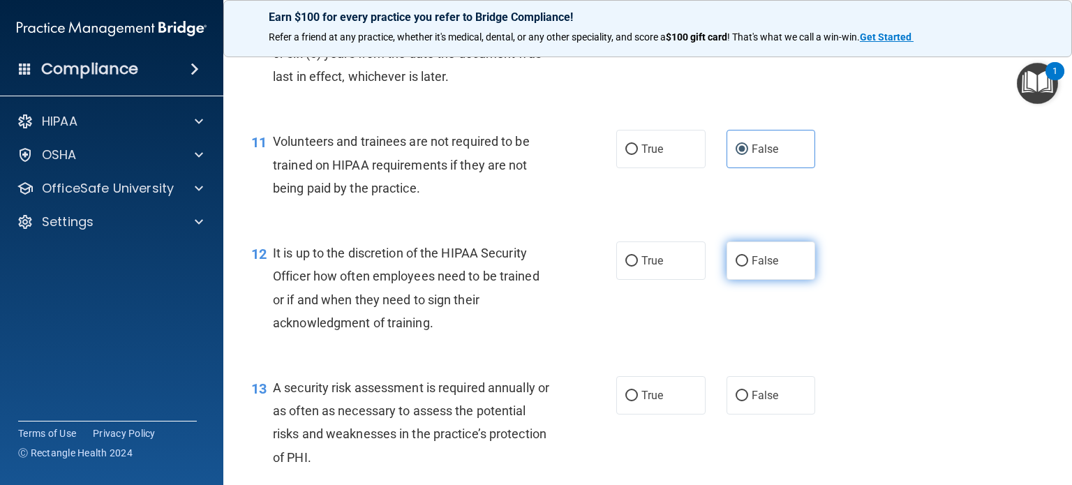
click at [762, 267] on span "False" at bounding box center [765, 260] width 27 height 13
click at [748, 267] on input "False" at bounding box center [742, 261] width 13 height 10
radio input "true"
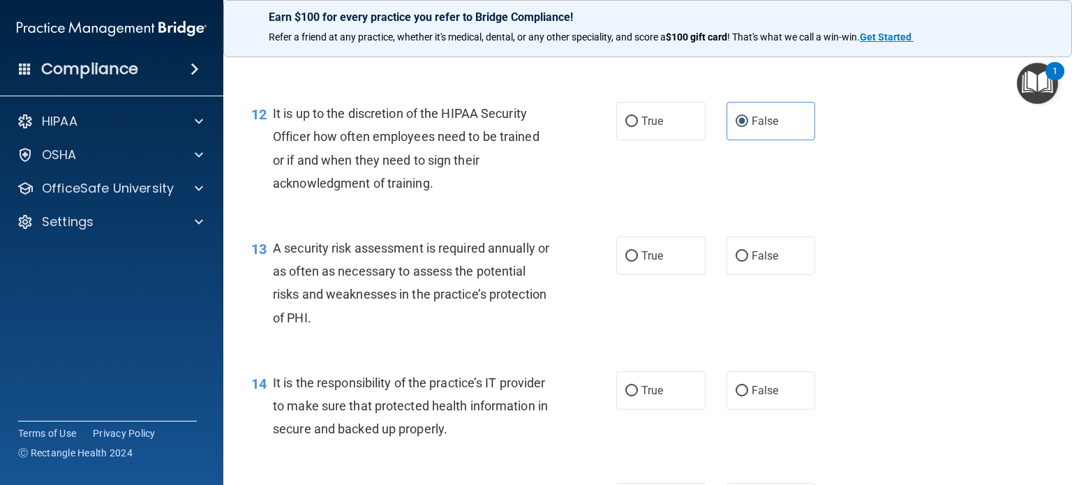
scroll to position [1675, 0]
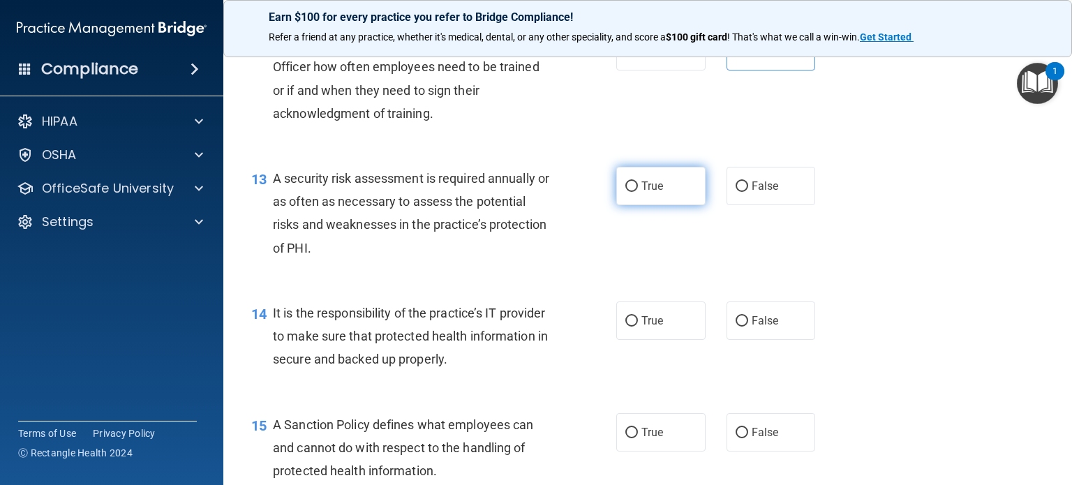
click at [670, 205] on label "True" at bounding box center [660, 186] width 89 height 38
click at [638, 192] on input "True" at bounding box center [631, 187] width 13 height 10
radio input "true"
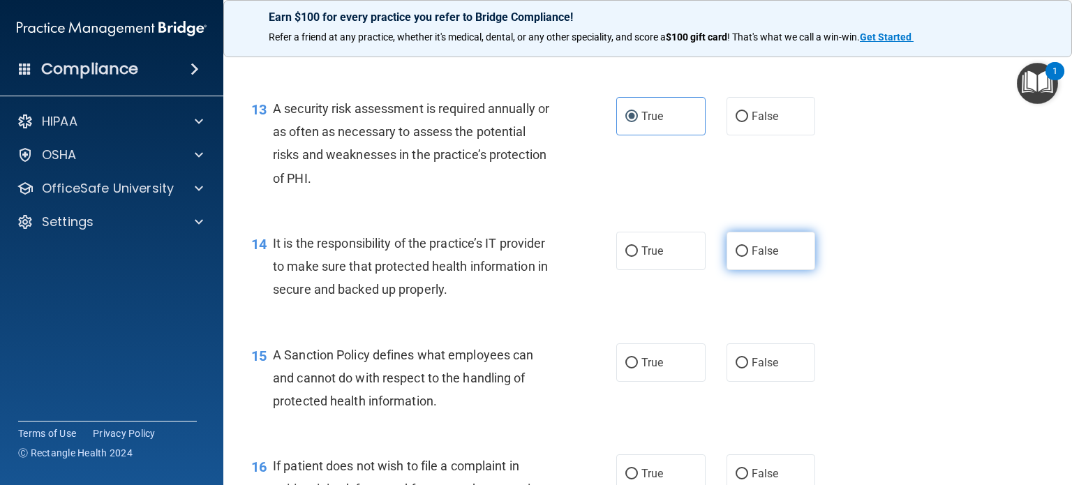
click at [767, 258] on span "False" at bounding box center [765, 250] width 27 height 13
click at [748, 257] on input "False" at bounding box center [742, 251] width 13 height 10
radio input "true"
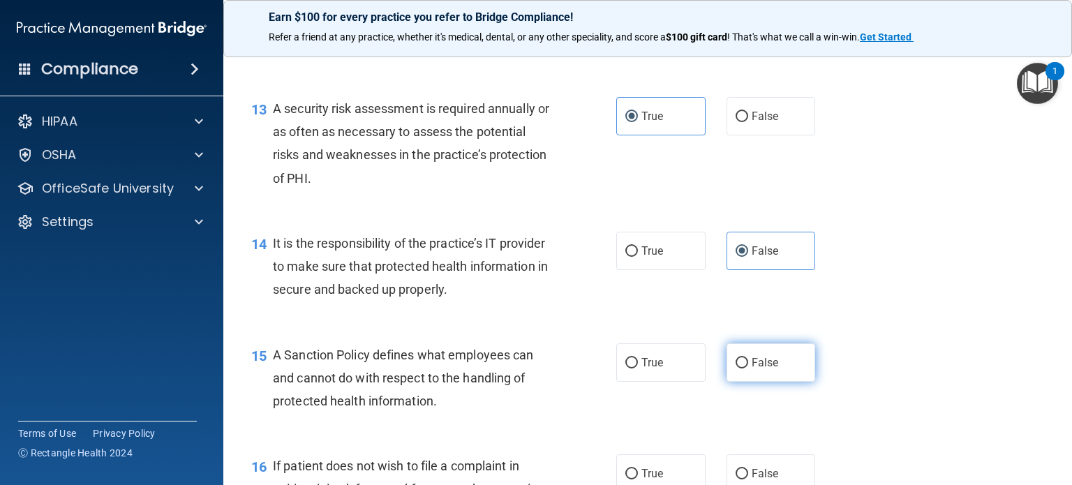
click at [765, 382] on label "False" at bounding box center [771, 362] width 89 height 38
click at [748, 369] on input "False" at bounding box center [742, 363] width 13 height 10
radio input "true"
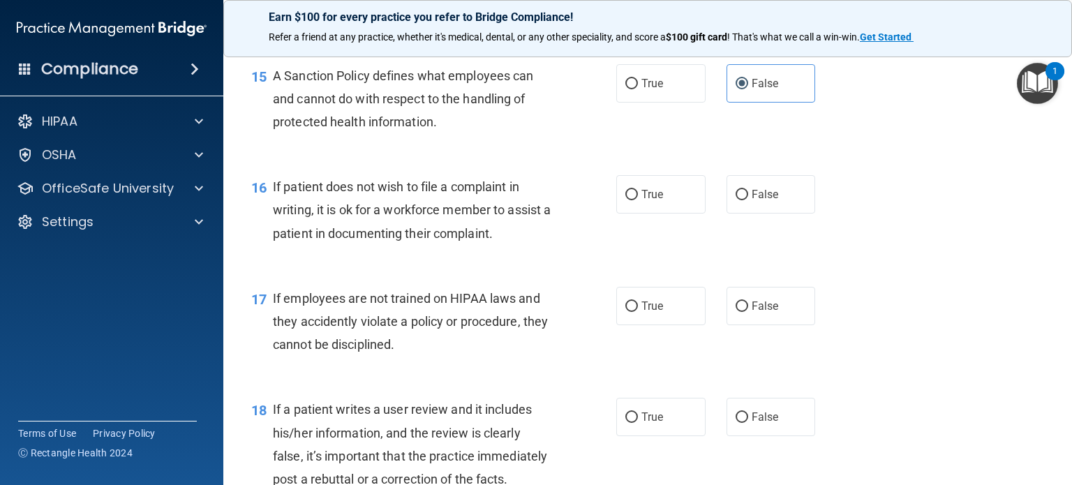
scroll to position [2094, 0]
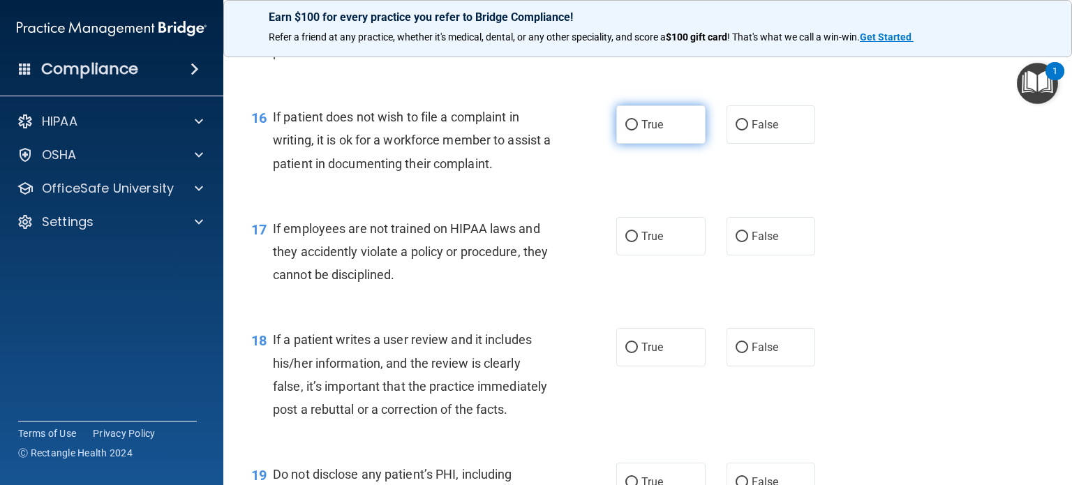
click at [645, 131] on span "True" at bounding box center [653, 124] width 22 height 13
click at [638, 131] on input "True" at bounding box center [631, 125] width 13 height 10
radio input "true"
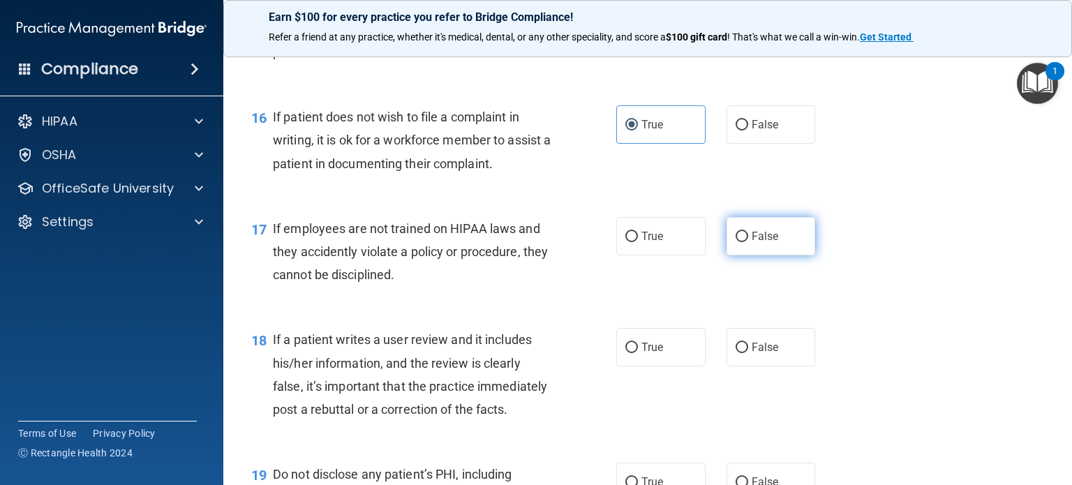
click at [771, 256] on label "False" at bounding box center [771, 236] width 89 height 38
click at [748, 242] on input "False" at bounding box center [742, 237] width 13 height 10
radio input "true"
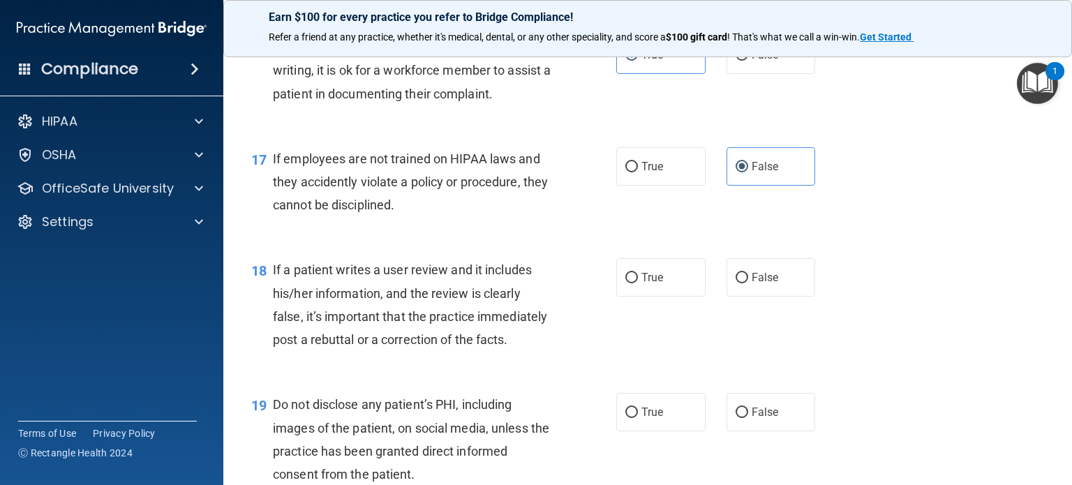
scroll to position [2234, 0]
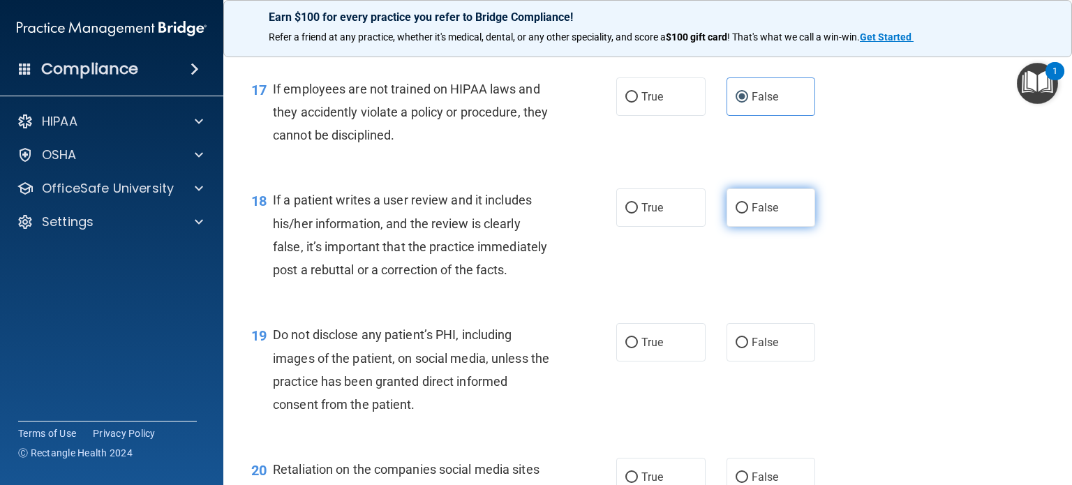
click at [758, 227] on label "False" at bounding box center [771, 207] width 89 height 38
click at [748, 214] on input "False" at bounding box center [742, 208] width 13 height 10
radio input "true"
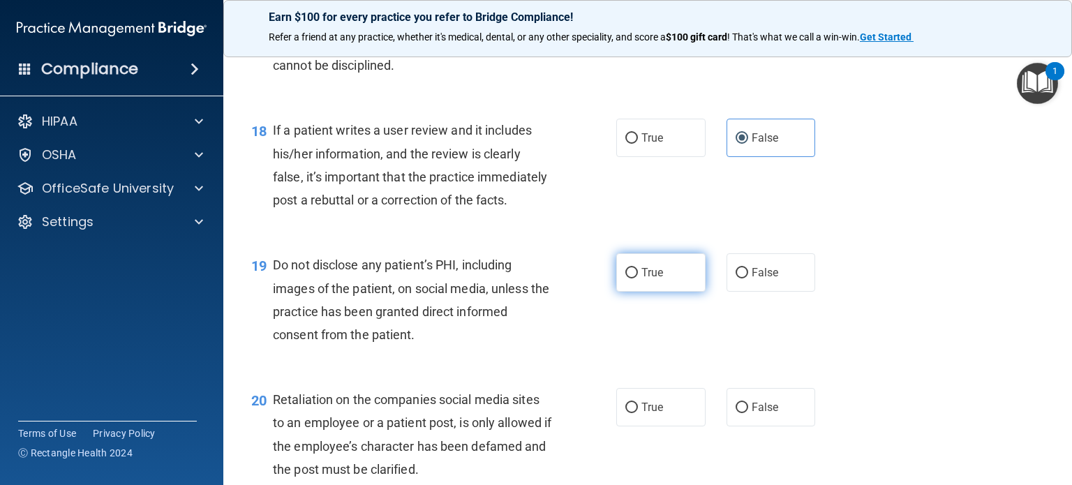
click at [657, 279] on span "True" at bounding box center [653, 272] width 22 height 13
click at [638, 279] on input "True" at bounding box center [631, 273] width 13 height 10
radio input "true"
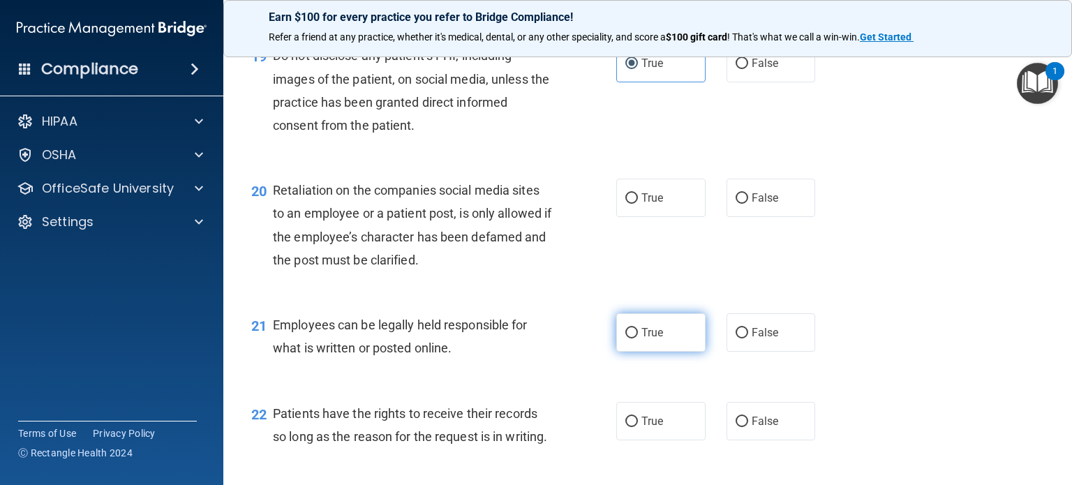
scroll to position [2583, 0]
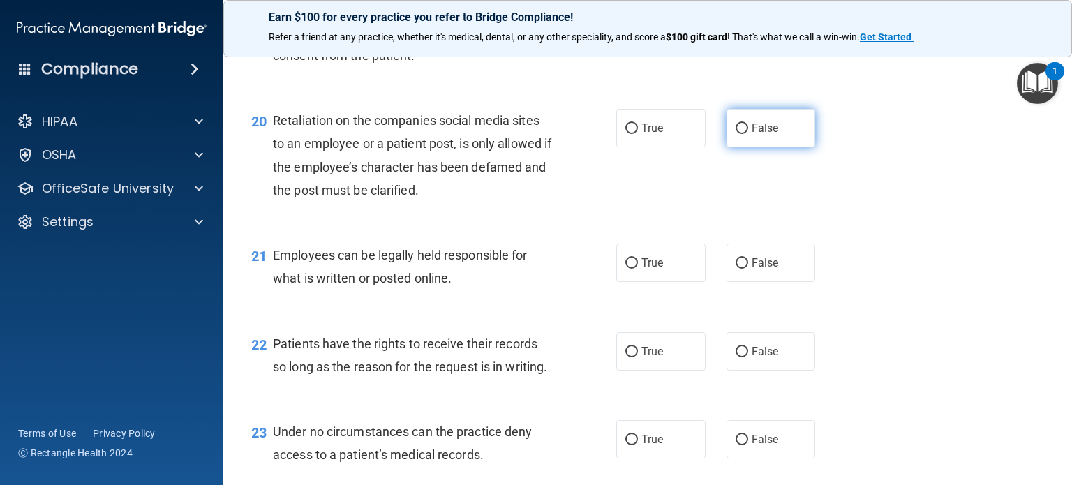
click at [757, 135] on span "False" at bounding box center [765, 127] width 27 height 13
click at [748, 134] on input "False" at bounding box center [742, 129] width 13 height 10
radio input "true"
drag, startPoint x: 659, startPoint y: 350, endPoint x: 659, endPoint y: 368, distance: 17.5
click at [659, 314] on div "21 Employees can be legally held responsible for what is written or posted onli…" at bounding box center [648, 270] width 814 height 88
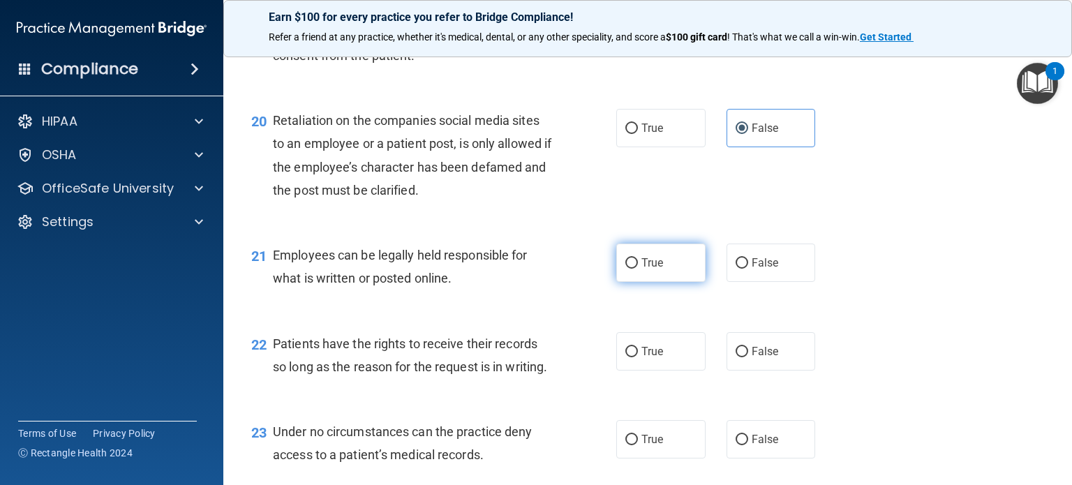
click at [659, 282] on label "True" at bounding box center [660, 263] width 89 height 38
click at [638, 269] on input "True" at bounding box center [631, 263] width 13 height 10
radio input "true"
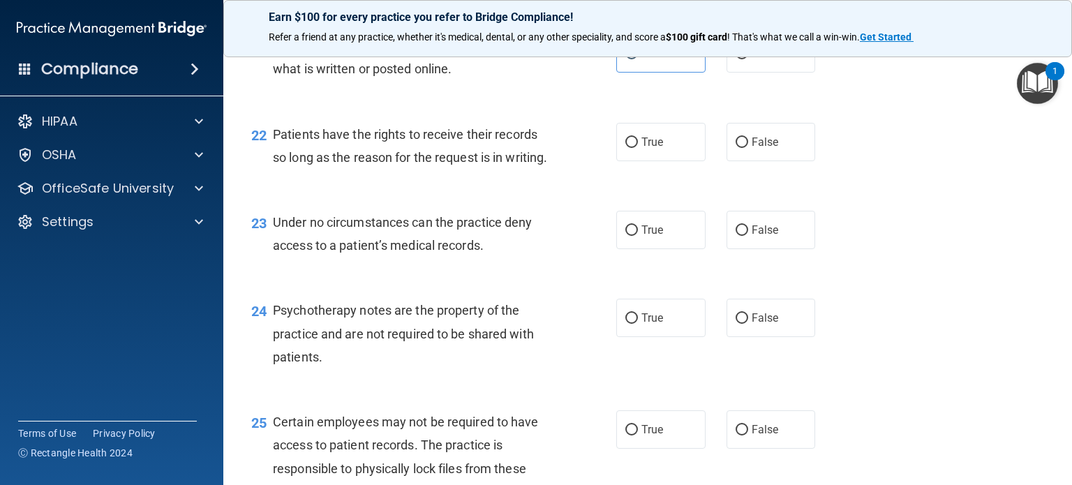
scroll to position [2862, 0]
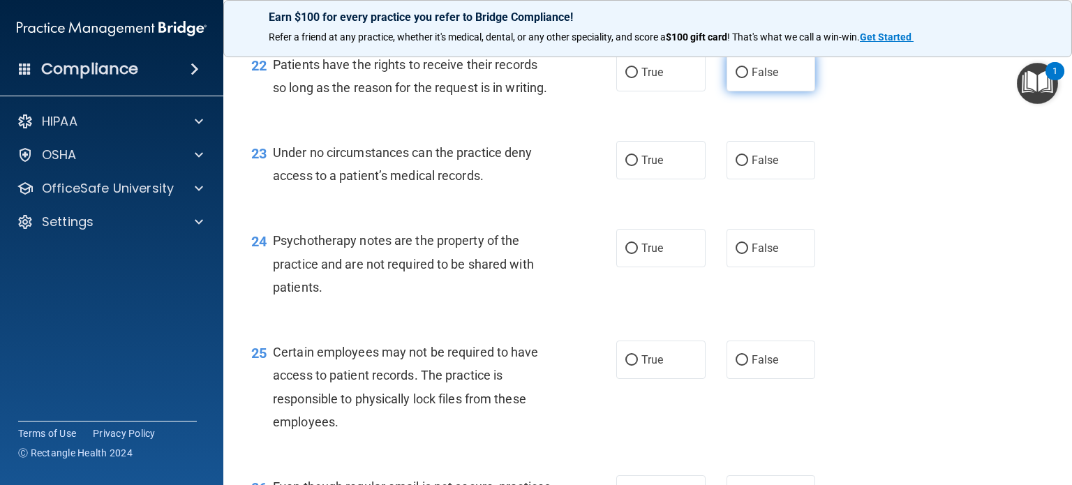
click at [756, 91] on label "False" at bounding box center [771, 72] width 89 height 38
click at [748, 78] on input "False" at bounding box center [742, 73] width 13 height 10
radio input "true"
click at [753, 167] on span "False" at bounding box center [765, 160] width 27 height 13
click at [748, 166] on input "False" at bounding box center [742, 161] width 13 height 10
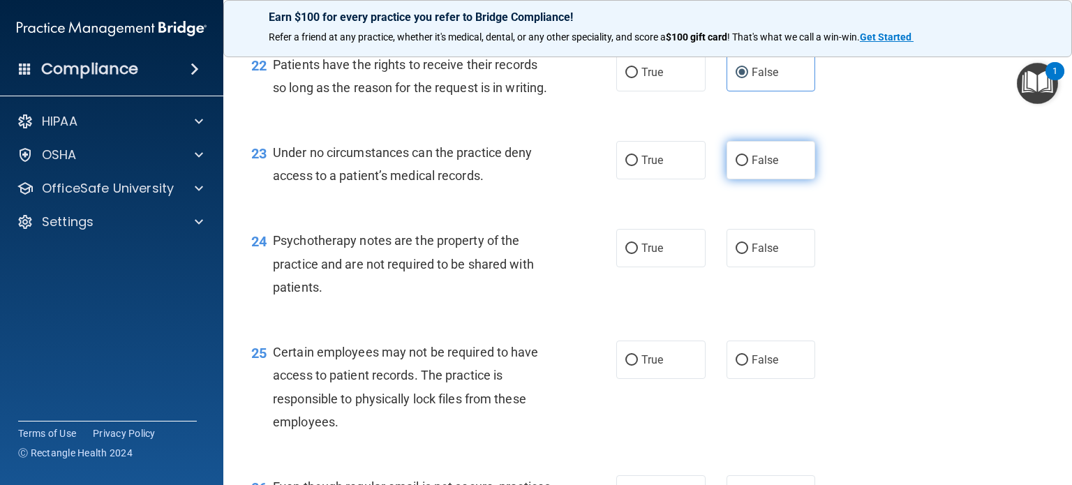
radio input "true"
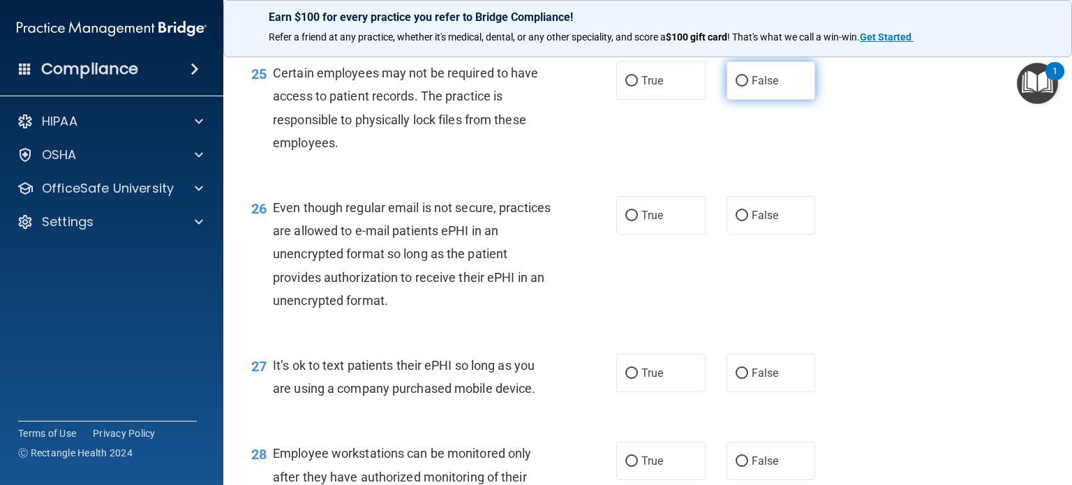
scroll to position [3072, 0]
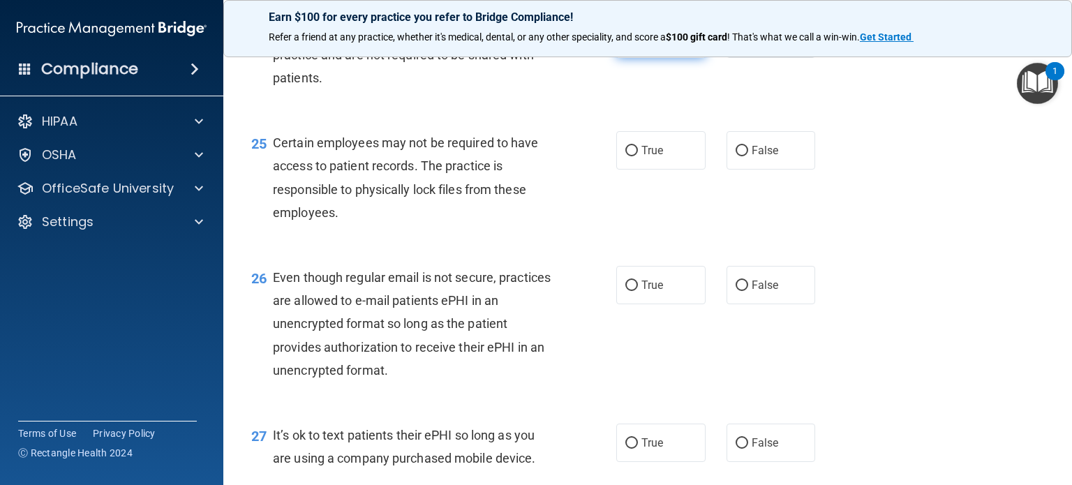
click at [651, 45] on span "True" at bounding box center [653, 38] width 22 height 13
click at [638, 45] on input "True" at bounding box center [631, 39] width 13 height 10
radio input "true"
click at [648, 157] on span "True" at bounding box center [653, 150] width 22 height 13
click at [638, 156] on input "True" at bounding box center [631, 151] width 13 height 10
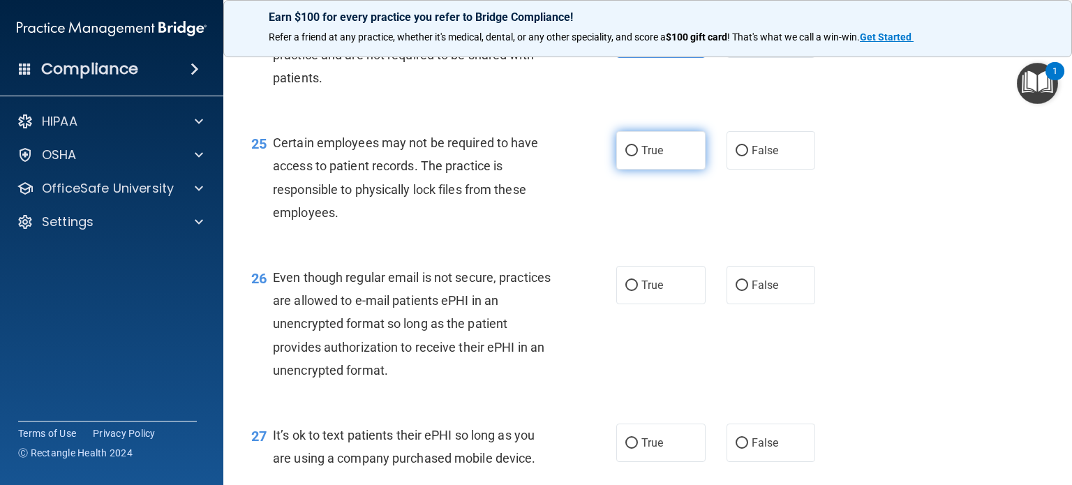
radio input "true"
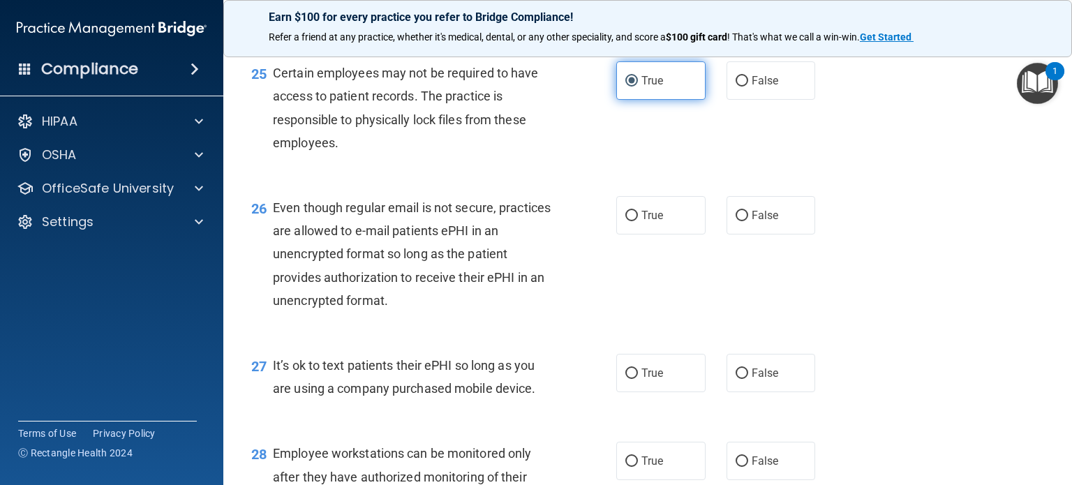
scroll to position [3211, 0]
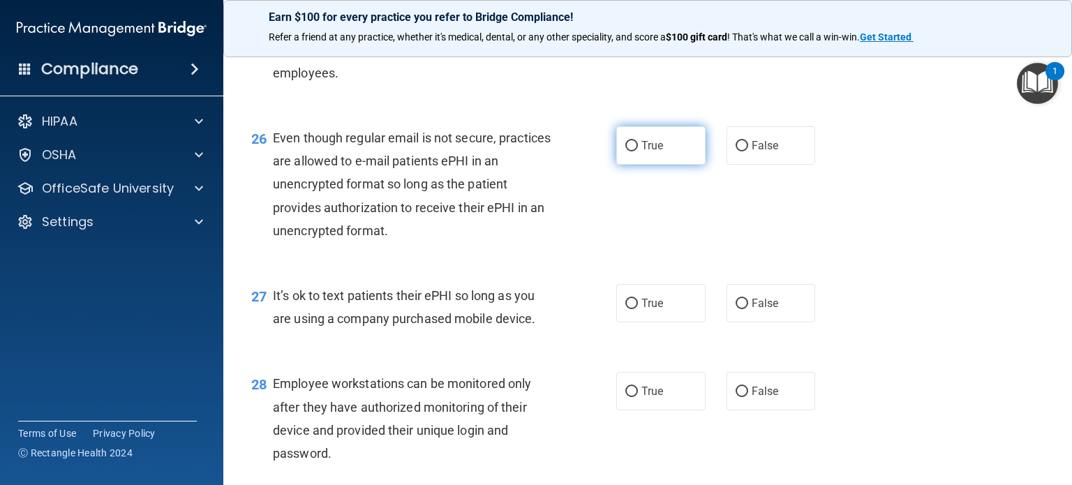
click at [653, 165] on label "True" at bounding box center [660, 145] width 89 height 38
click at [638, 151] on input "True" at bounding box center [631, 146] width 13 height 10
radio input "true"
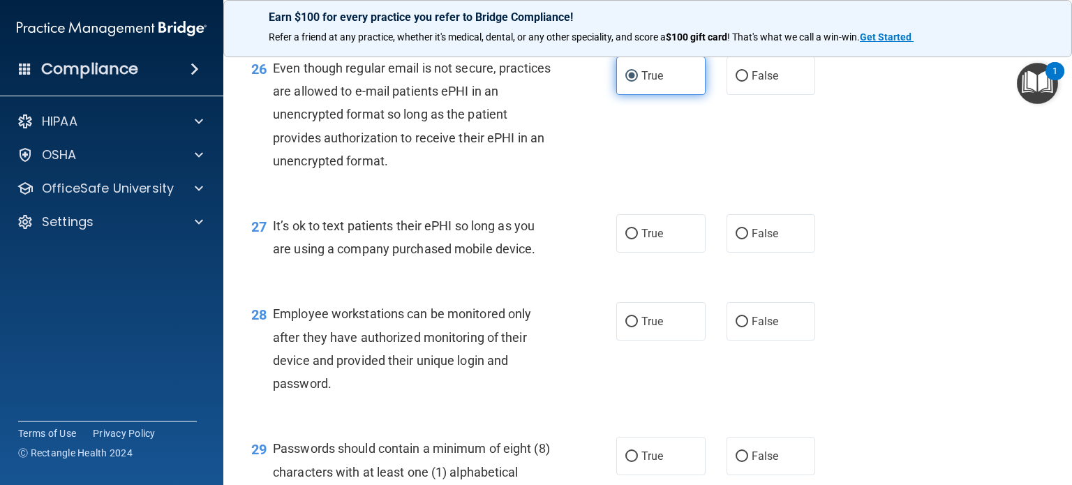
scroll to position [3351, 0]
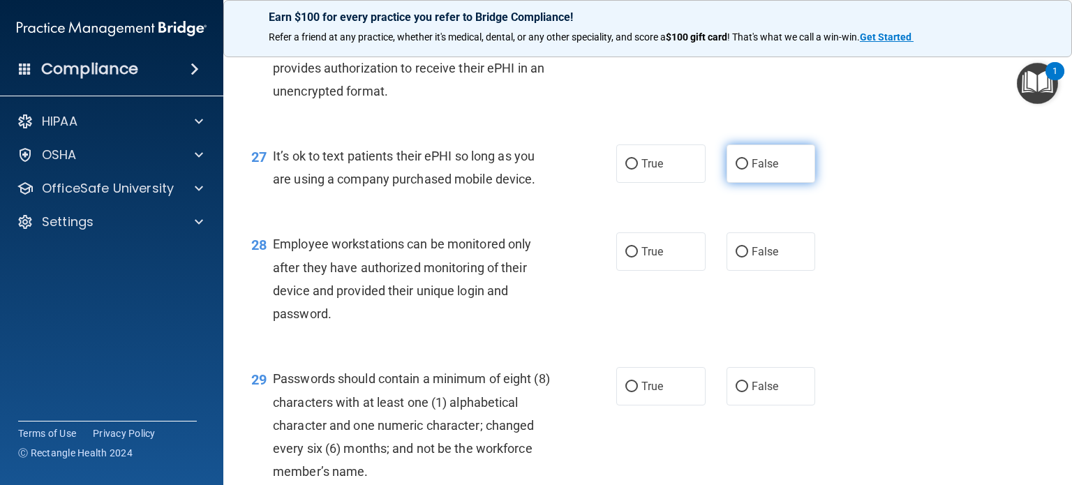
click at [752, 170] on span "False" at bounding box center [765, 163] width 27 height 13
click at [748, 170] on input "False" at bounding box center [742, 164] width 13 height 10
radio input "true"
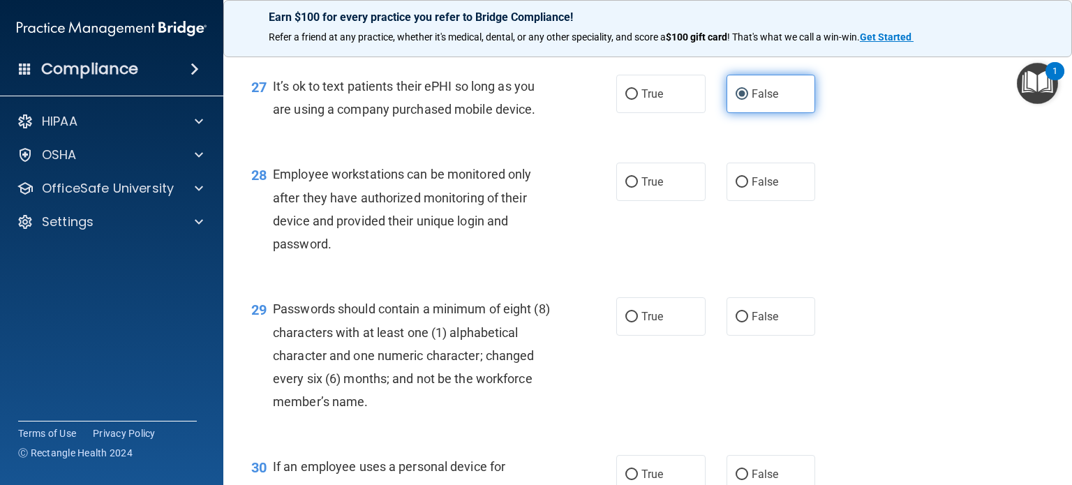
scroll to position [3560, 0]
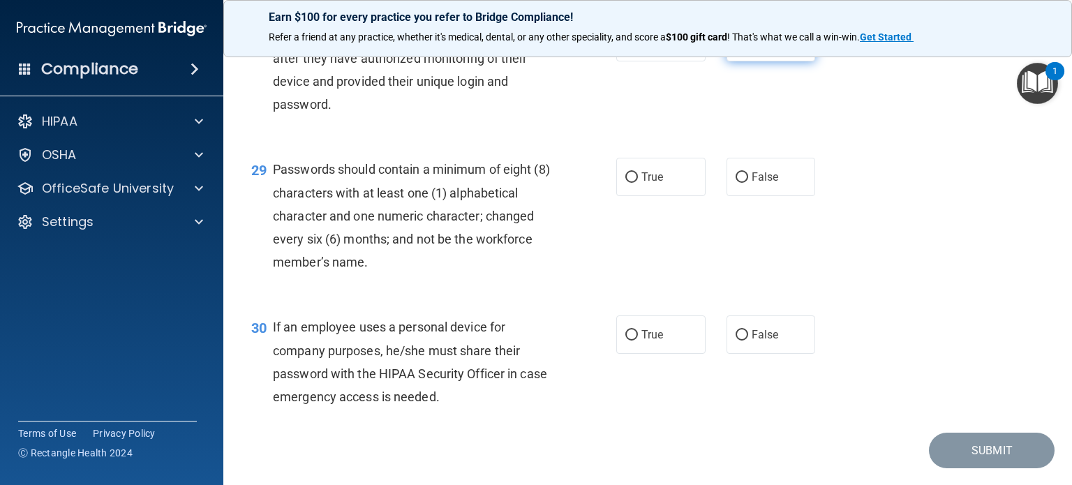
click at [760, 49] on span "False" at bounding box center [765, 42] width 27 height 13
click at [748, 48] on input "False" at bounding box center [742, 43] width 13 height 10
radio input "true"
click at [645, 196] on label "True" at bounding box center [660, 177] width 89 height 38
click at [638, 183] on input "True" at bounding box center [631, 177] width 13 height 10
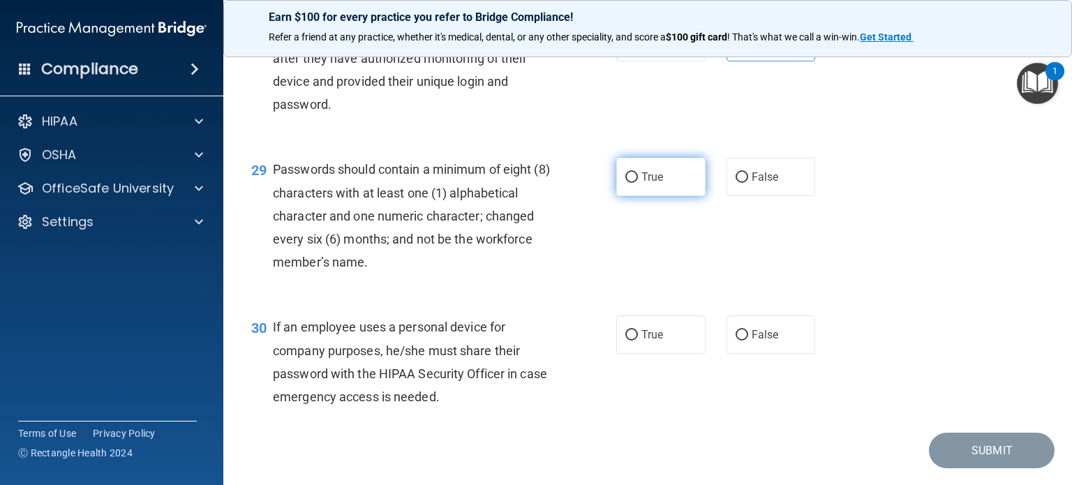
radio input "true"
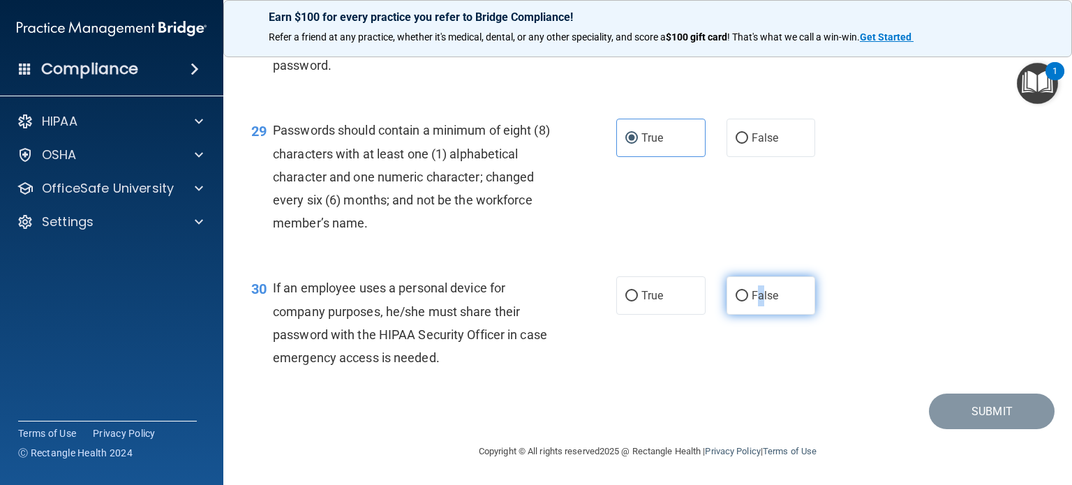
drag, startPoint x: 754, startPoint y: 296, endPoint x: 762, endPoint y: 299, distance: 8.8
click at [755, 298] on span "False" at bounding box center [765, 295] width 27 height 13
click at [760, 301] on span "False" at bounding box center [765, 295] width 27 height 13
click at [748, 301] on input "False" at bounding box center [742, 296] width 13 height 10
radio input "true"
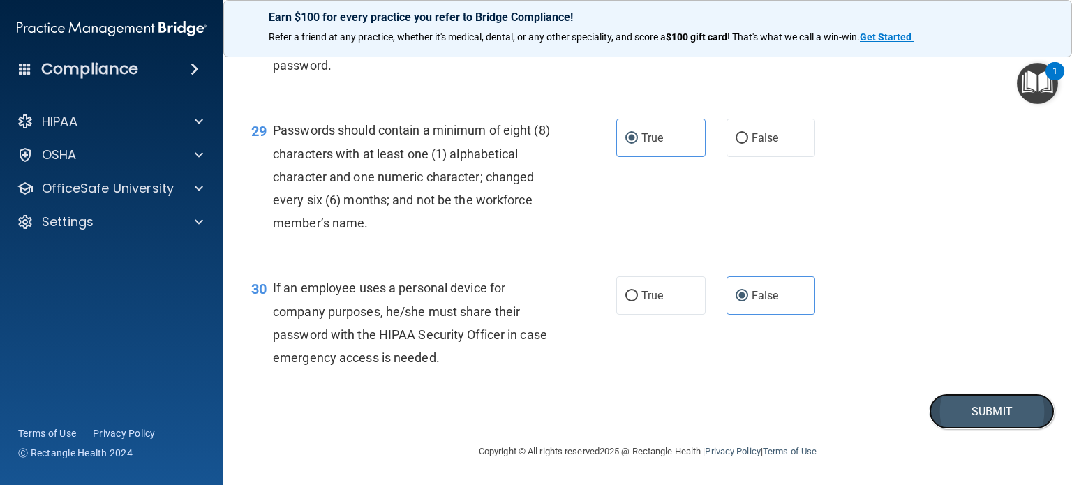
click at [996, 415] on button "Submit" at bounding box center [992, 412] width 126 height 36
click at [972, 401] on button "Submit" at bounding box center [992, 412] width 126 height 36
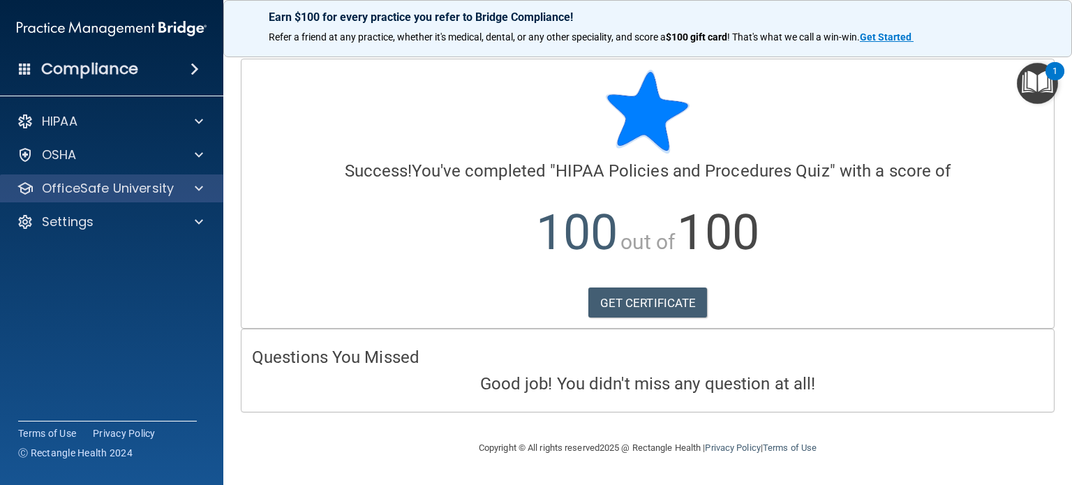
click at [126, 176] on div "OfficeSafe University" at bounding box center [112, 189] width 224 height 28
click at [182, 184] on div at bounding box center [196, 188] width 35 height 17
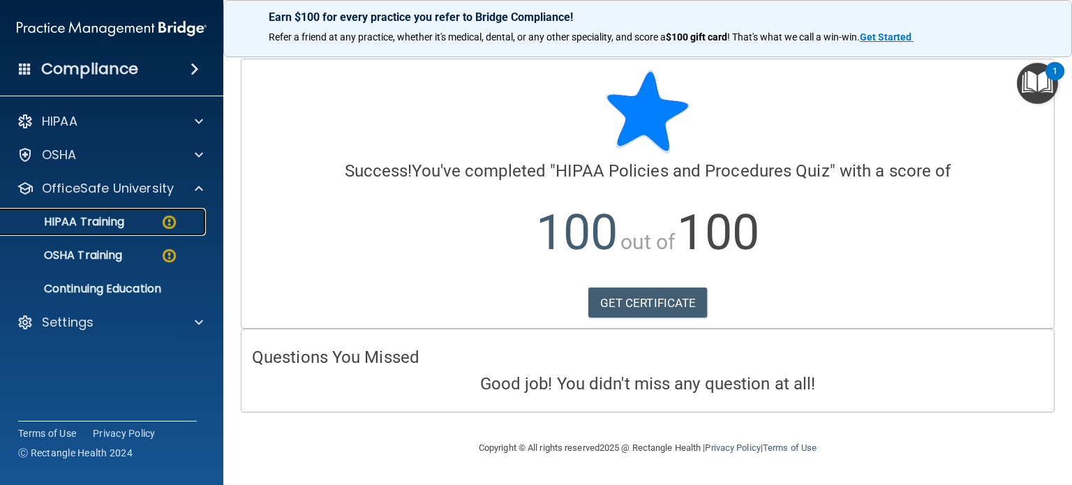
click at [148, 226] on div "HIPAA Training" at bounding box center [104, 222] width 191 height 14
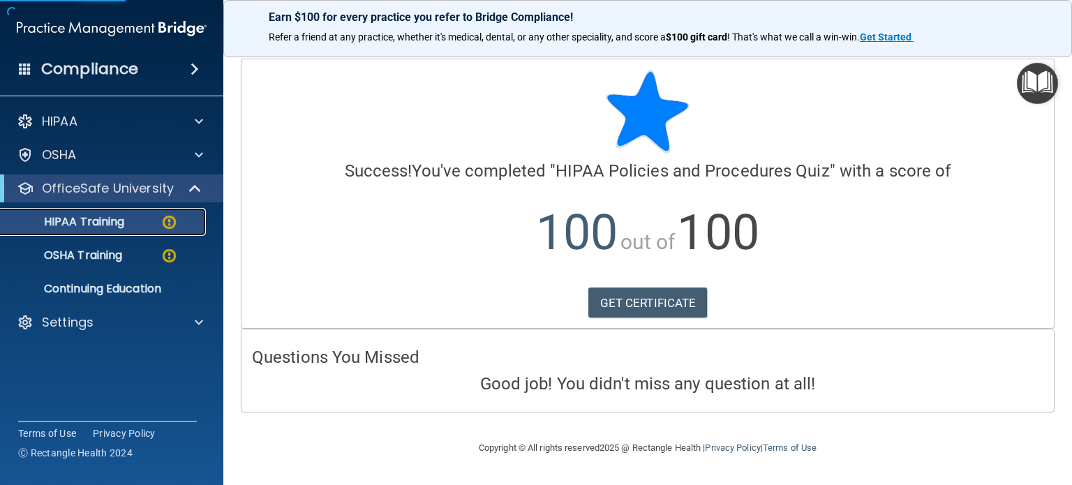
click at [137, 228] on div "HIPAA Training" at bounding box center [104, 222] width 191 height 14
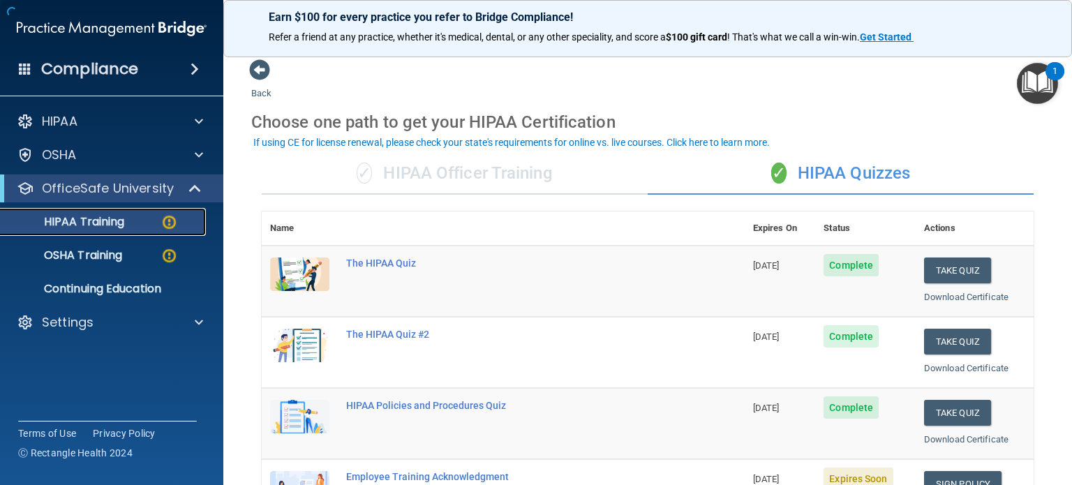
scroll to position [209, 0]
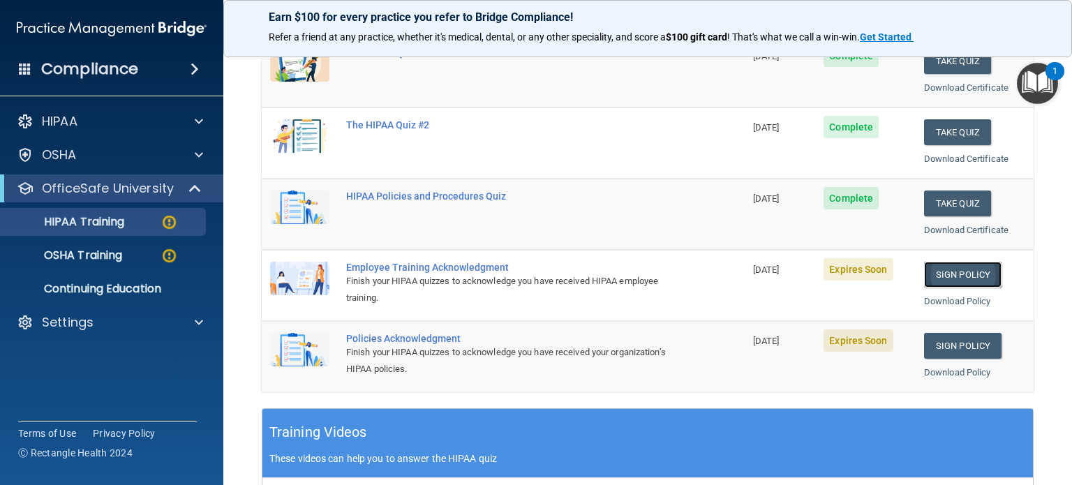
click at [982, 268] on link "Sign Policy" at bounding box center [962, 275] width 77 height 26
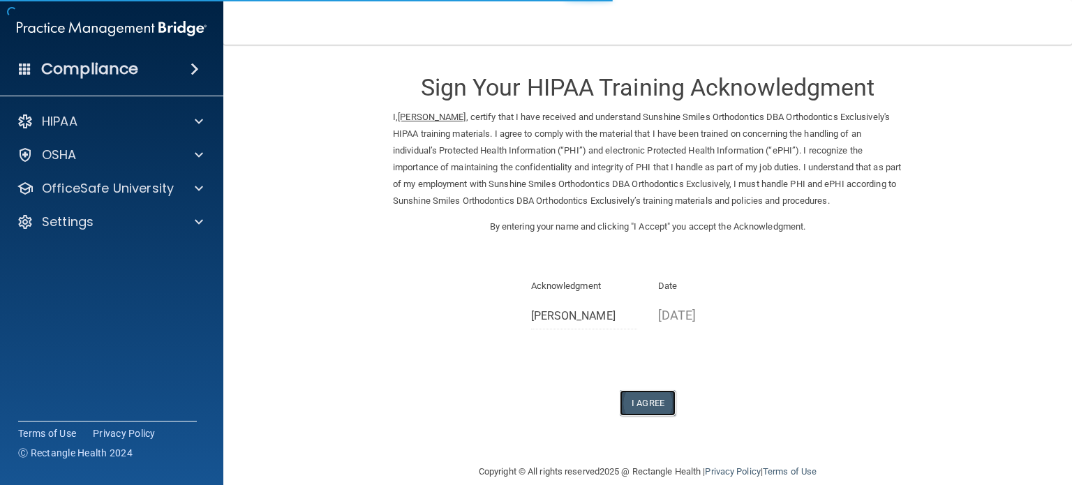
click at [656, 401] on button "I Agree" at bounding box center [648, 403] width 56 height 26
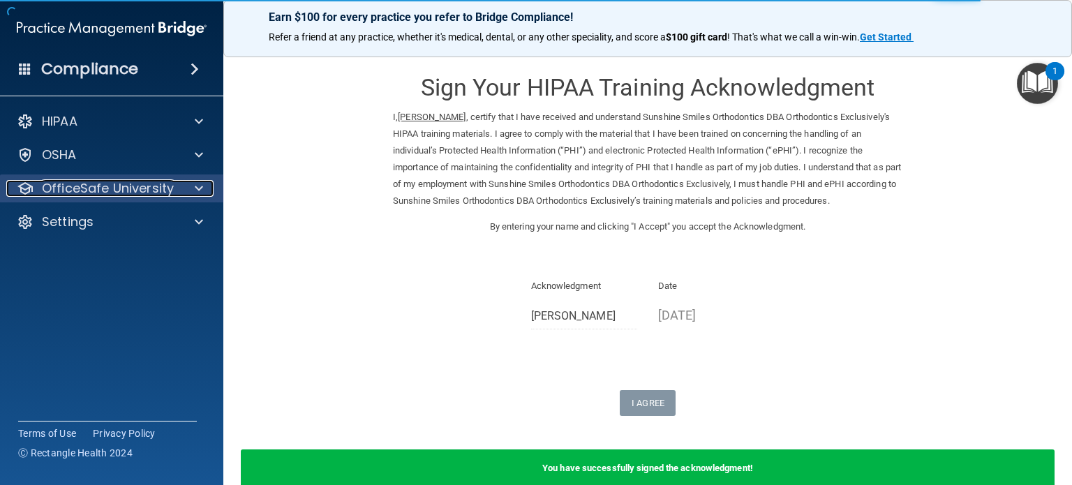
click at [168, 186] on p "OfficeSafe University" at bounding box center [108, 188] width 132 height 17
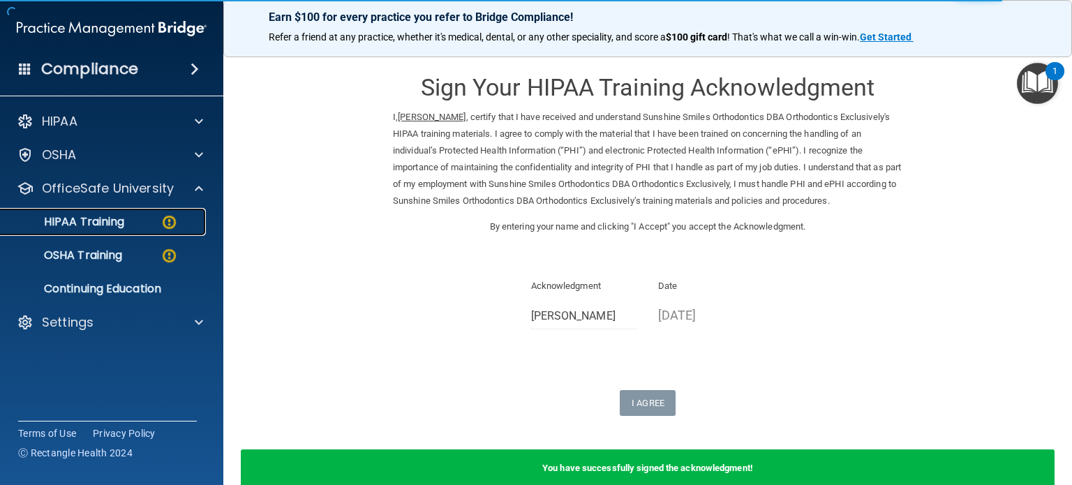
click at [159, 216] on div "HIPAA Training" at bounding box center [104, 222] width 191 height 14
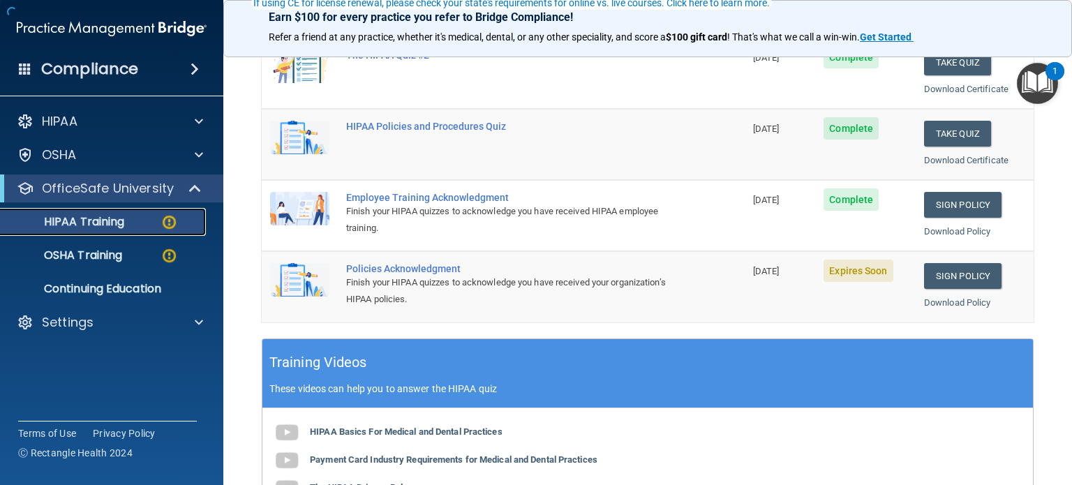
scroll to position [419, 0]
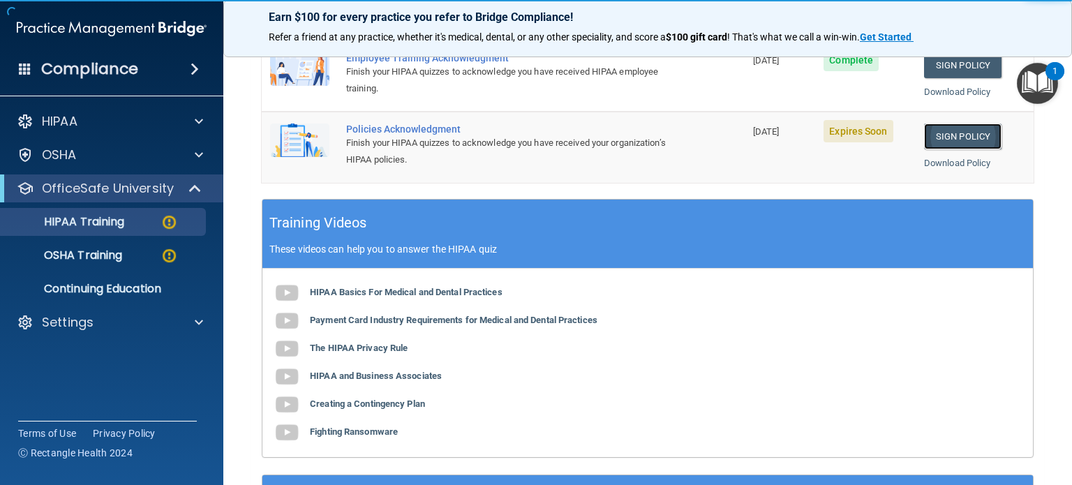
click at [940, 142] on link "Sign Policy" at bounding box center [962, 137] width 77 height 26
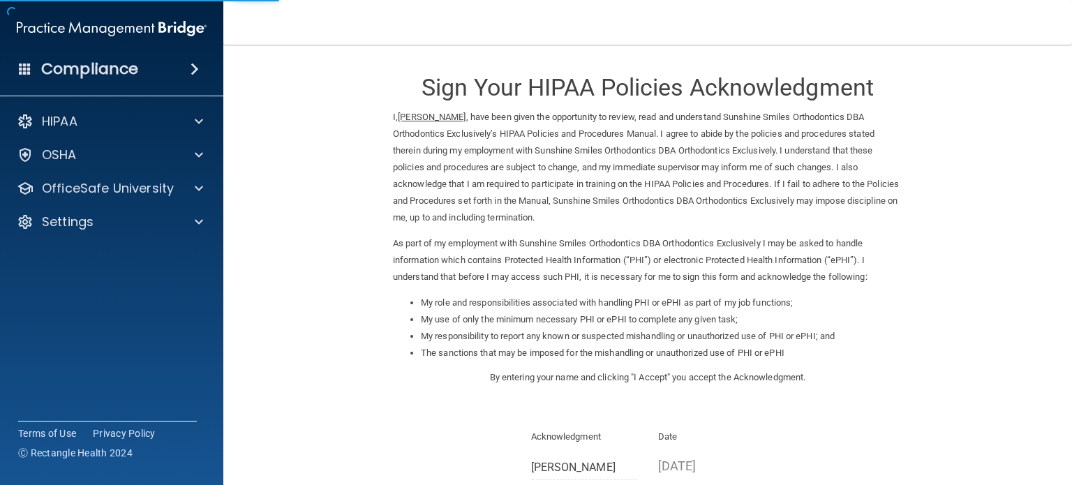
scroll to position [170, 0]
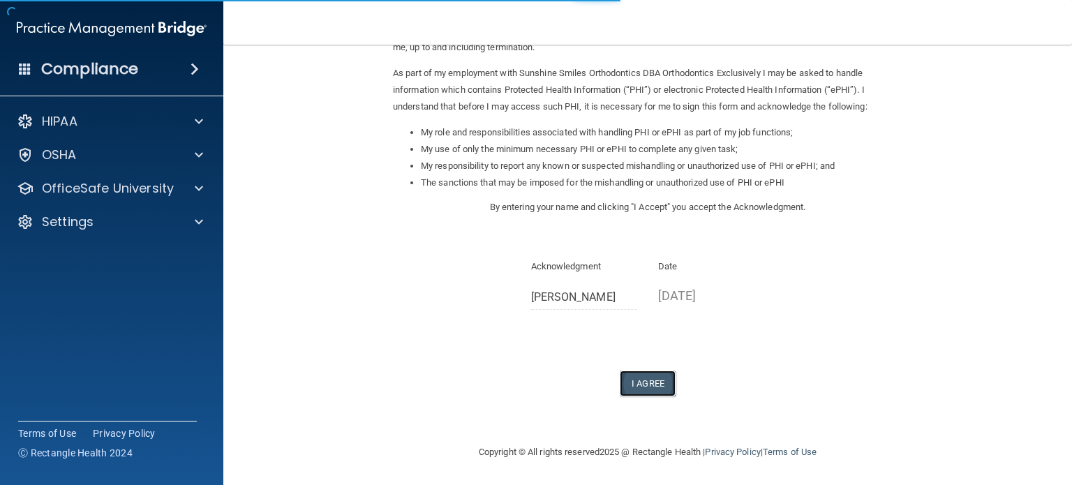
click at [663, 380] on button "I Agree" at bounding box center [648, 384] width 56 height 26
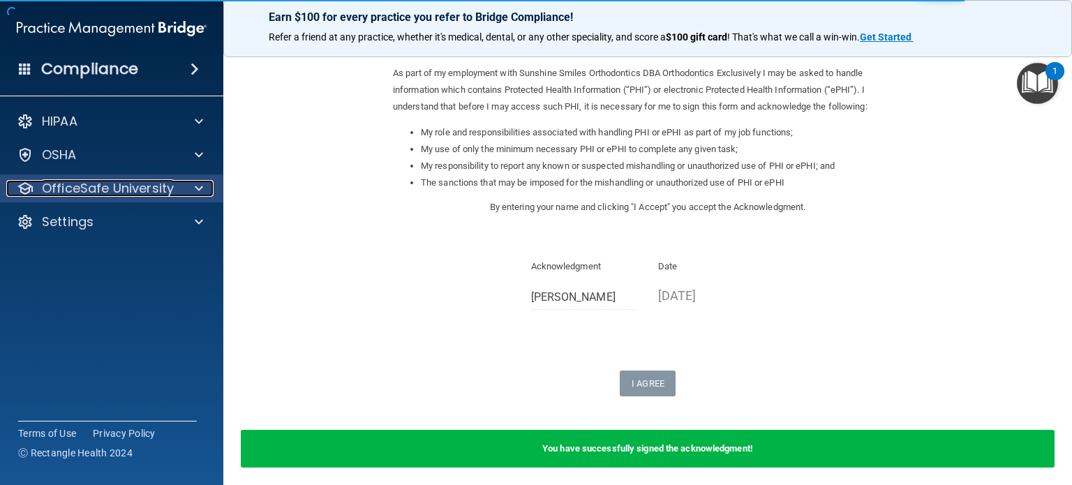
click at [174, 184] on p "OfficeSafe University" at bounding box center [108, 188] width 132 height 17
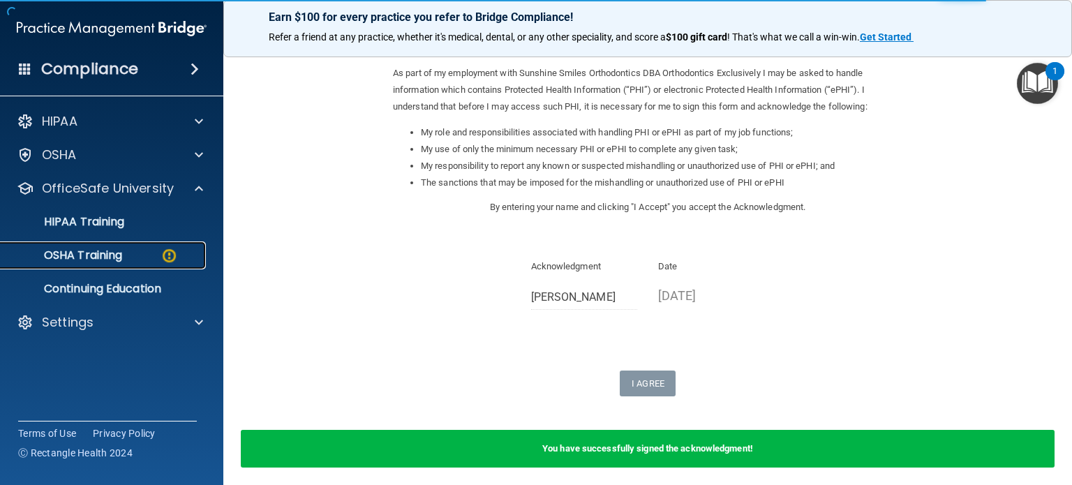
click at [165, 249] on img at bounding box center [169, 255] width 17 height 17
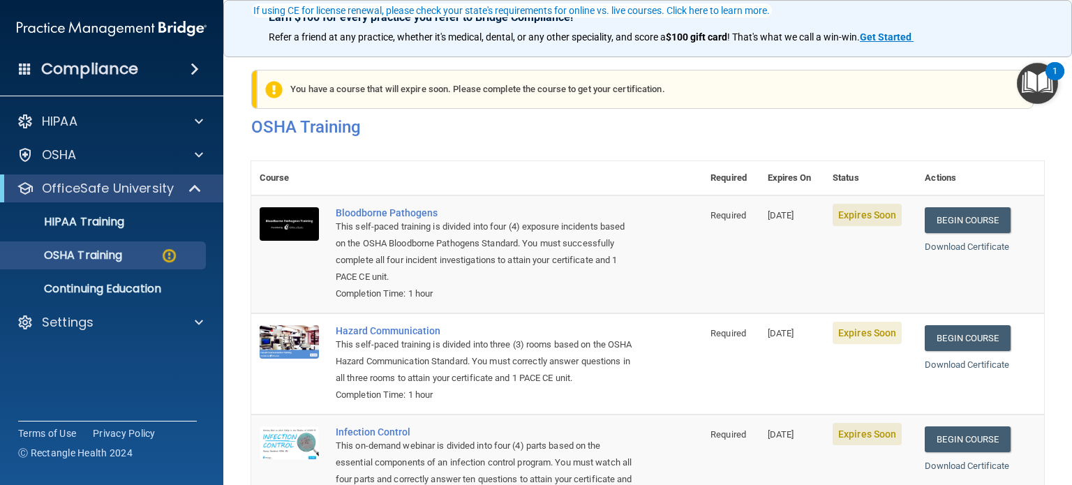
scroll to position [209, 0]
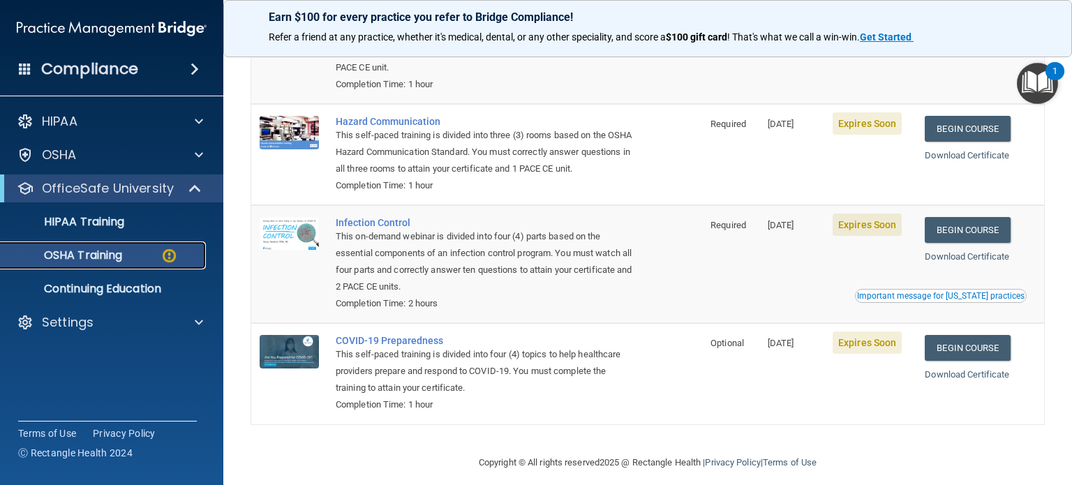
click at [125, 256] on div "OSHA Training" at bounding box center [104, 256] width 191 height 14
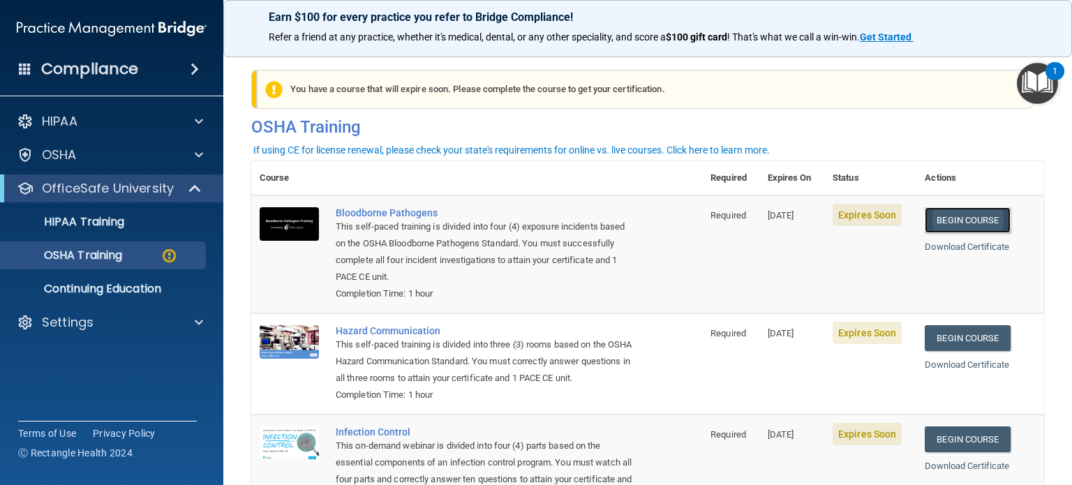
click at [991, 217] on link "Begin Course" at bounding box center [967, 220] width 85 height 26
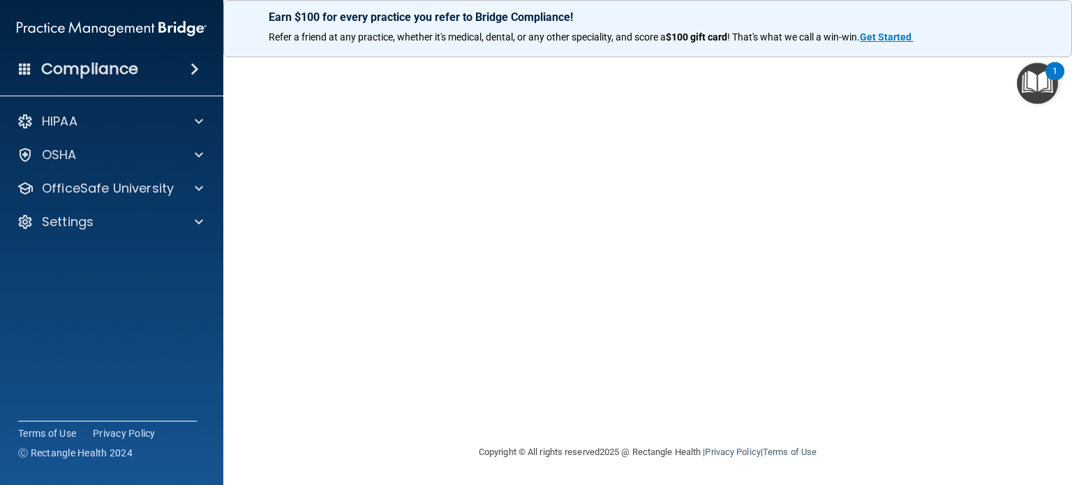
scroll to position [20, 0]
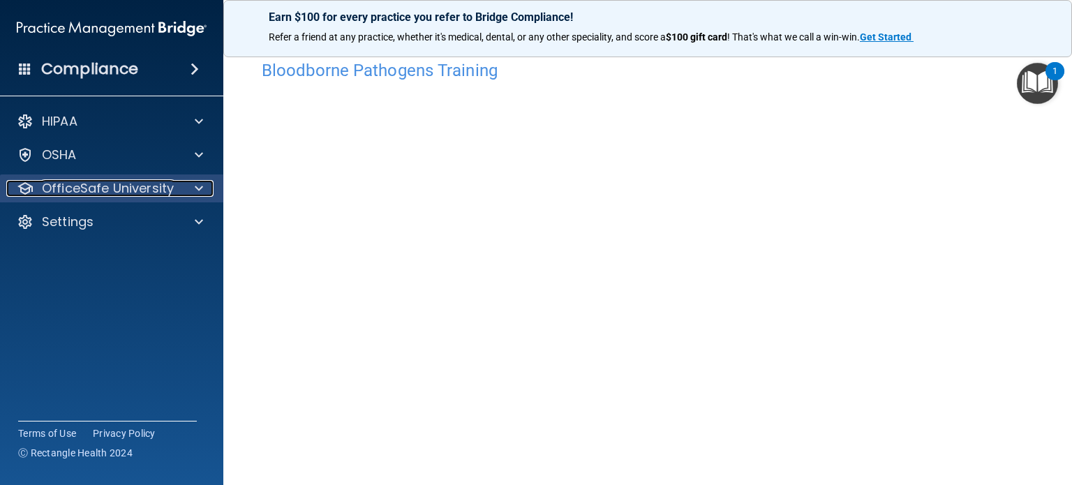
click at [195, 195] on span at bounding box center [199, 188] width 8 height 17
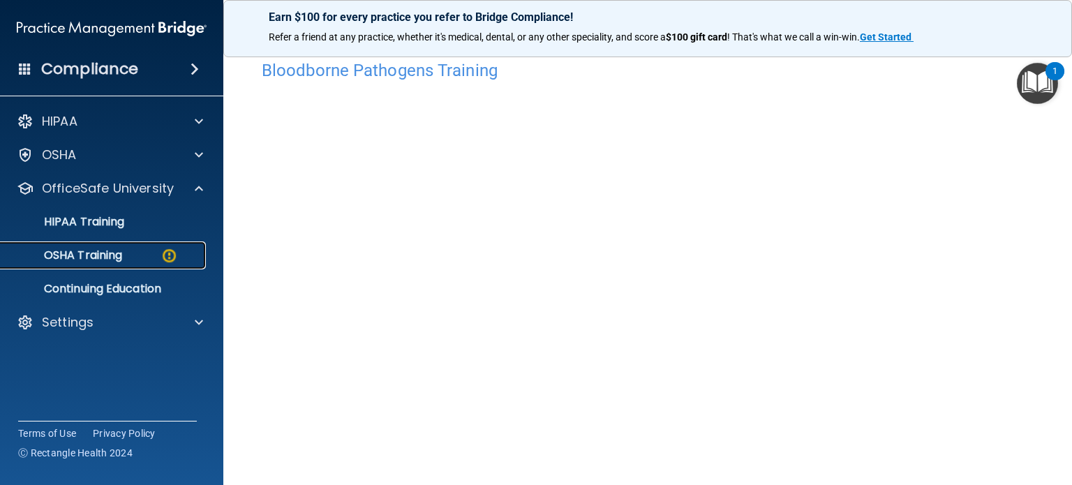
click at [177, 256] on img at bounding box center [169, 255] width 17 height 17
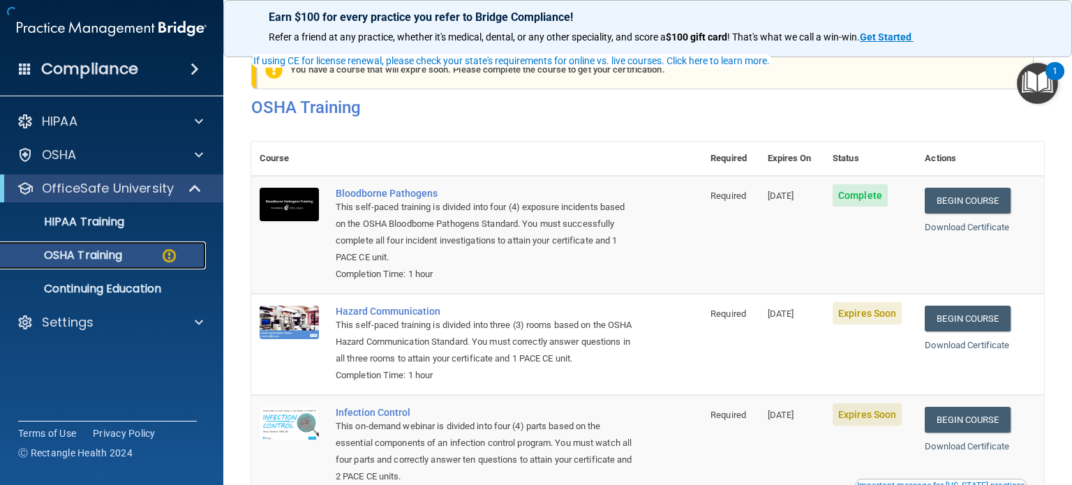
scroll to position [159, 0]
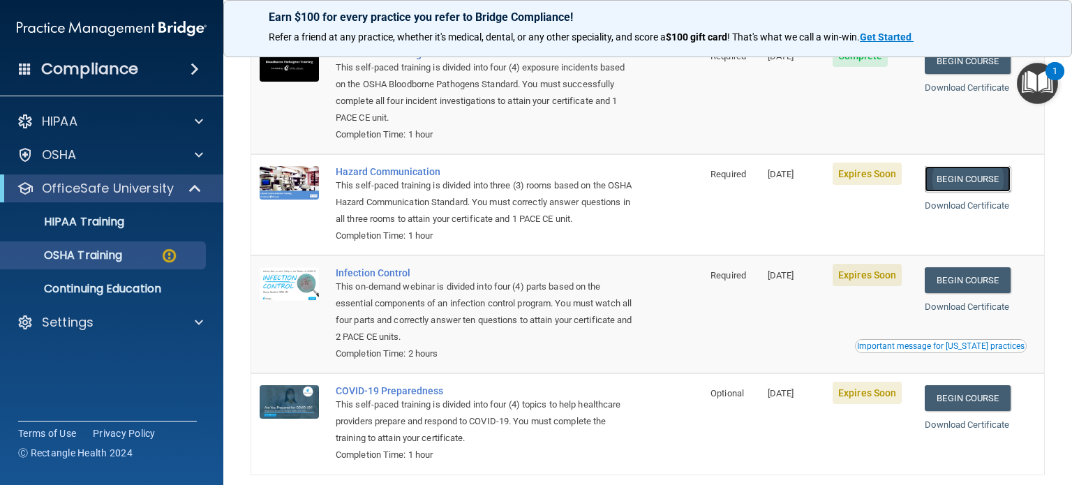
click at [980, 173] on link "Begin Course" at bounding box center [967, 179] width 85 height 26
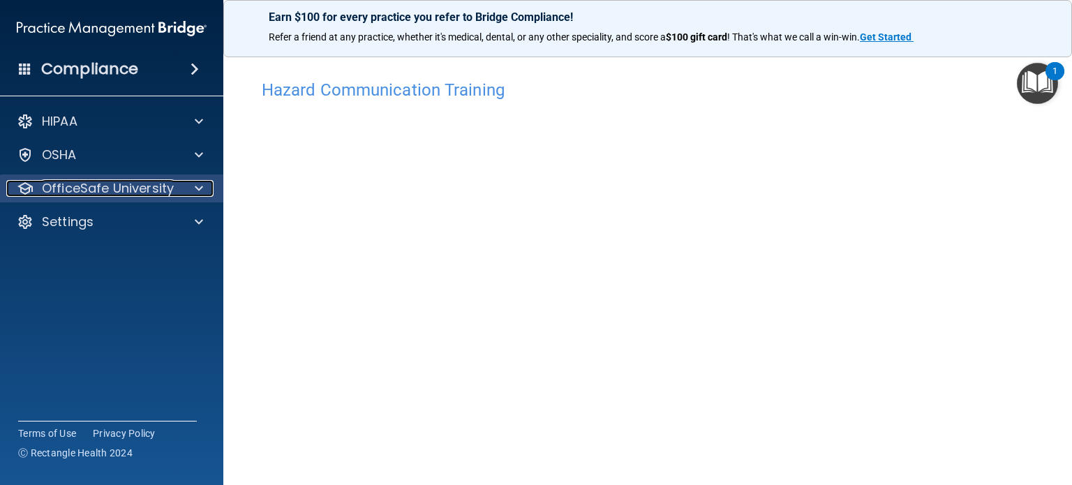
click at [184, 191] on div at bounding box center [196, 188] width 35 height 17
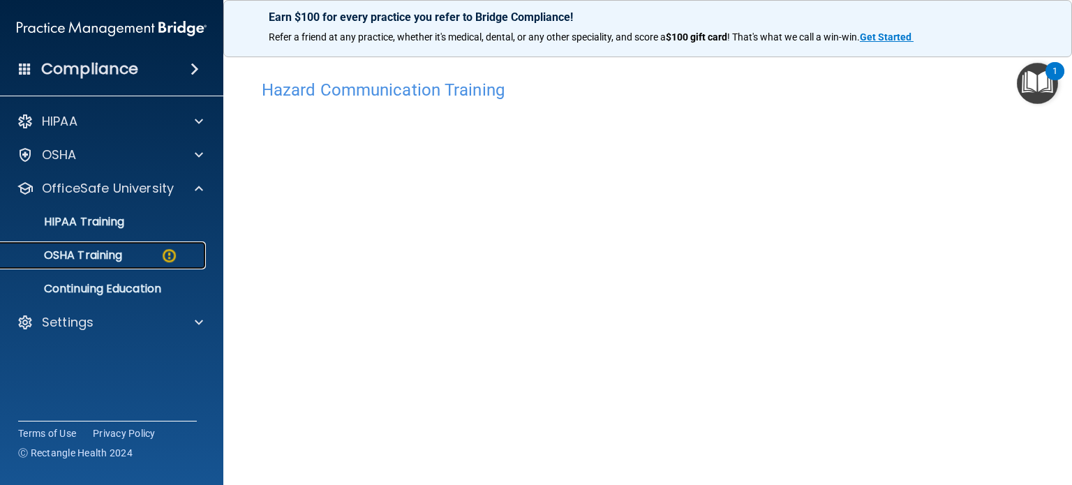
click at [168, 246] on link "OSHA Training" at bounding box center [96, 256] width 220 height 28
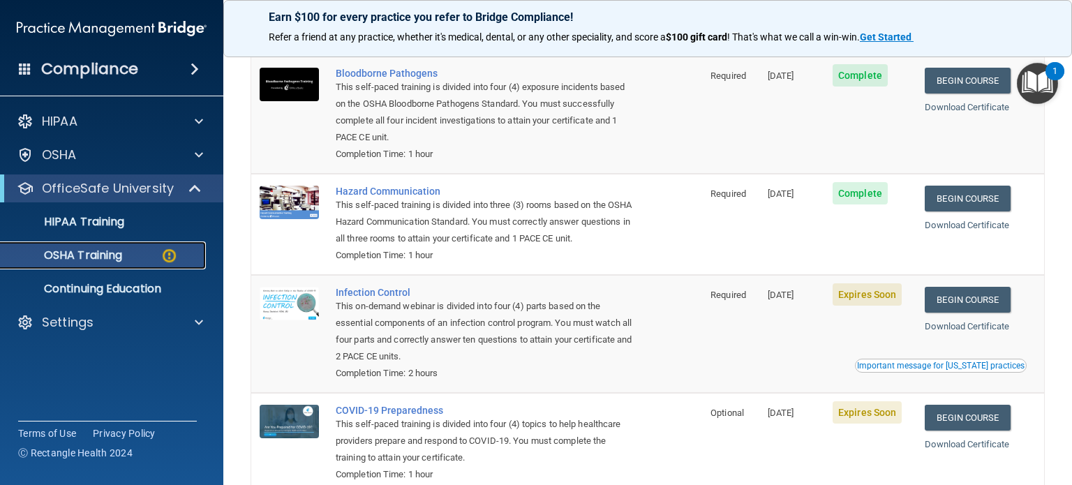
scroll to position [209, 0]
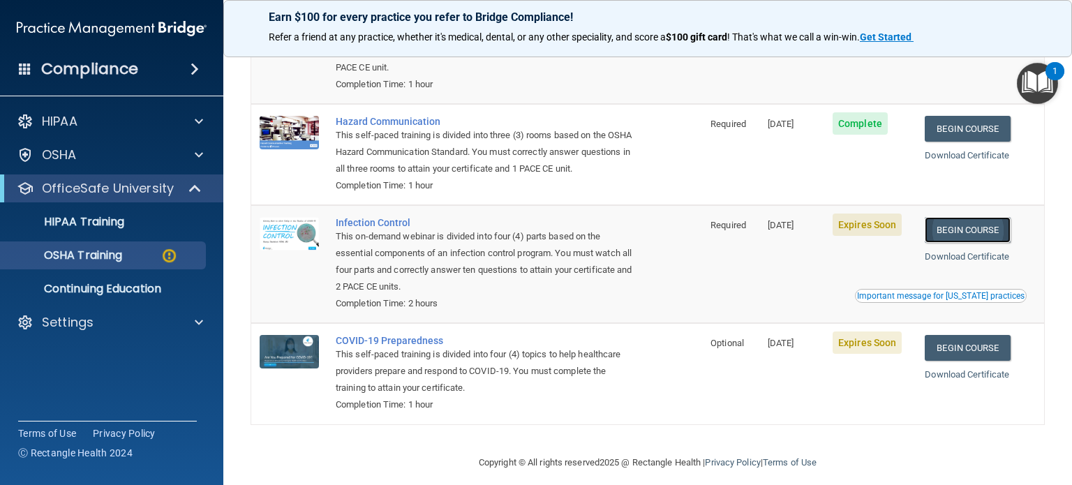
click at [994, 232] on link "Begin Course" at bounding box center [967, 230] width 85 height 26
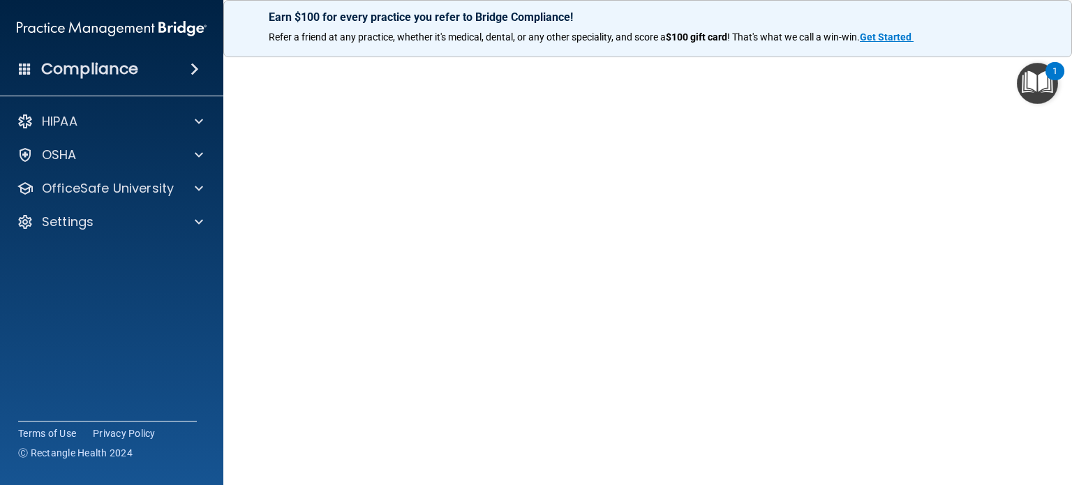
scroll to position [112, 0]
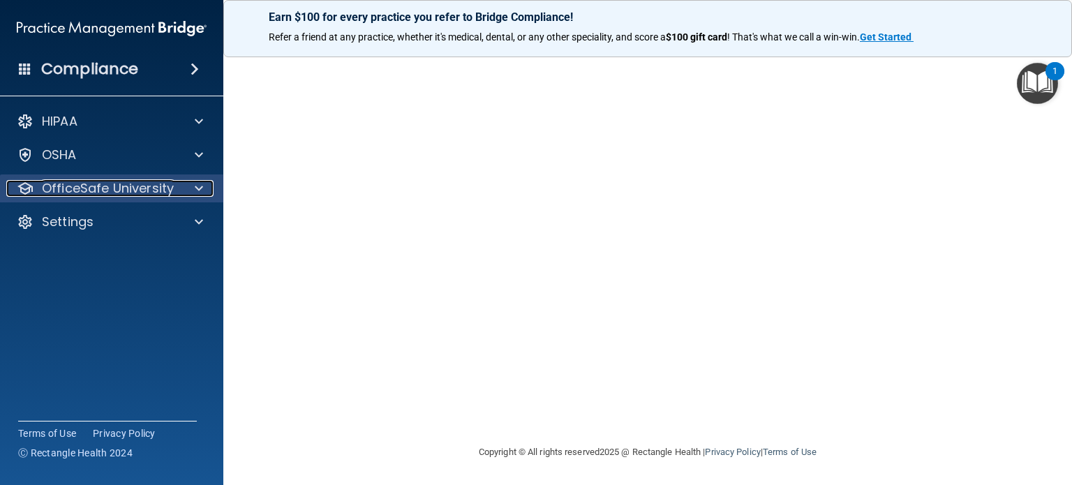
click at [116, 195] on p "OfficeSafe University" at bounding box center [108, 188] width 132 height 17
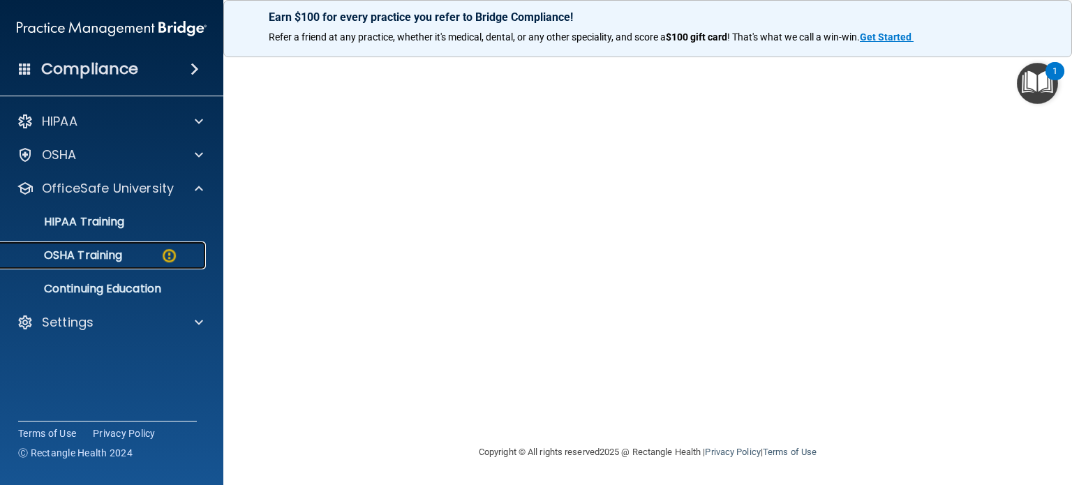
click at [165, 249] on img at bounding box center [169, 255] width 17 height 17
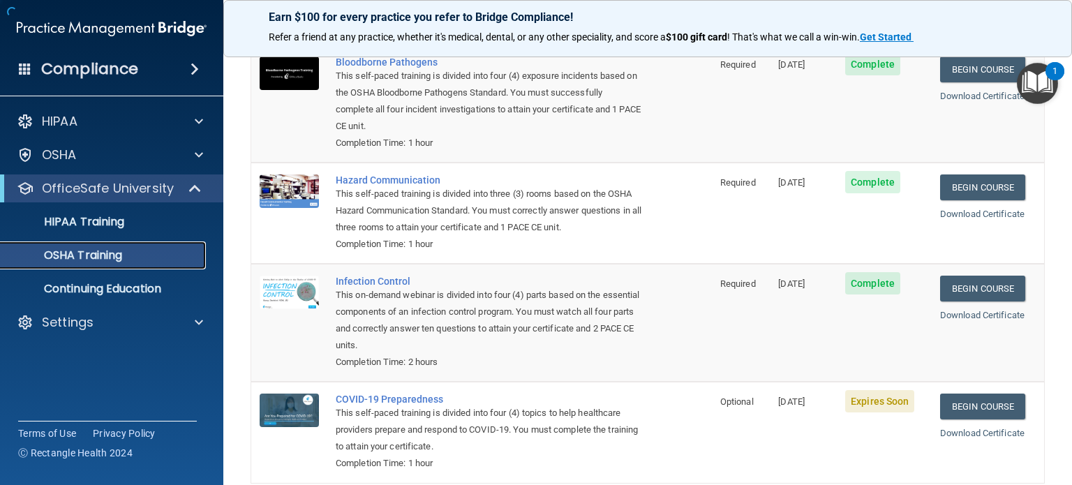
scroll to position [183, 0]
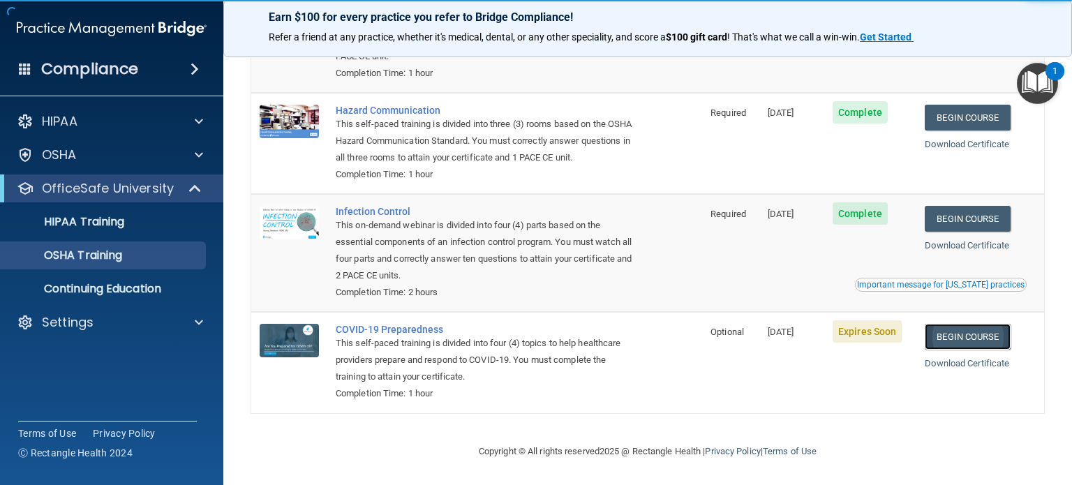
click at [968, 337] on link "Begin Course" at bounding box center [967, 337] width 85 height 26
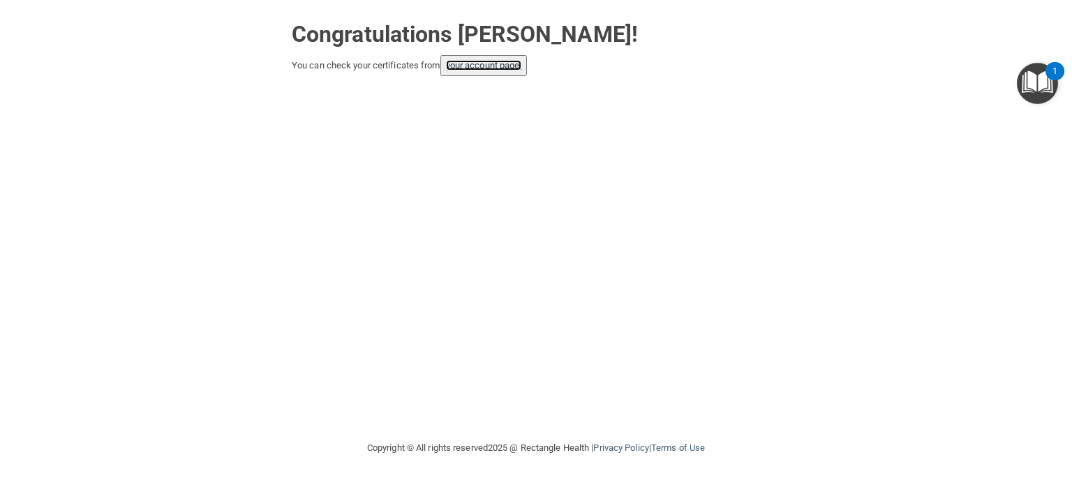
click at [474, 66] on link "your account page!" at bounding box center [484, 65] width 76 height 10
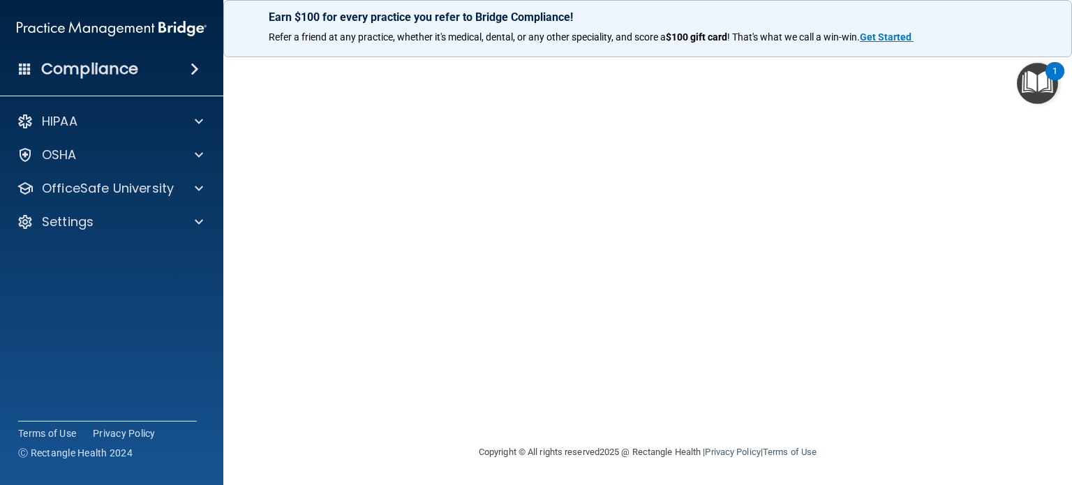
scroll to position [42, 0]
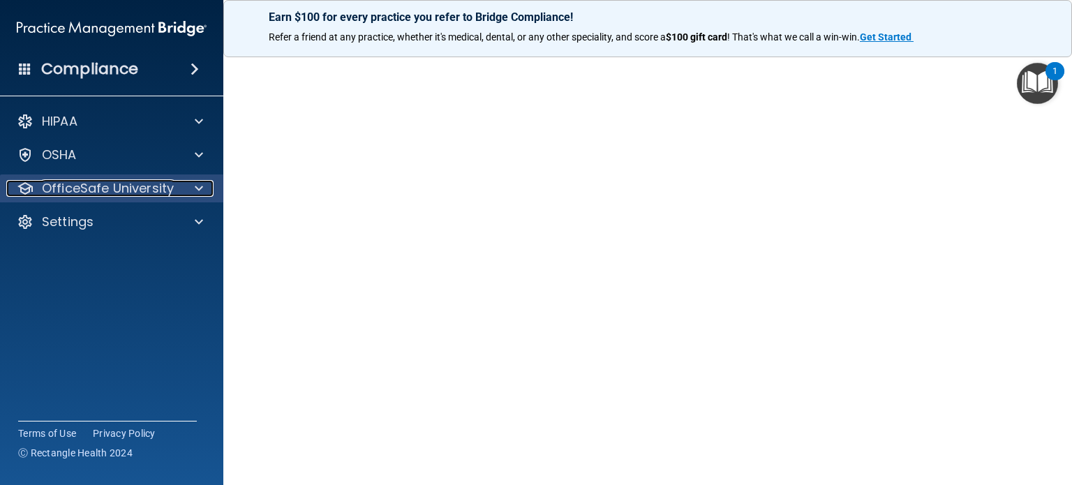
click at [202, 195] on span at bounding box center [199, 188] width 8 height 17
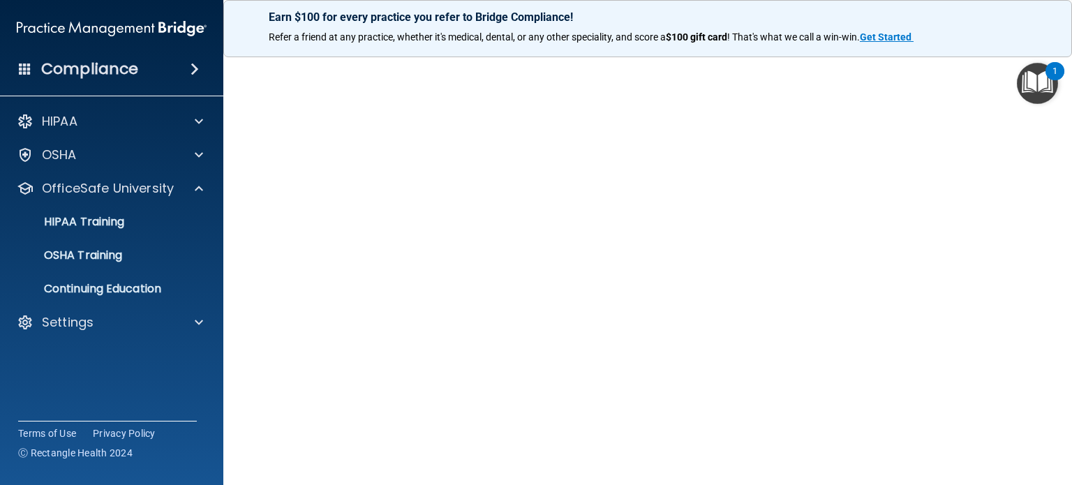
click at [155, 269] on ul "HIPAA Training OSHA Training Continuing Education" at bounding box center [112, 252] width 253 height 101
click at [113, 258] on p "OSHA Training" at bounding box center [65, 256] width 113 height 14
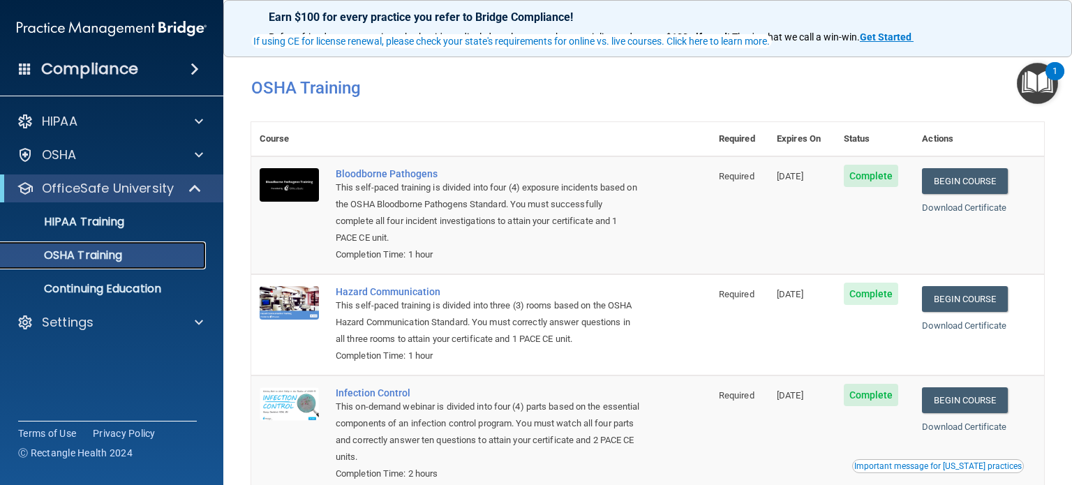
scroll to position [140, 0]
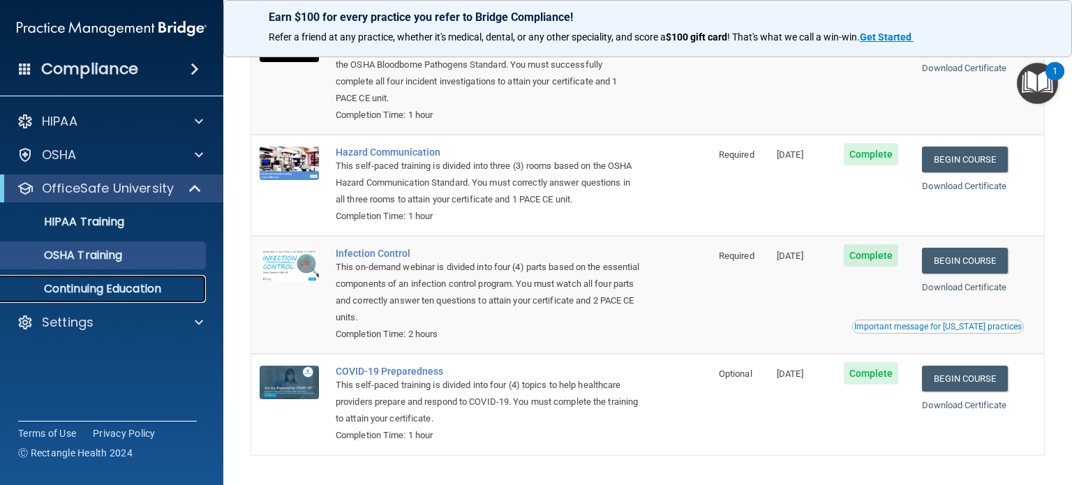
click at [134, 288] on p "Continuing Education" at bounding box center [104, 289] width 191 height 14
